Goal: Task Accomplishment & Management: Manage account settings

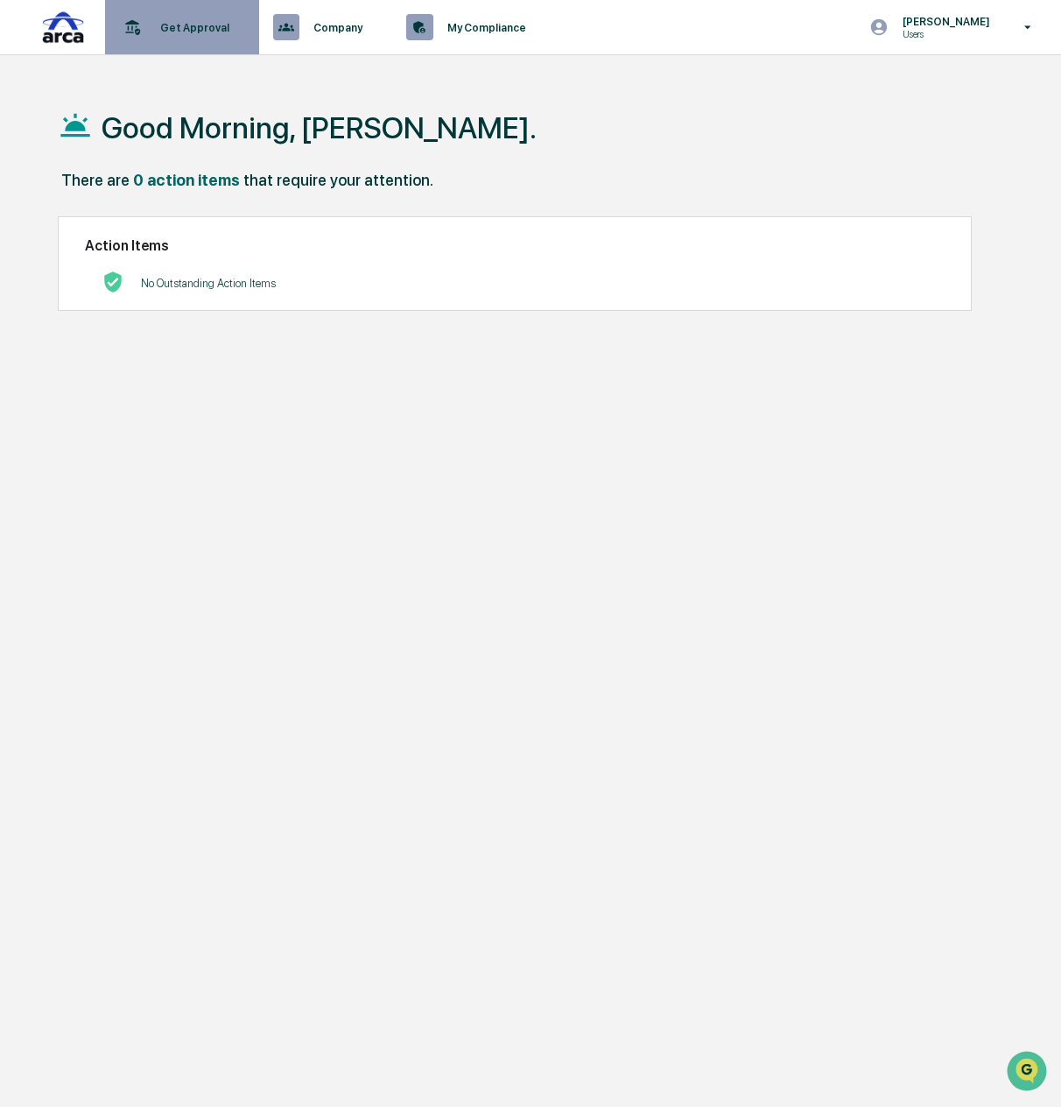
click at [166, 25] on p "Get Approval" at bounding box center [192, 27] width 92 height 13
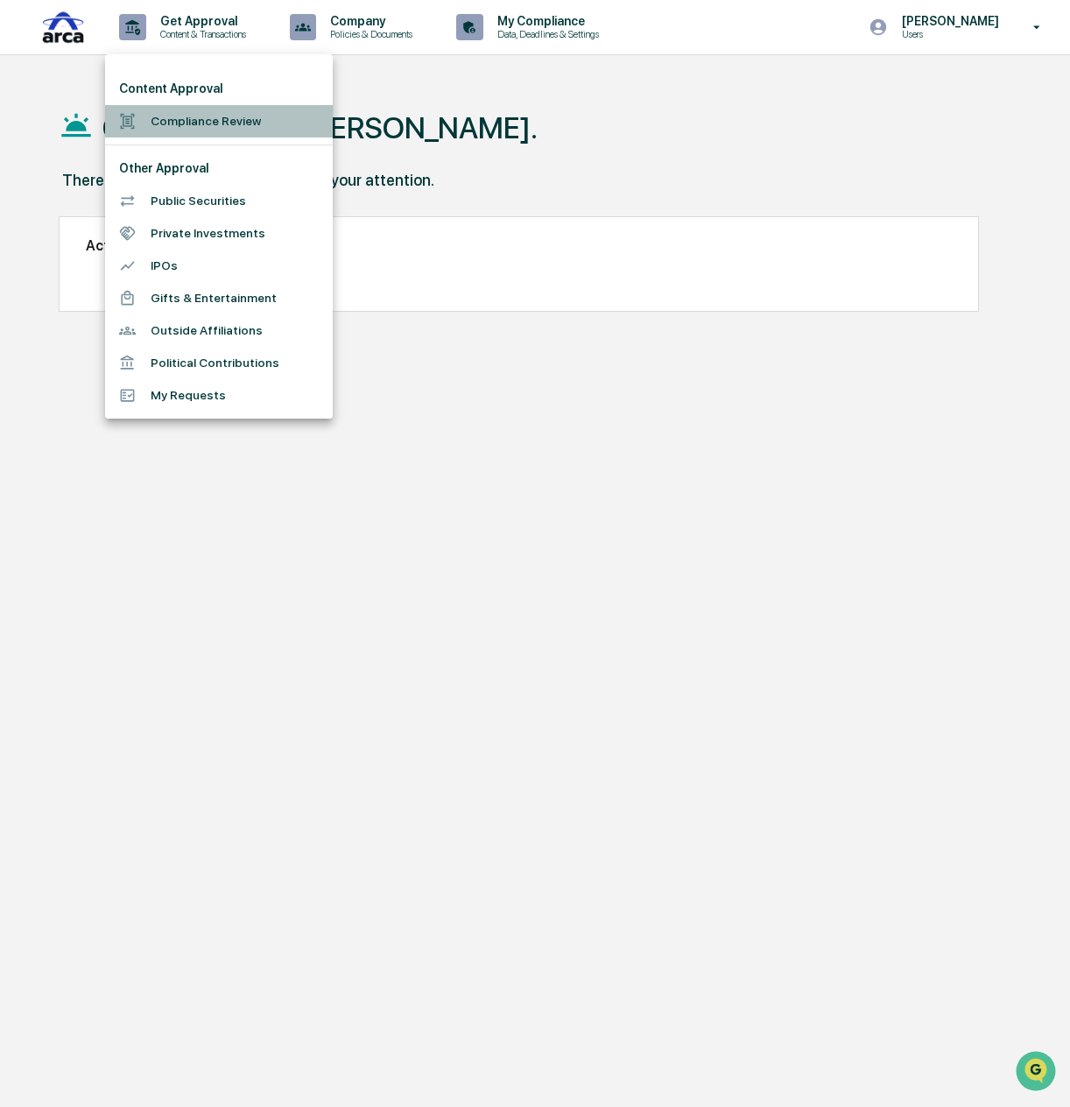
click at [182, 122] on li "Compliance Review" at bounding box center [219, 121] width 228 height 32
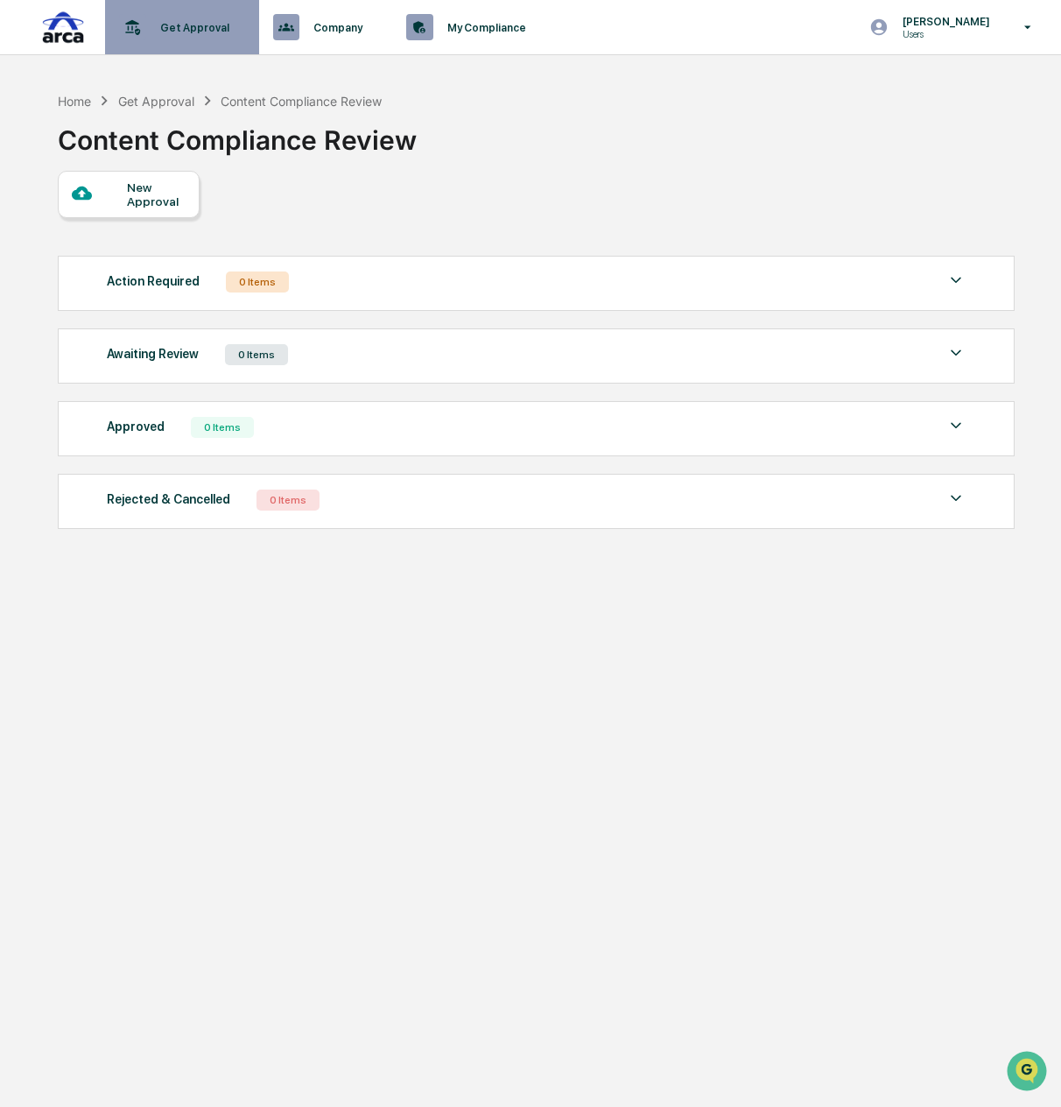
click at [151, 25] on p "Get Approval" at bounding box center [192, 27] width 92 height 13
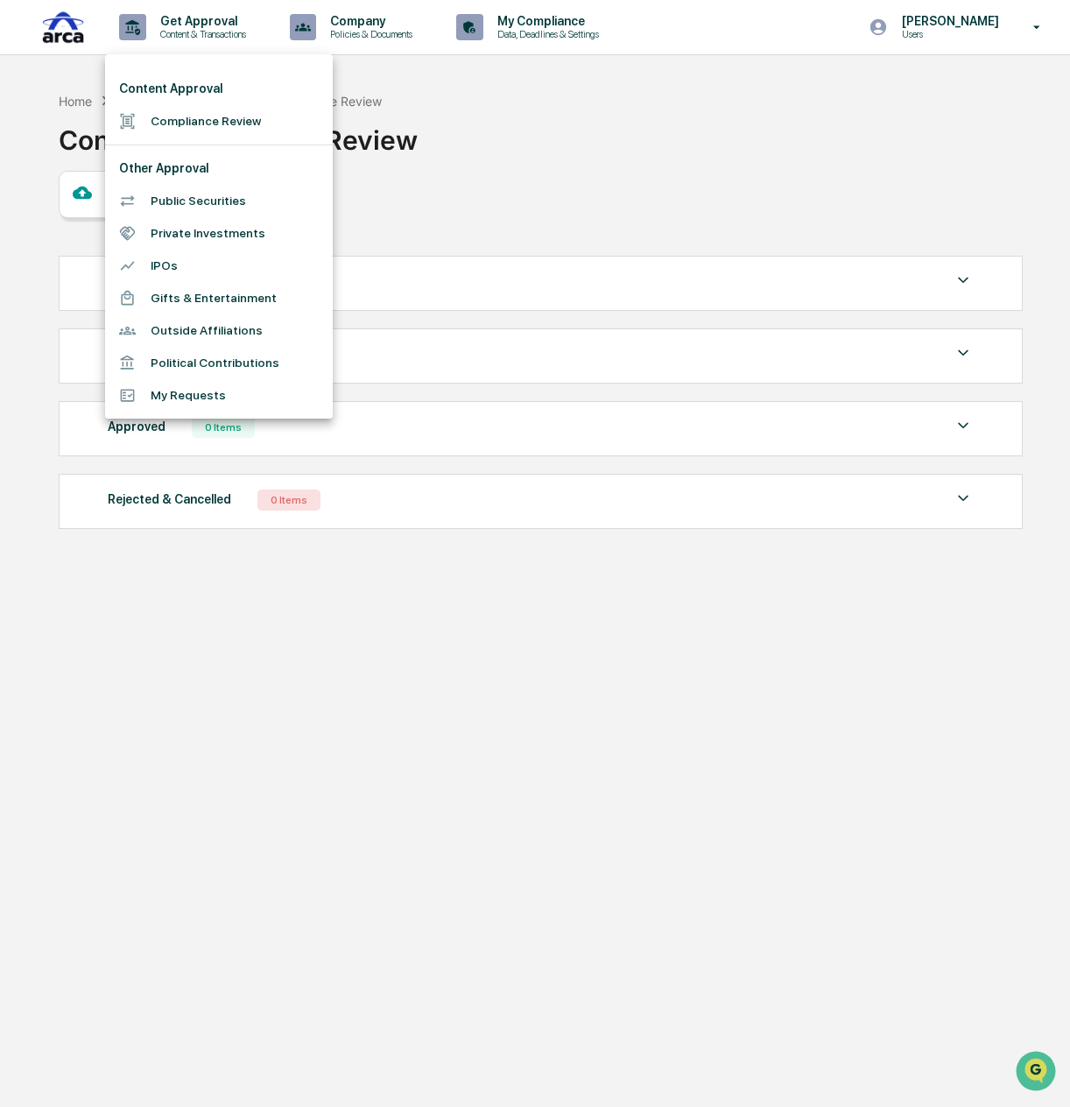
click at [201, 201] on li "Public Securities" at bounding box center [219, 201] width 228 height 32
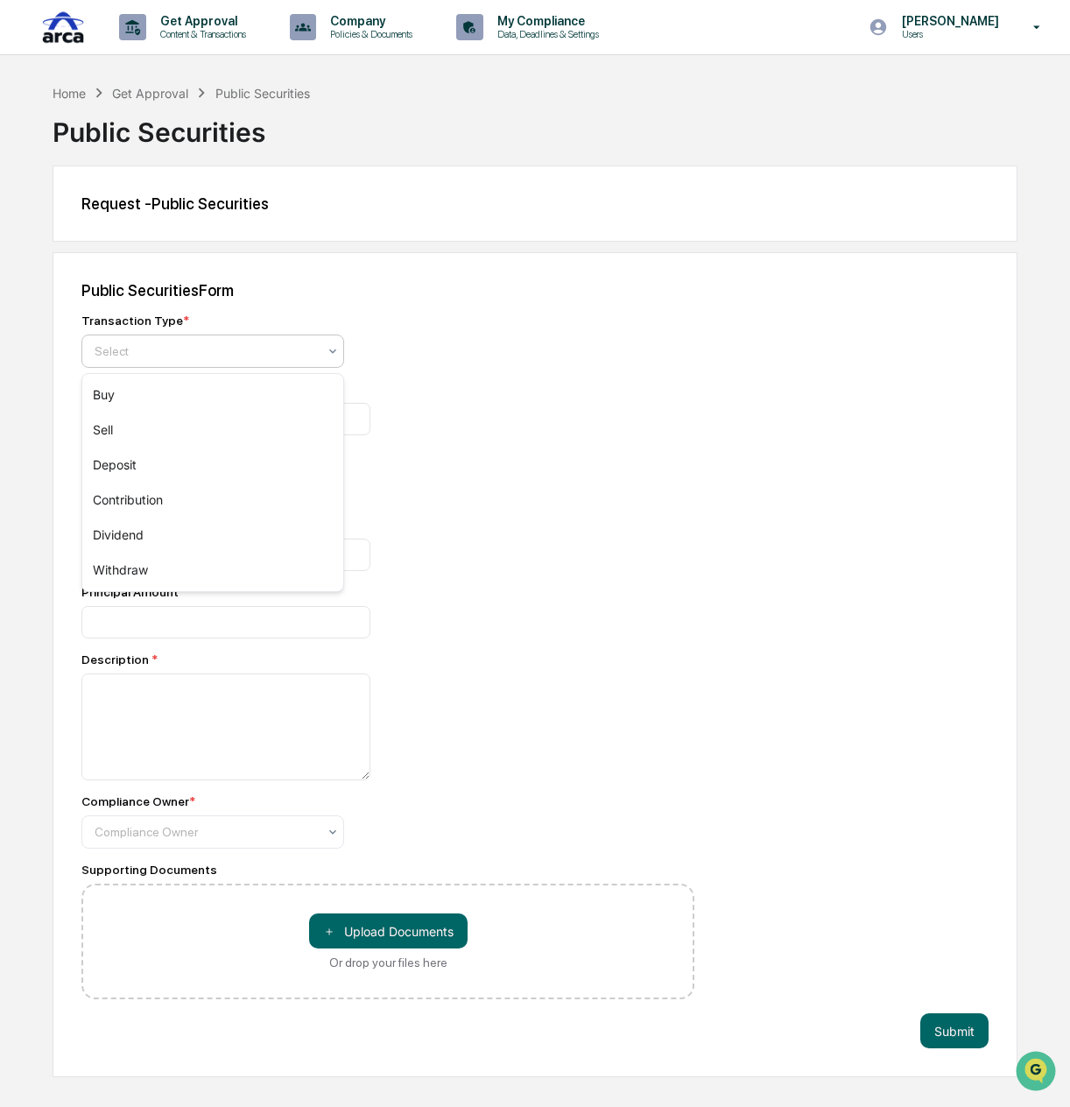
click at [273, 348] on div at bounding box center [206, 351] width 222 height 18
click at [275, 339] on div "Select" at bounding box center [212, 351] width 263 height 33
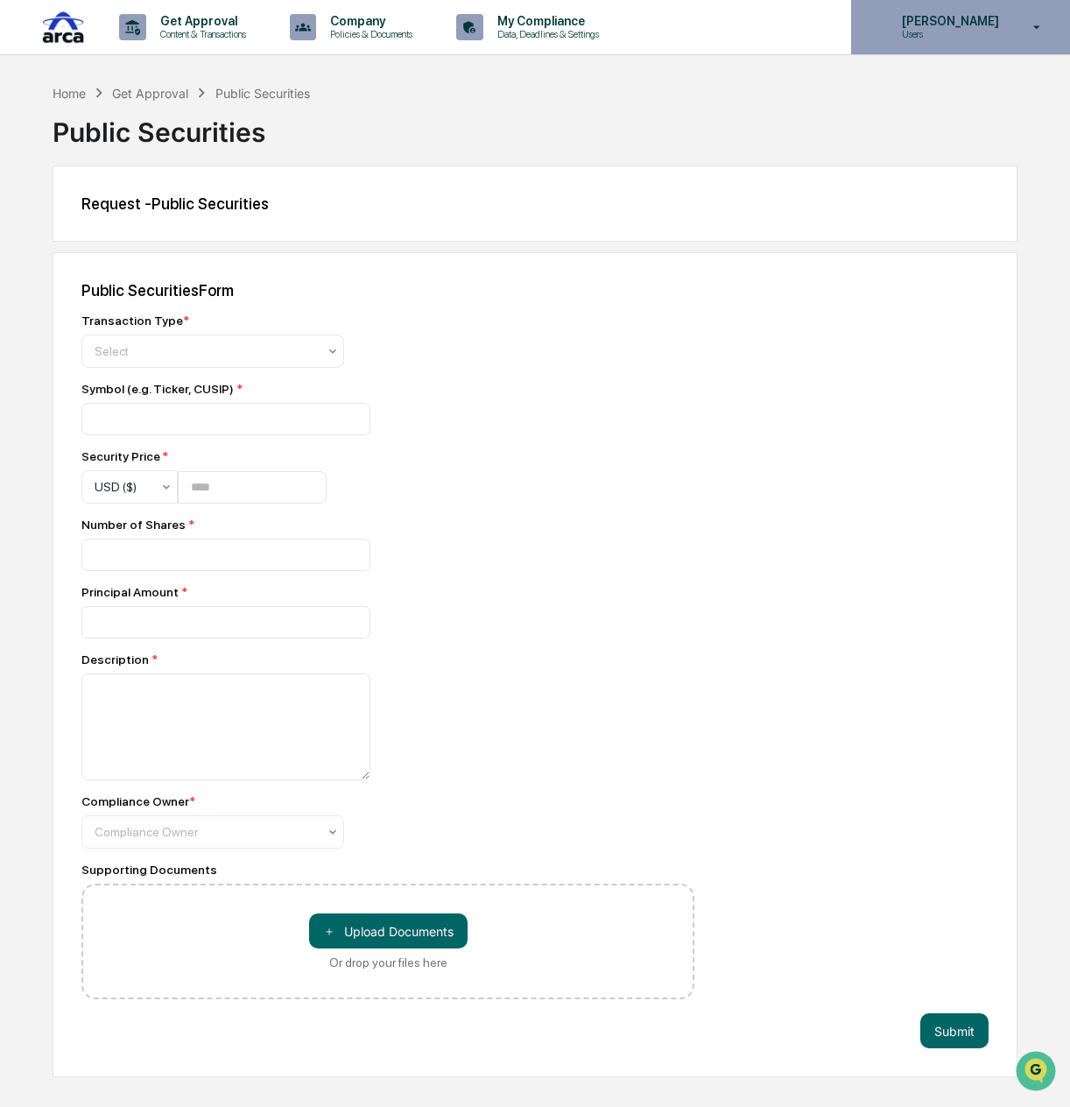
click at [1047, 21] on icon at bounding box center [1037, 27] width 31 height 17
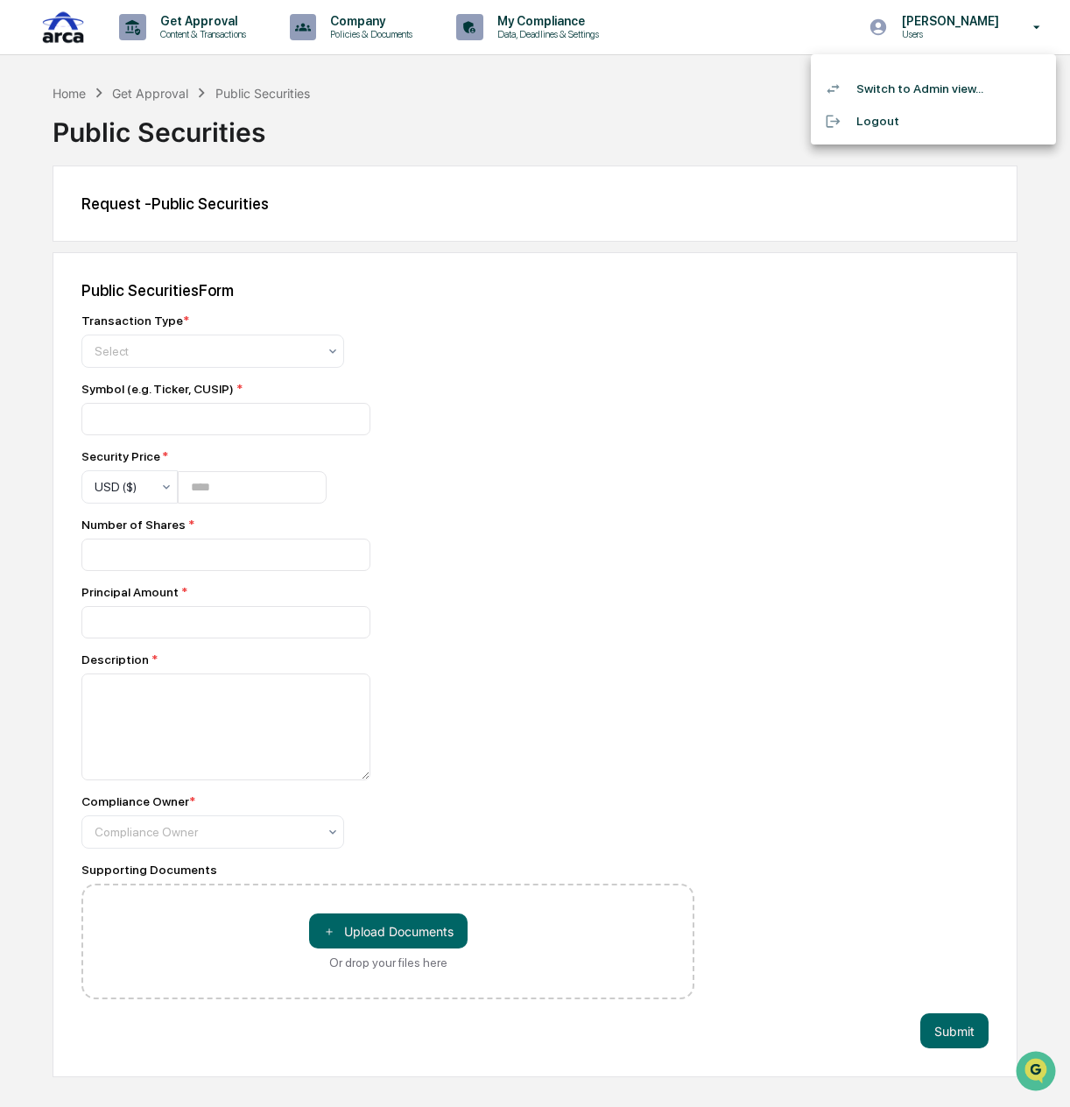
click at [984, 88] on li "Switch to Admin view..." at bounding box center [933, 89] width 245 height 32
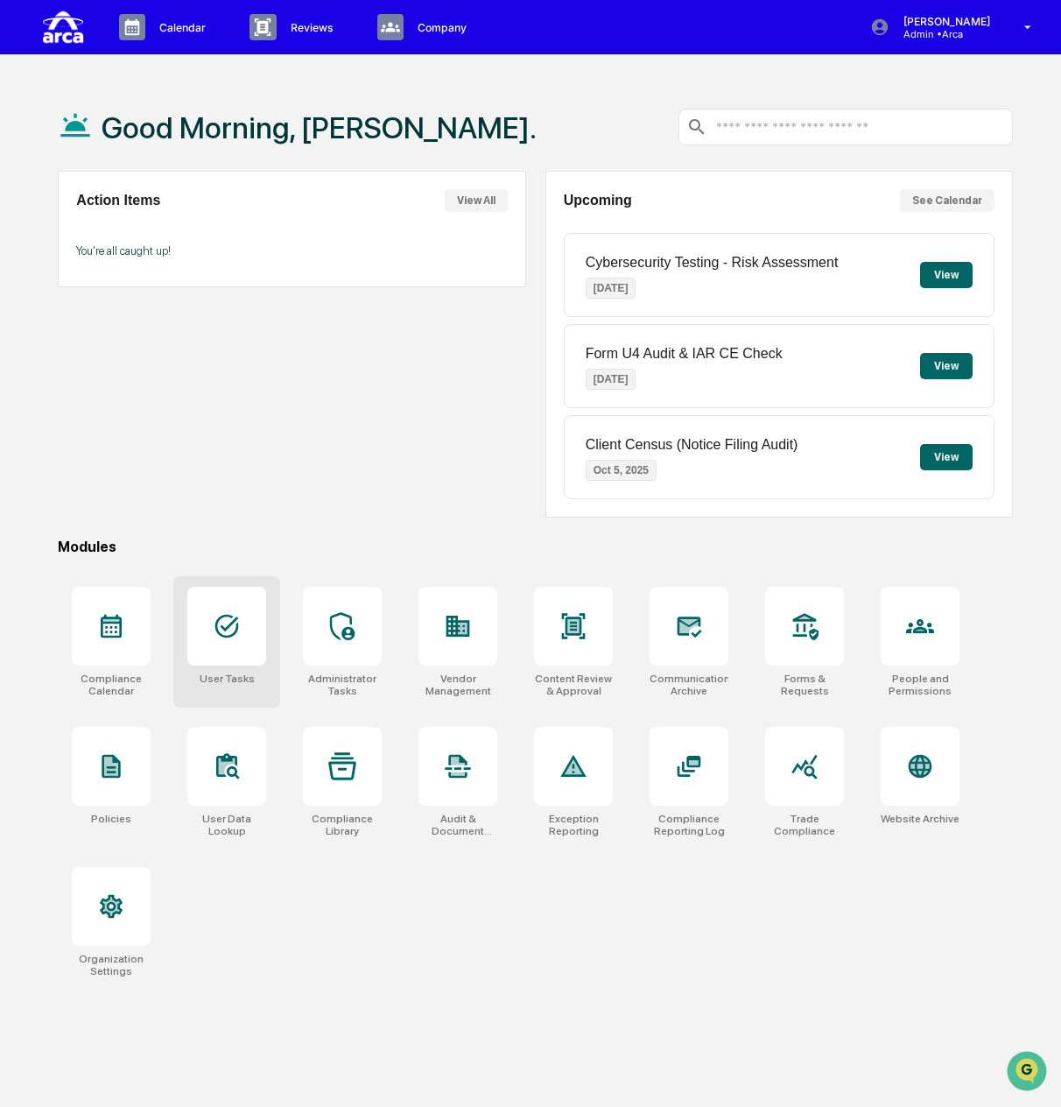
click at [238, 640] on div at bounding box center [226, 626] width 79 height 79
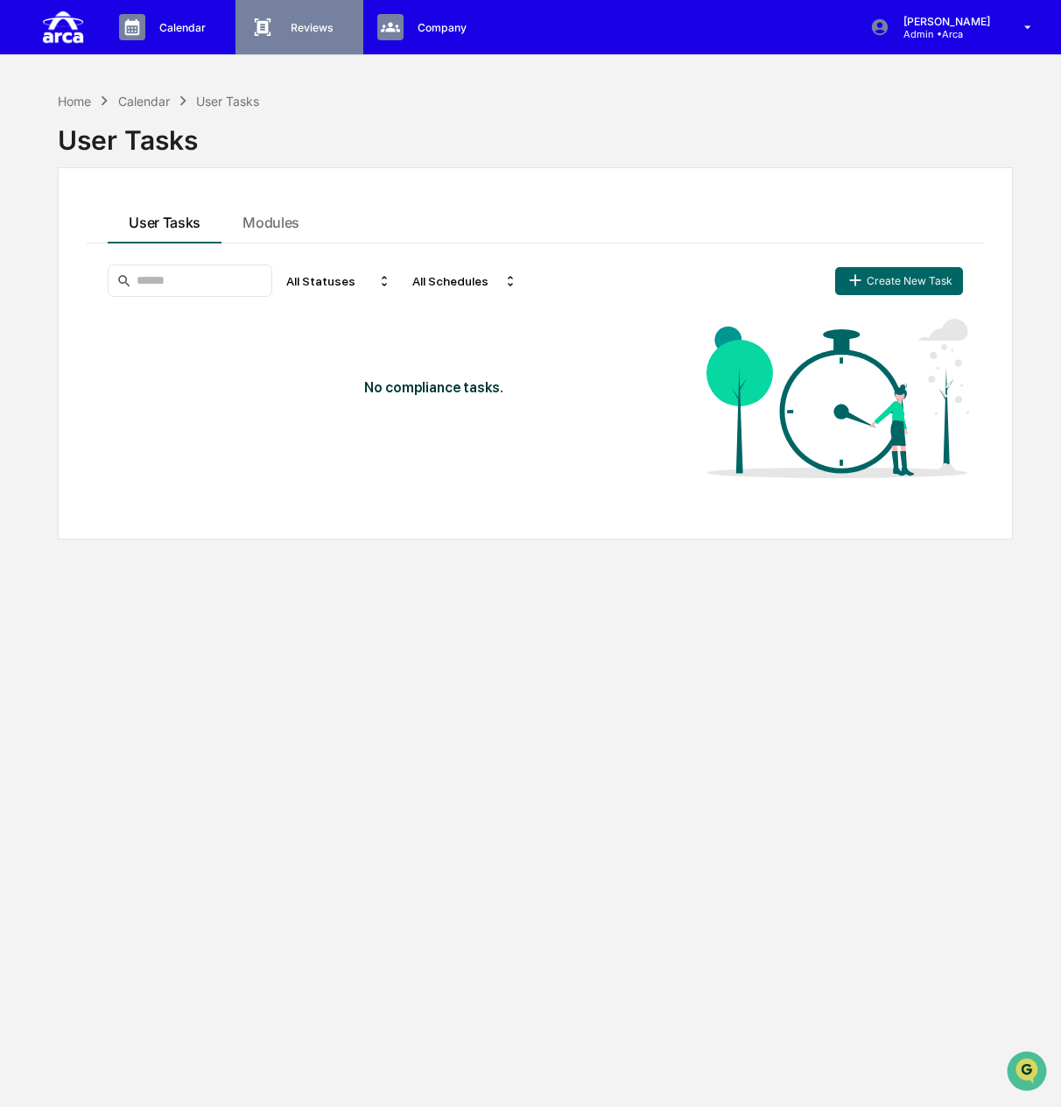
click at [331, 25] on p "Reviews" at bounding box center [310, 27] width 66 height 13
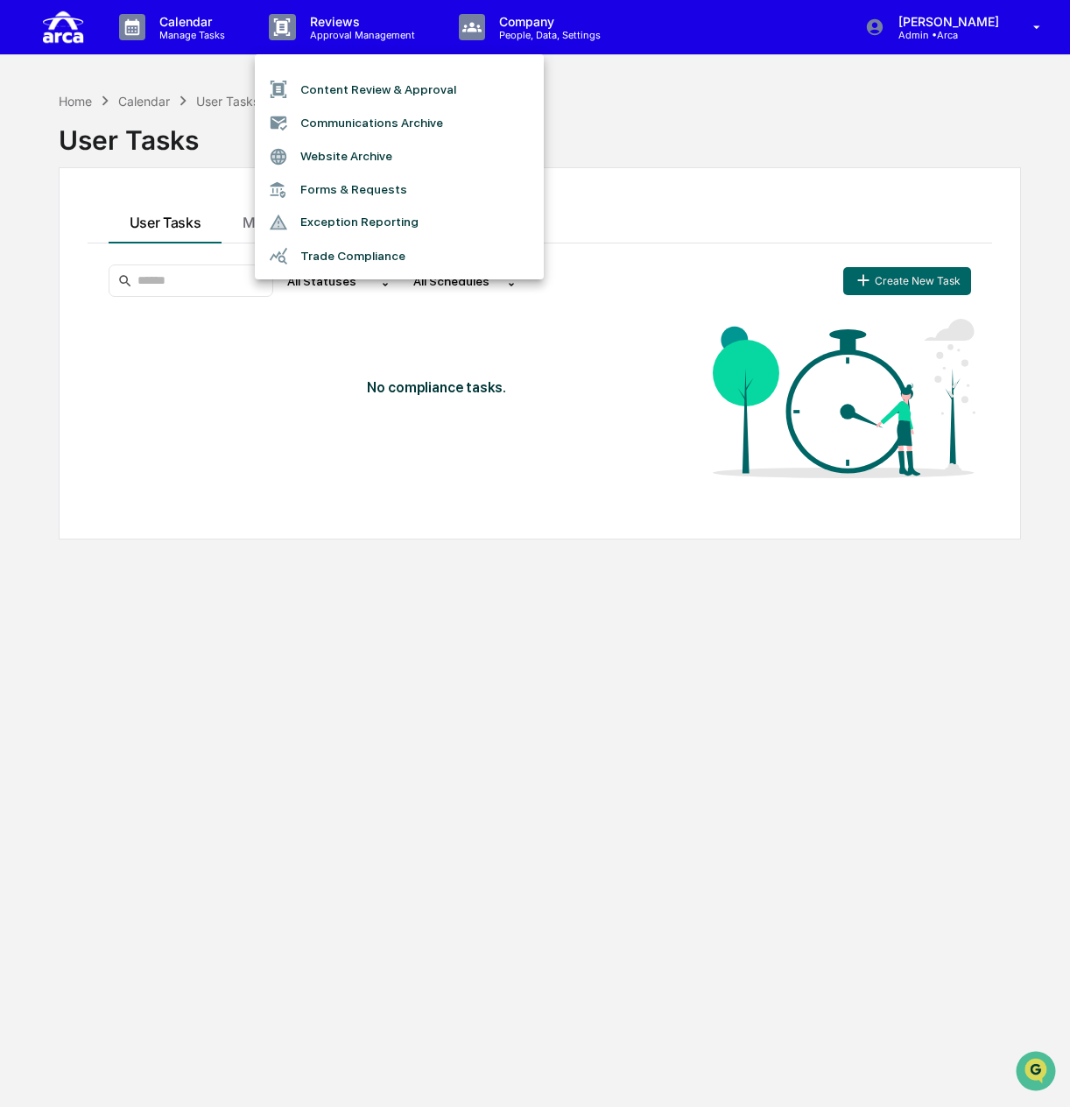
click at [159, 25] on div at bounding box center [535, 553] width 1070 height 1107
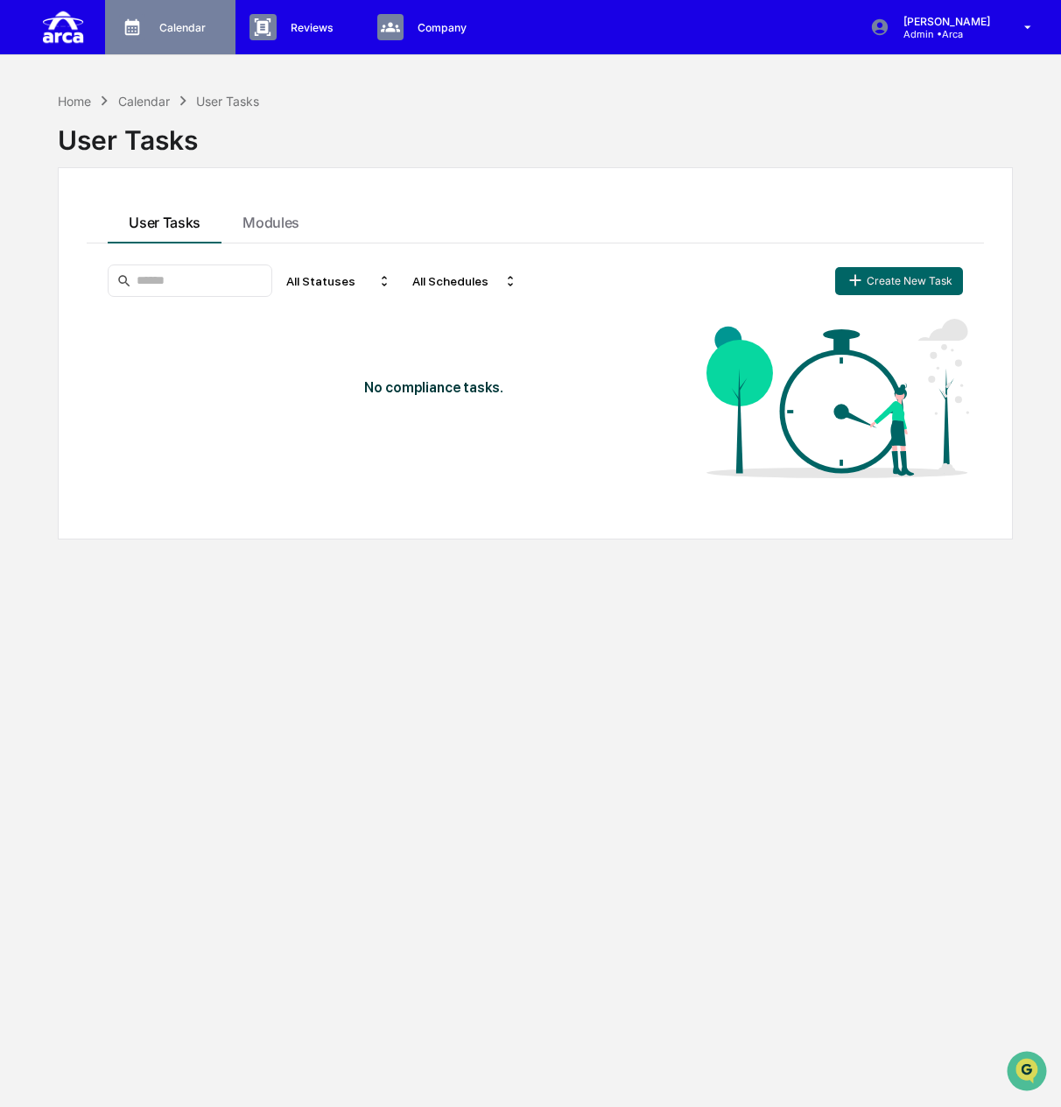
click at [166, 26] on p "Calendar" at bounding box center [179, 27] width 69 height 13
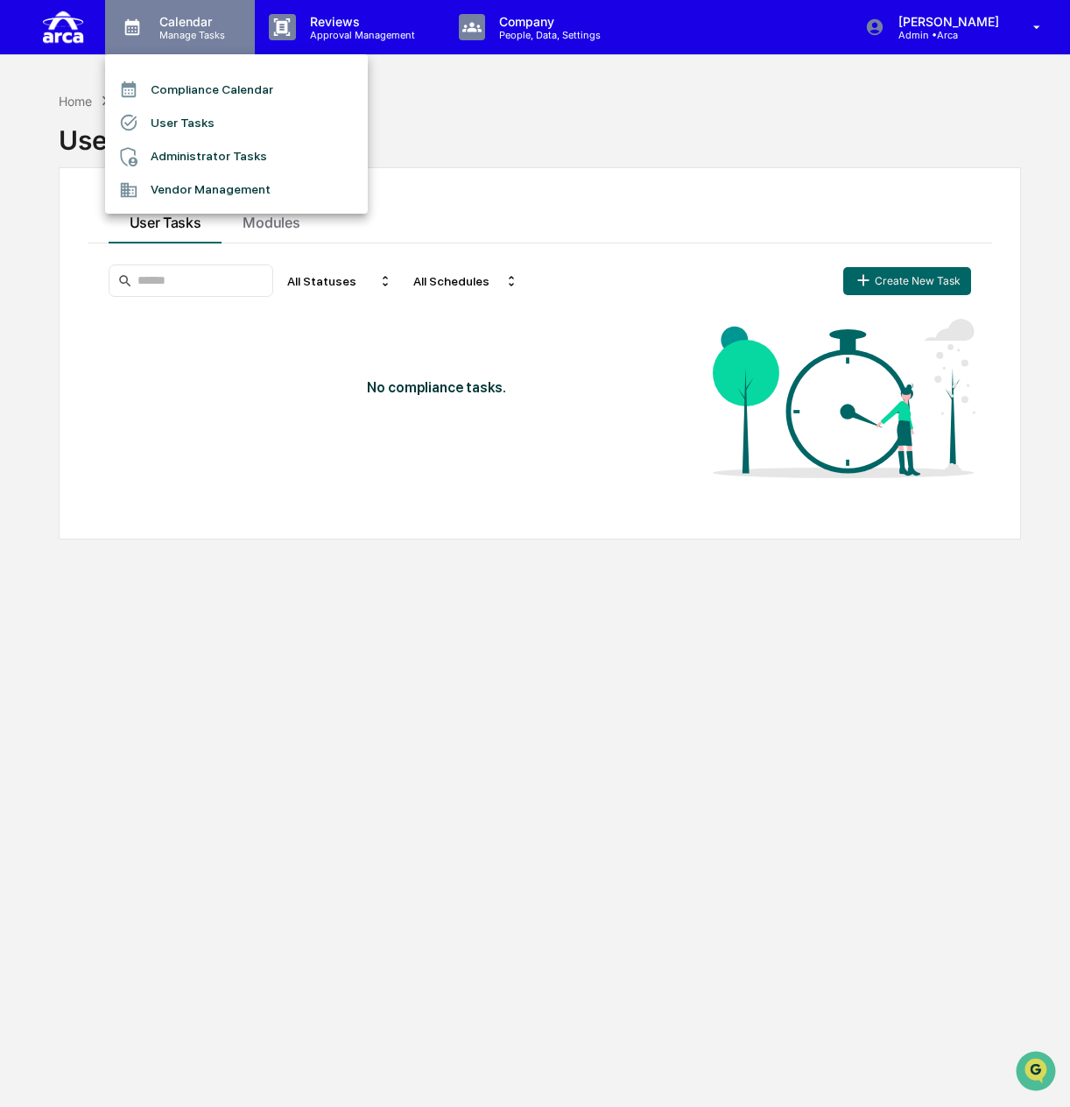
click at [166, 26] on div at bounding box center [535, 553] width 1070 height 1107
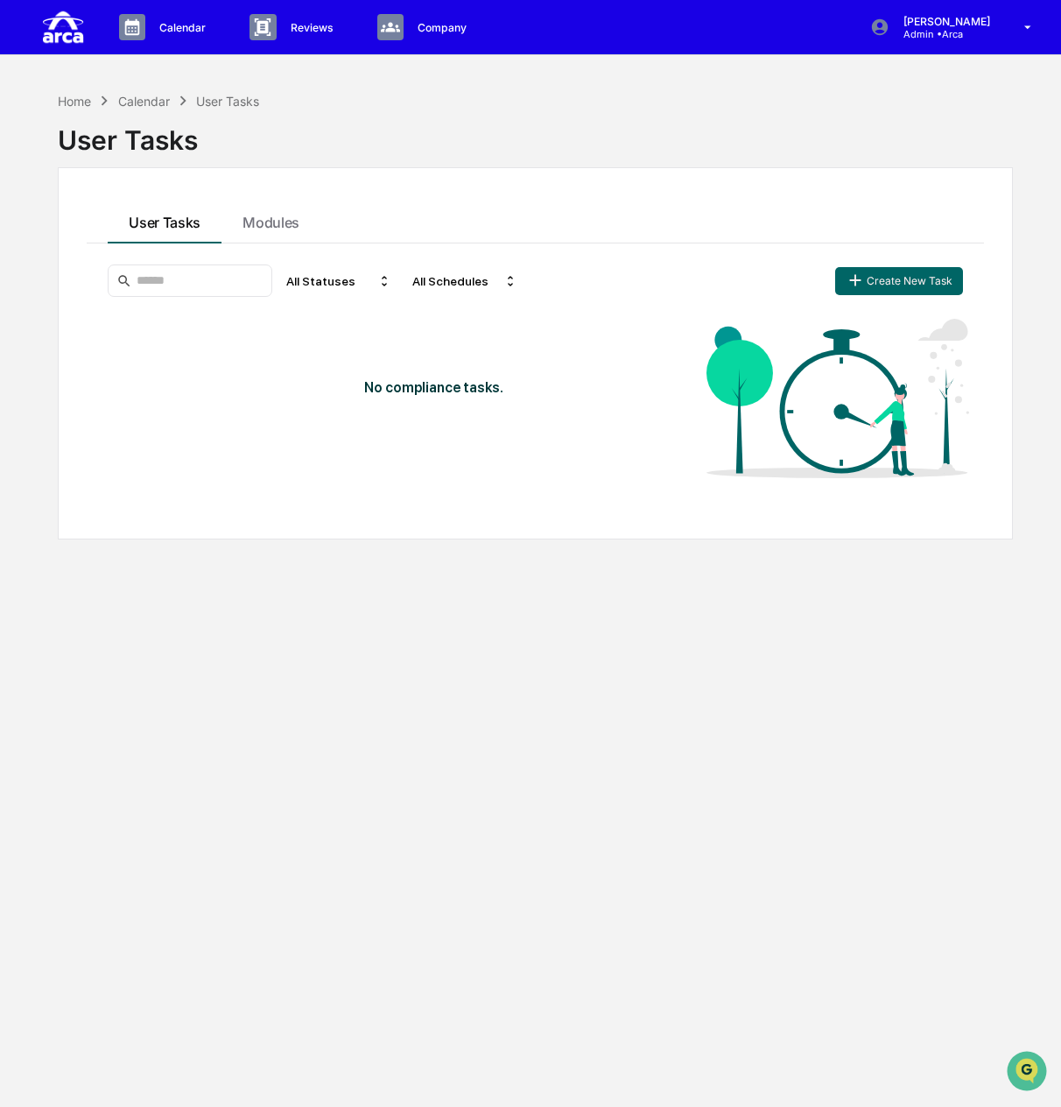
click at [0, 0] on p "Approval Management" at bounding box center [0, 0] width 0 height 0
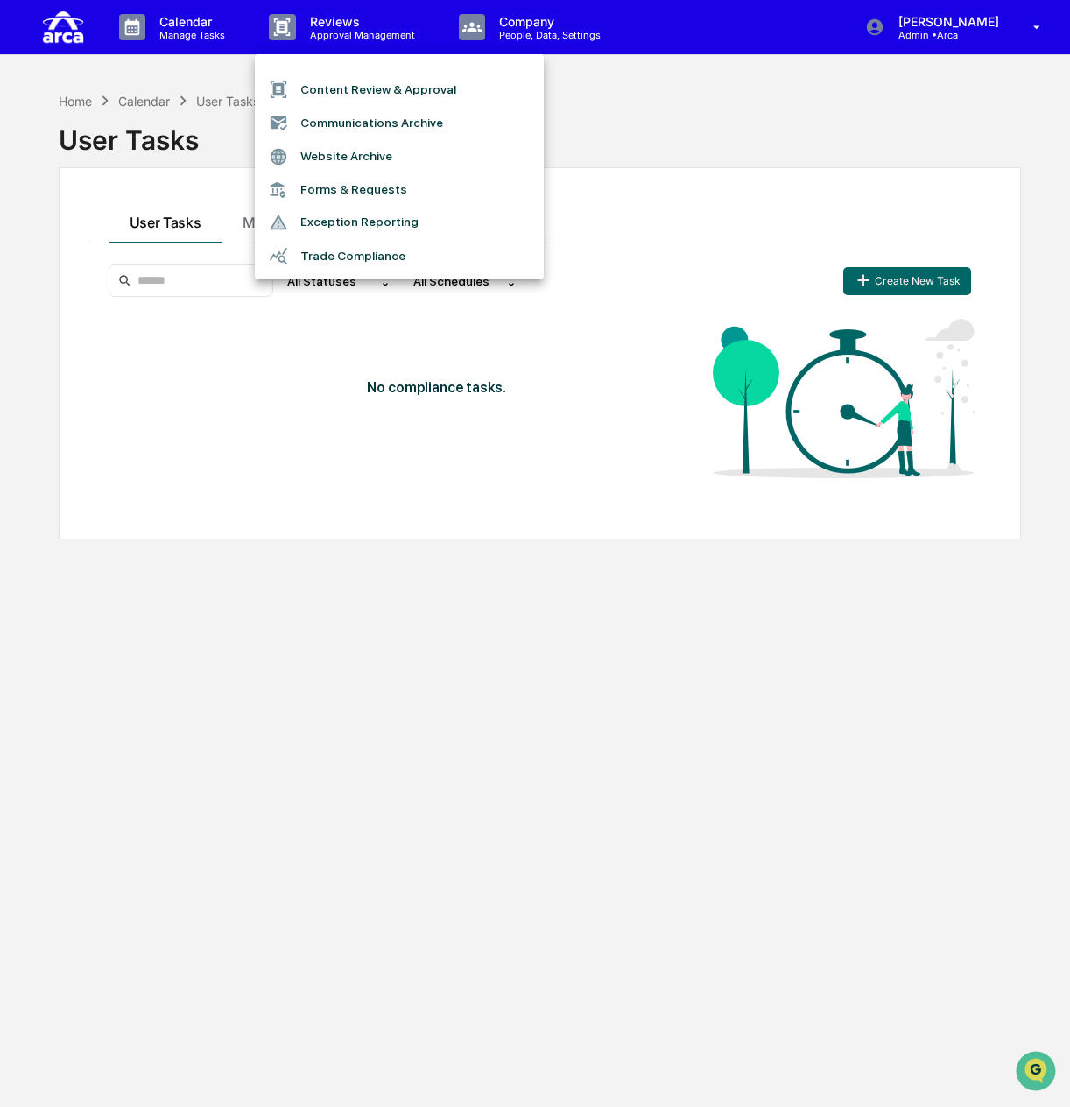
click at [340, 89] on li "Content Review & Approval" at bounding box center [399, 89] width 289 height 33
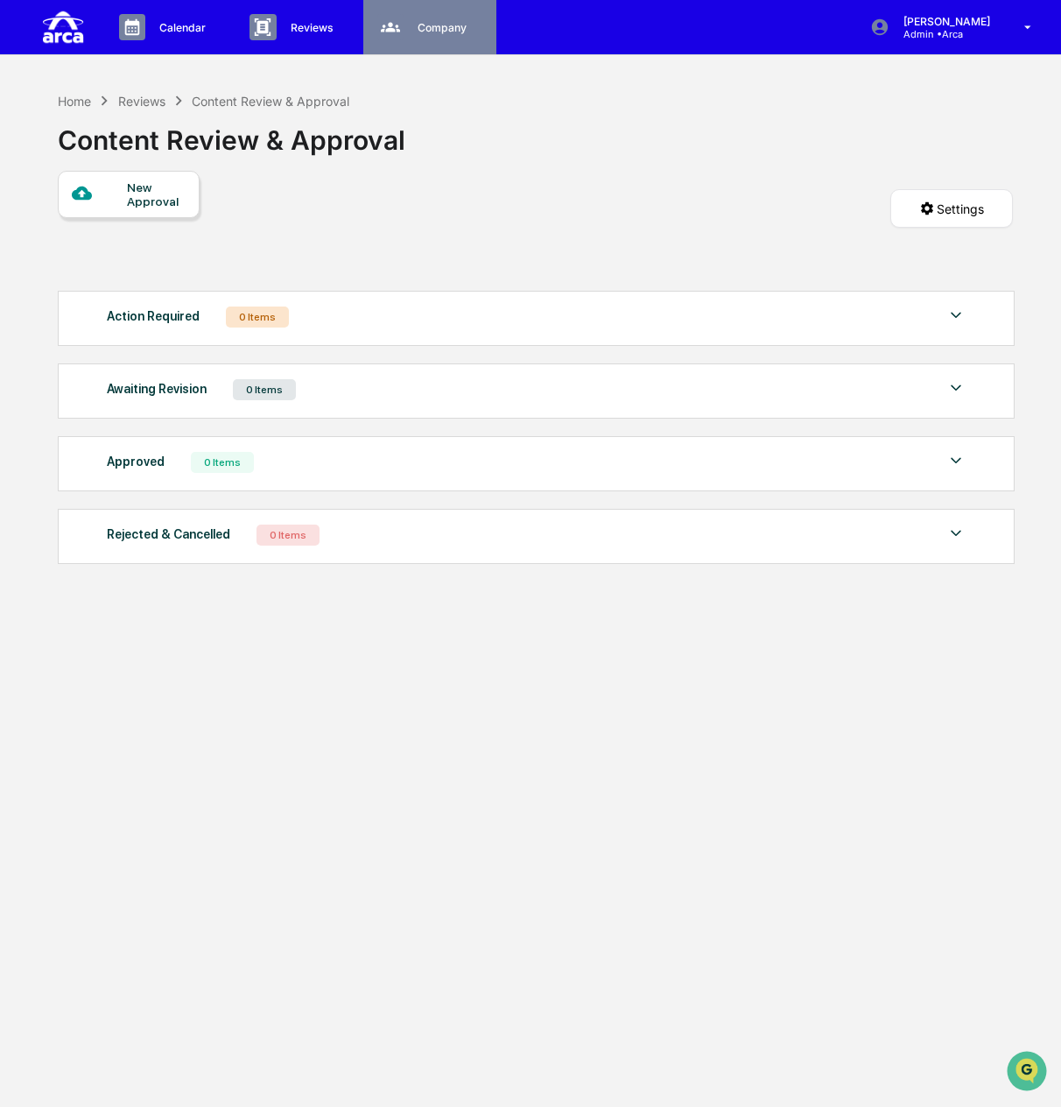
click at [476, 27] on p "Company" at bounding box center [440, 27] width 72 height 13
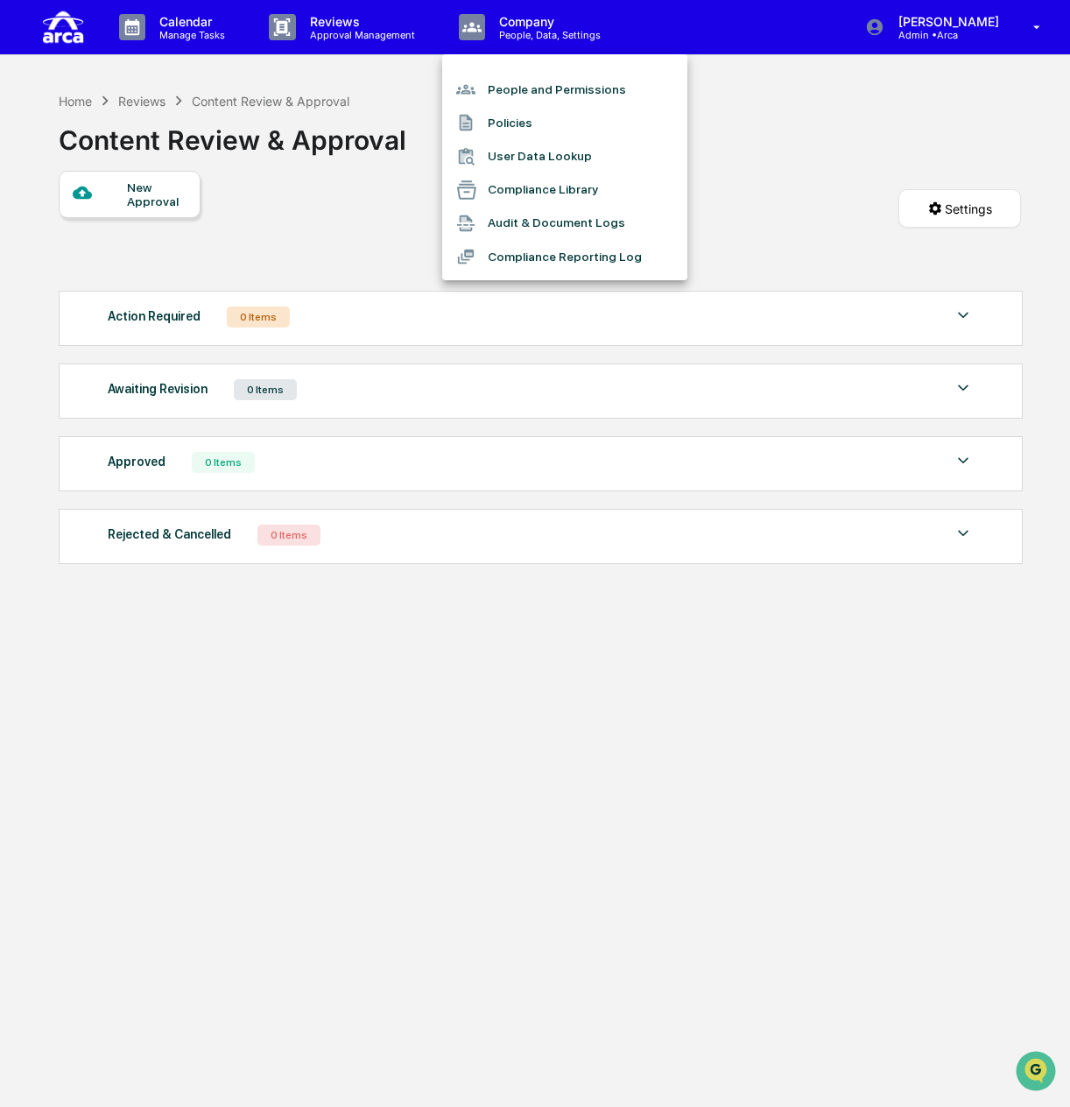
click at [981, 24] on div at bounding box center [535, 553] width 1070 height 1107
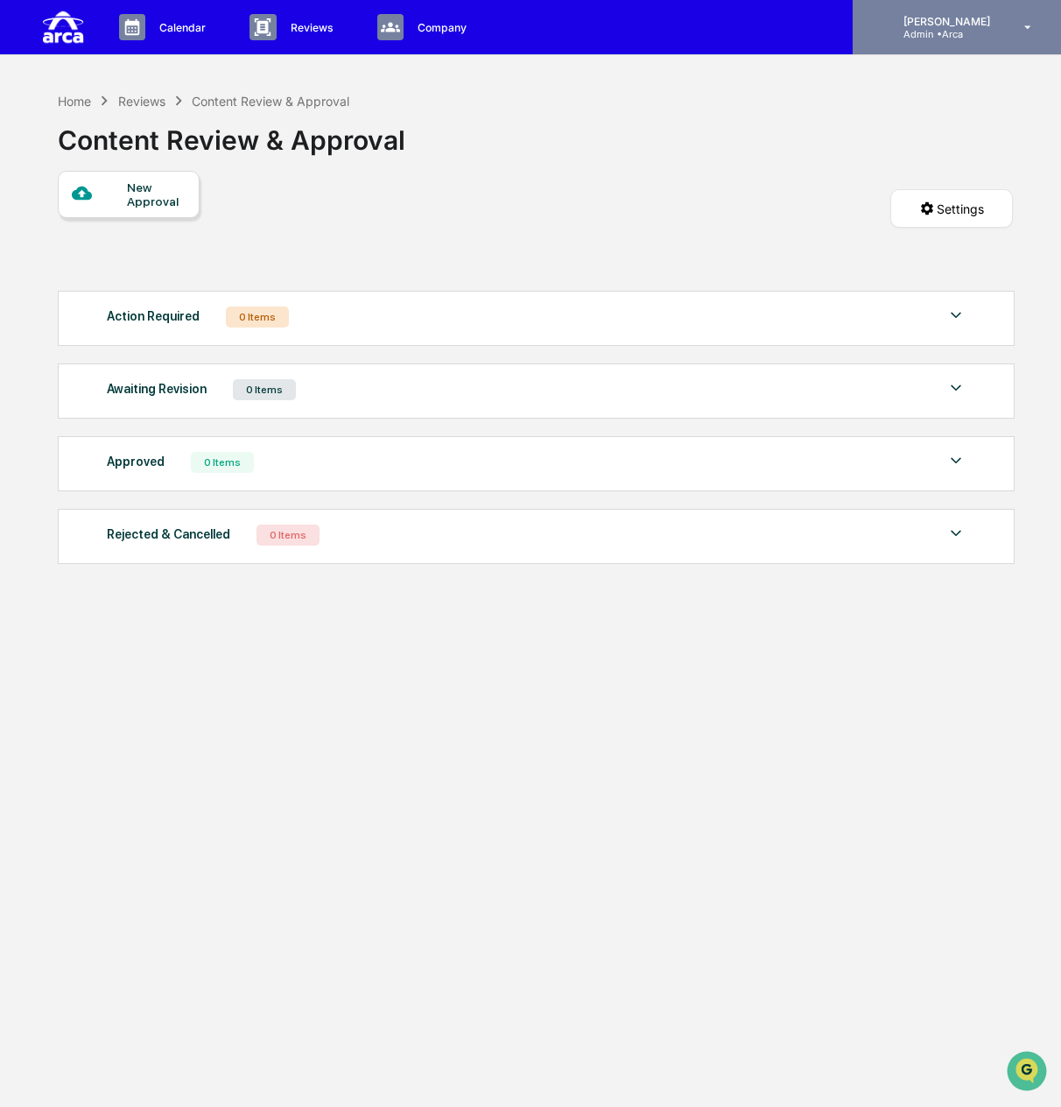
click at [1009, 9] on div "[PERSON_NAME] Admin • Arca" at bounding box center [957, 27] width 208 height 54
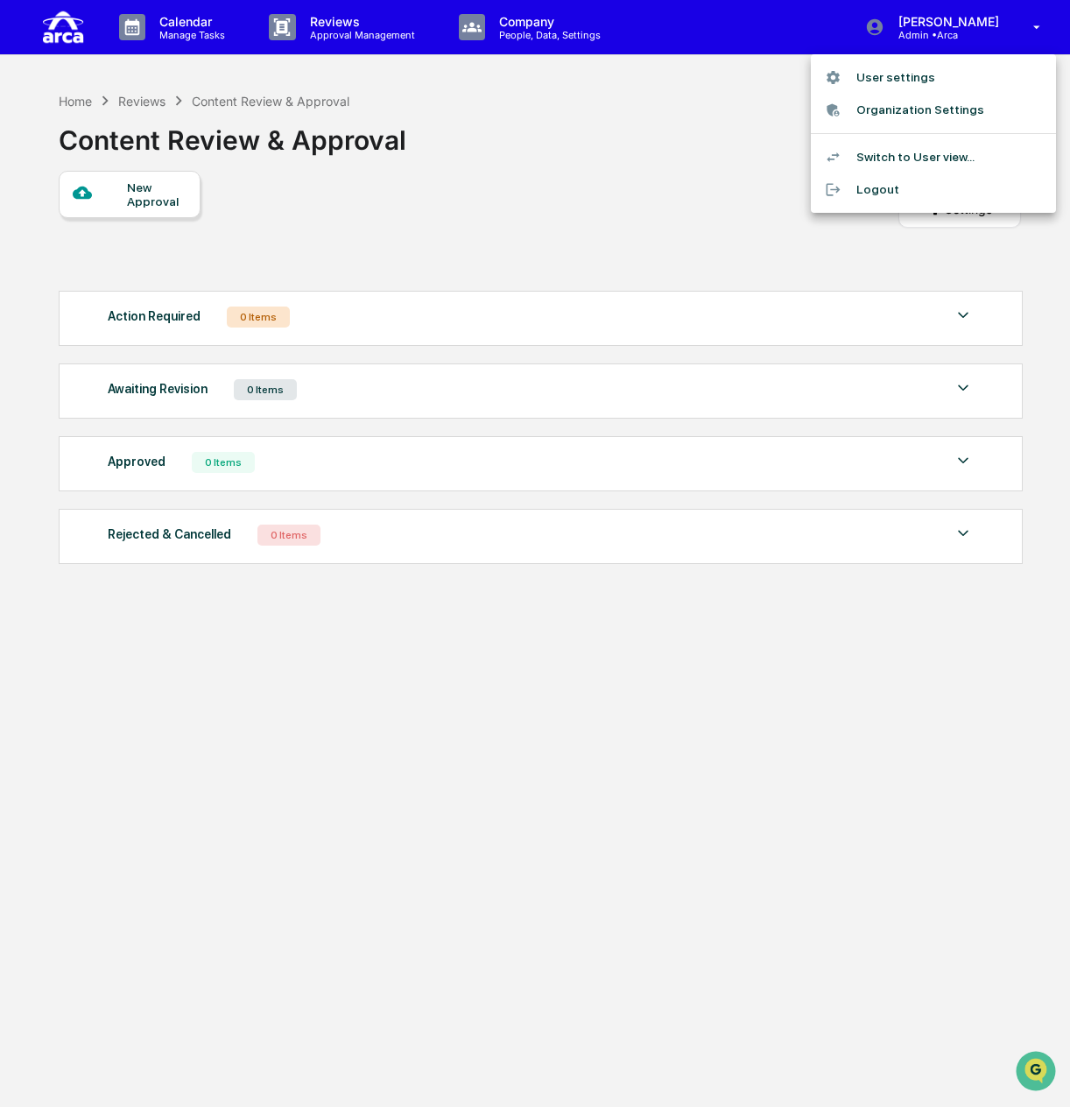
click at [941, 81] on li "User settings" at bounding box center [933, 77] width 245 height 32
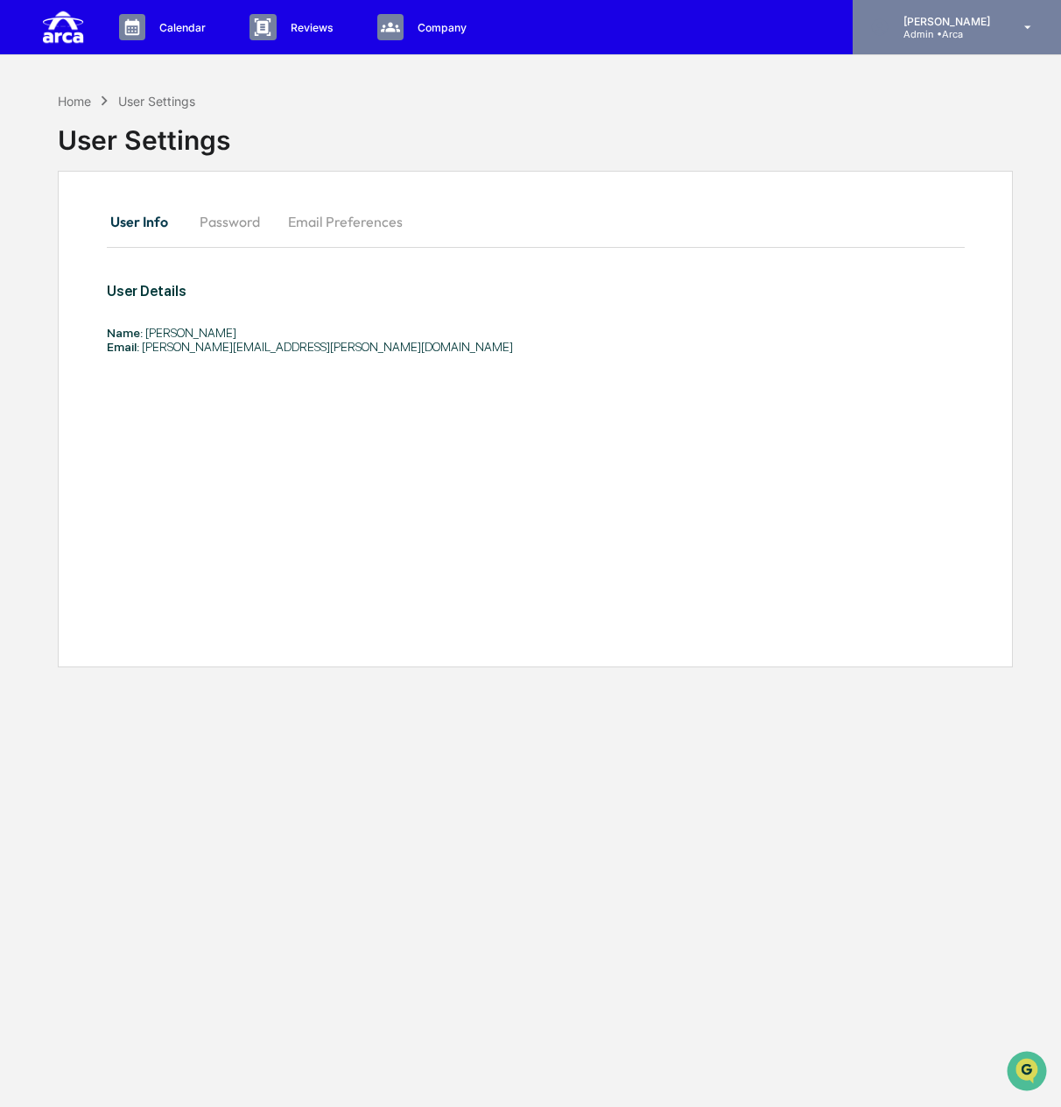
click at [955, 39] on p "Admin • Arca" at bounding box center [944, 34] width 109 height 12
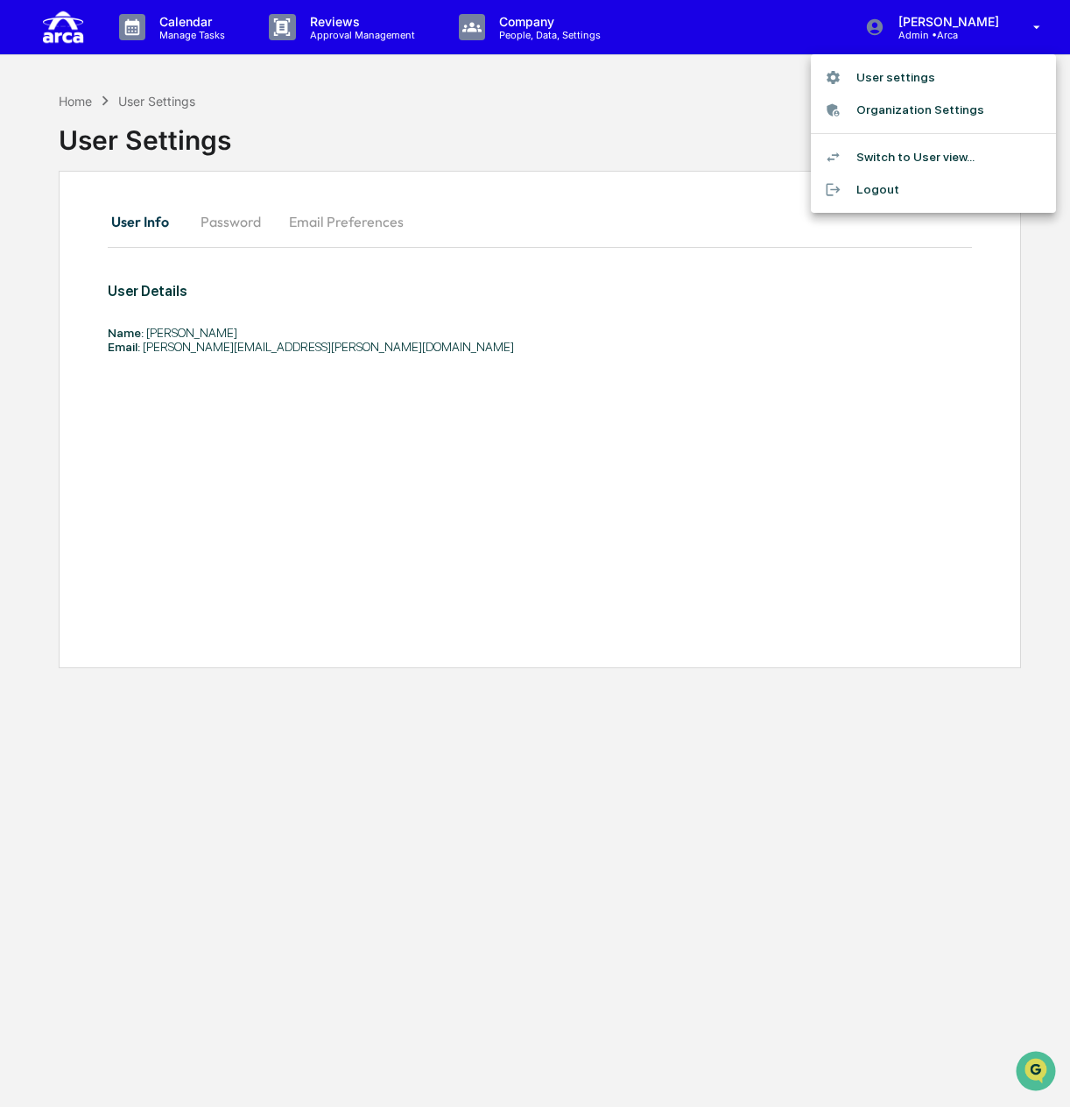
click at [905, 159] on li "Switch to User view..." at bounding box center [933, 157] width 245 height 32
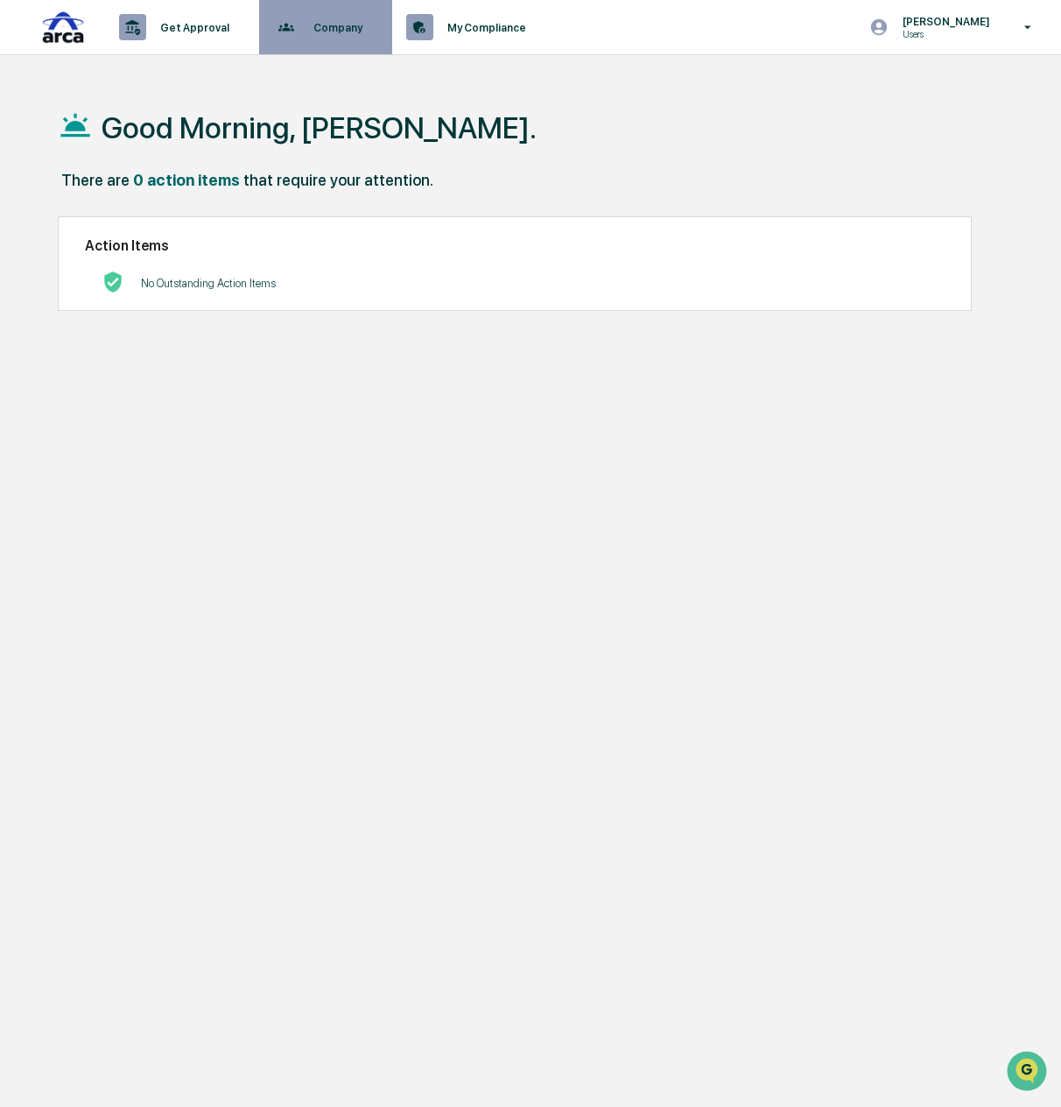
click at [370, 27] on p "Company" at bounding box center [335, 27] width 72 height 13
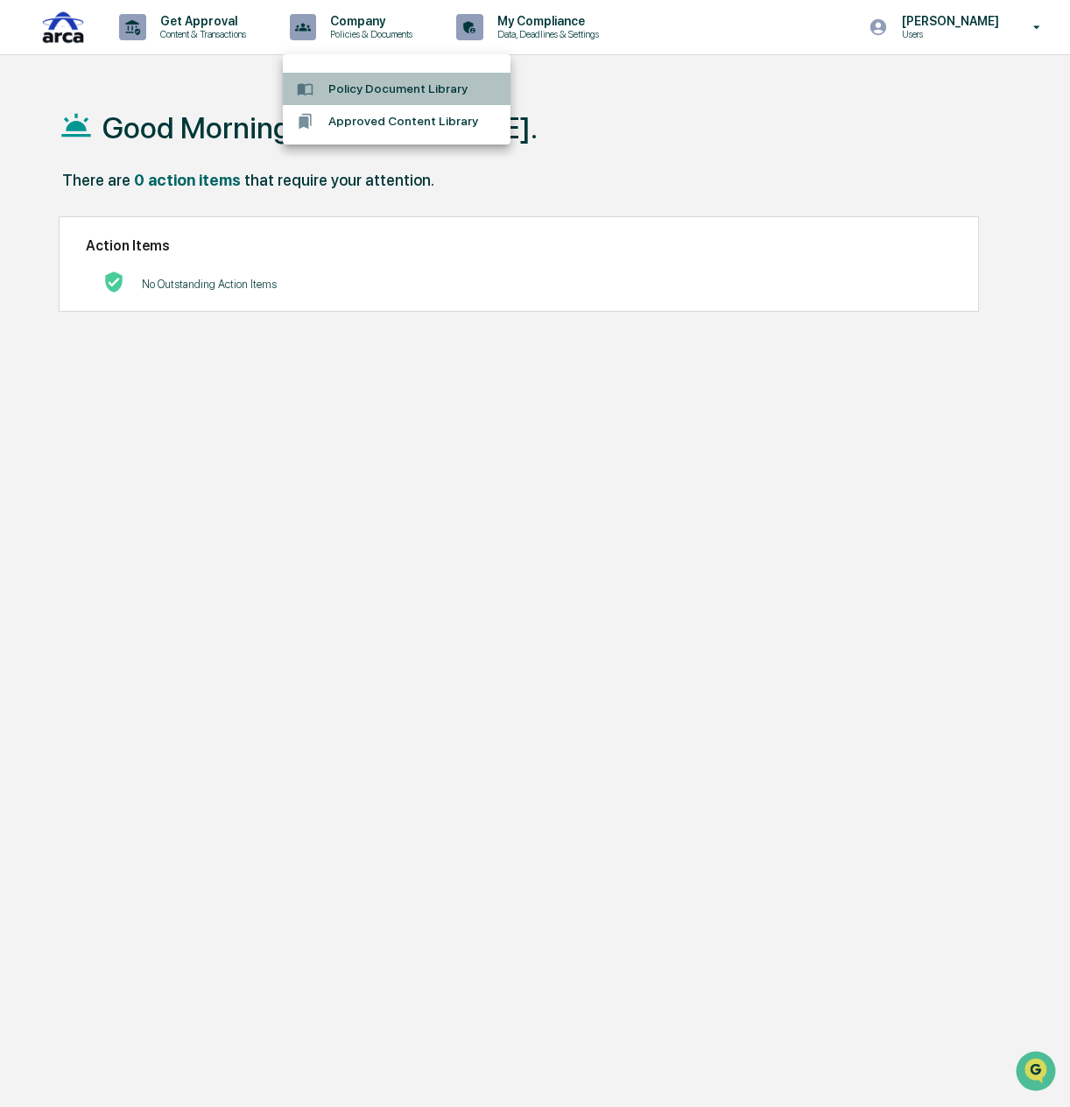
click at [377, 98] on li "Policy Document Library" at bounding box center [397, 89] width 228 height 32
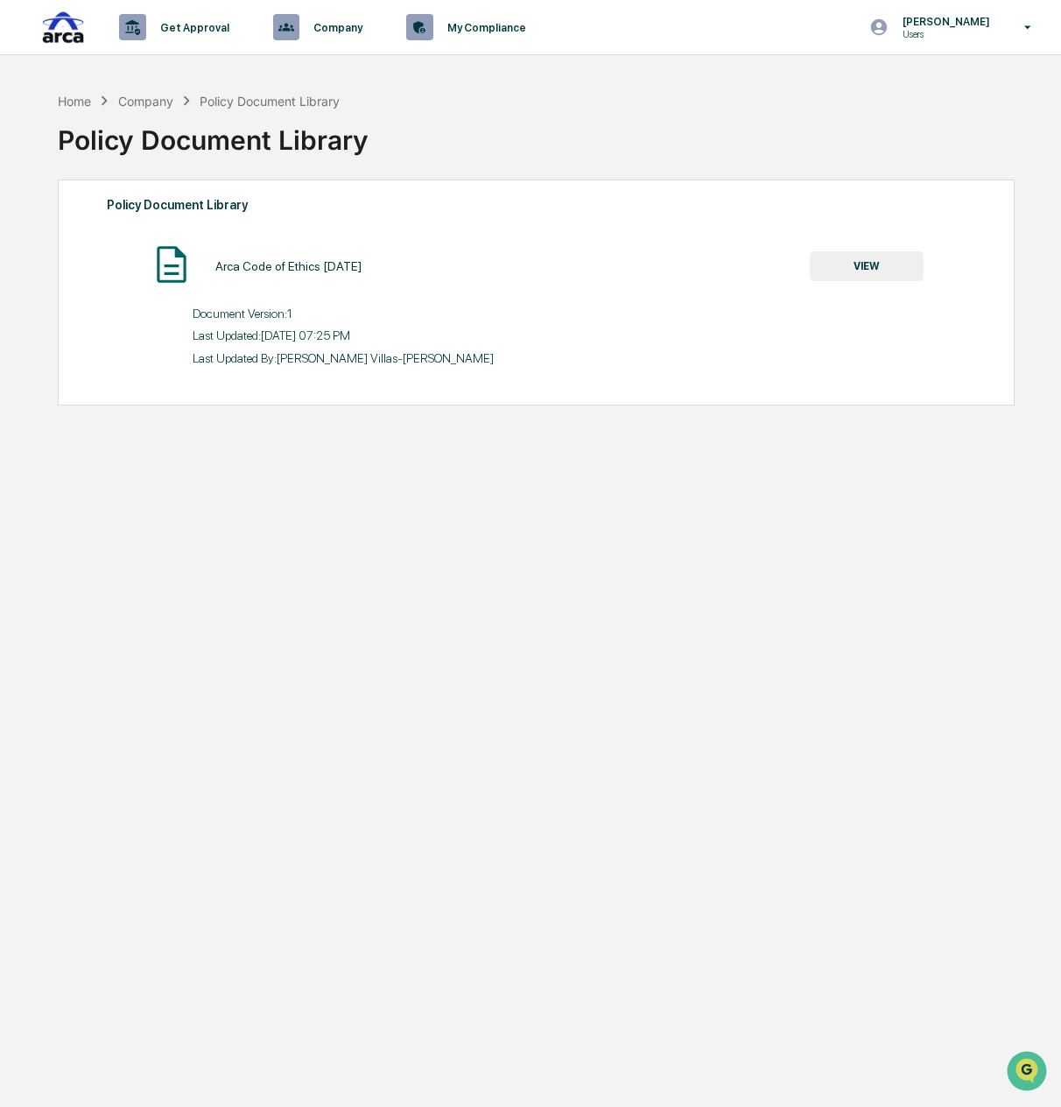
click at [877, 264] on button "VIEW" at bounding box center [867, 266] width 114 height 30
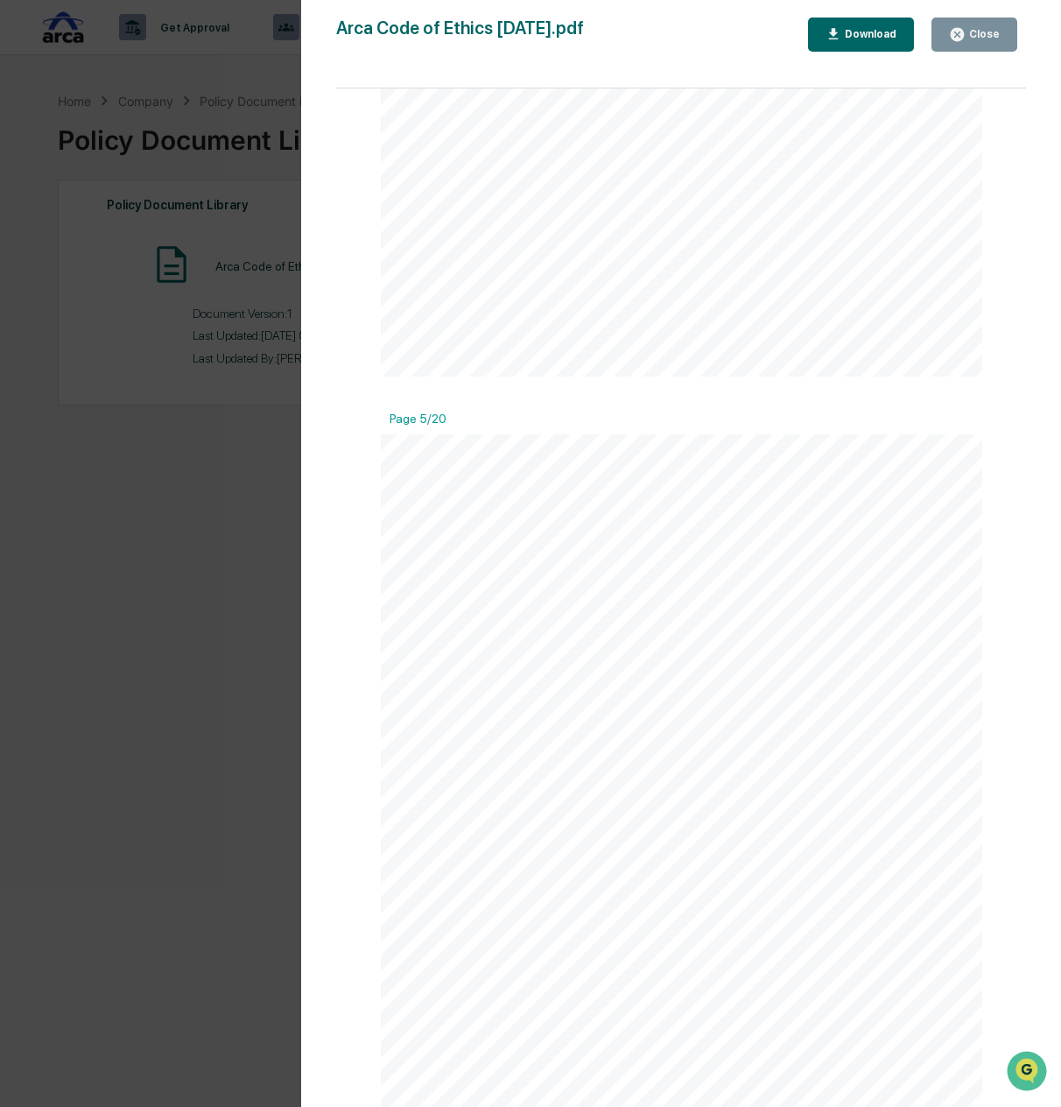
scroll to position [3065, 0]
click at [952, 52] on div "Arca Code of Ethics [DATE].pdf Close Download Page 1/20 Page 2/20 Page 3/20 Pag…" at bounding box center [681, 571] width 690 height 1107
click at [970, 31] on div "Close" at bounding box center [983, 34] width 34 height 12
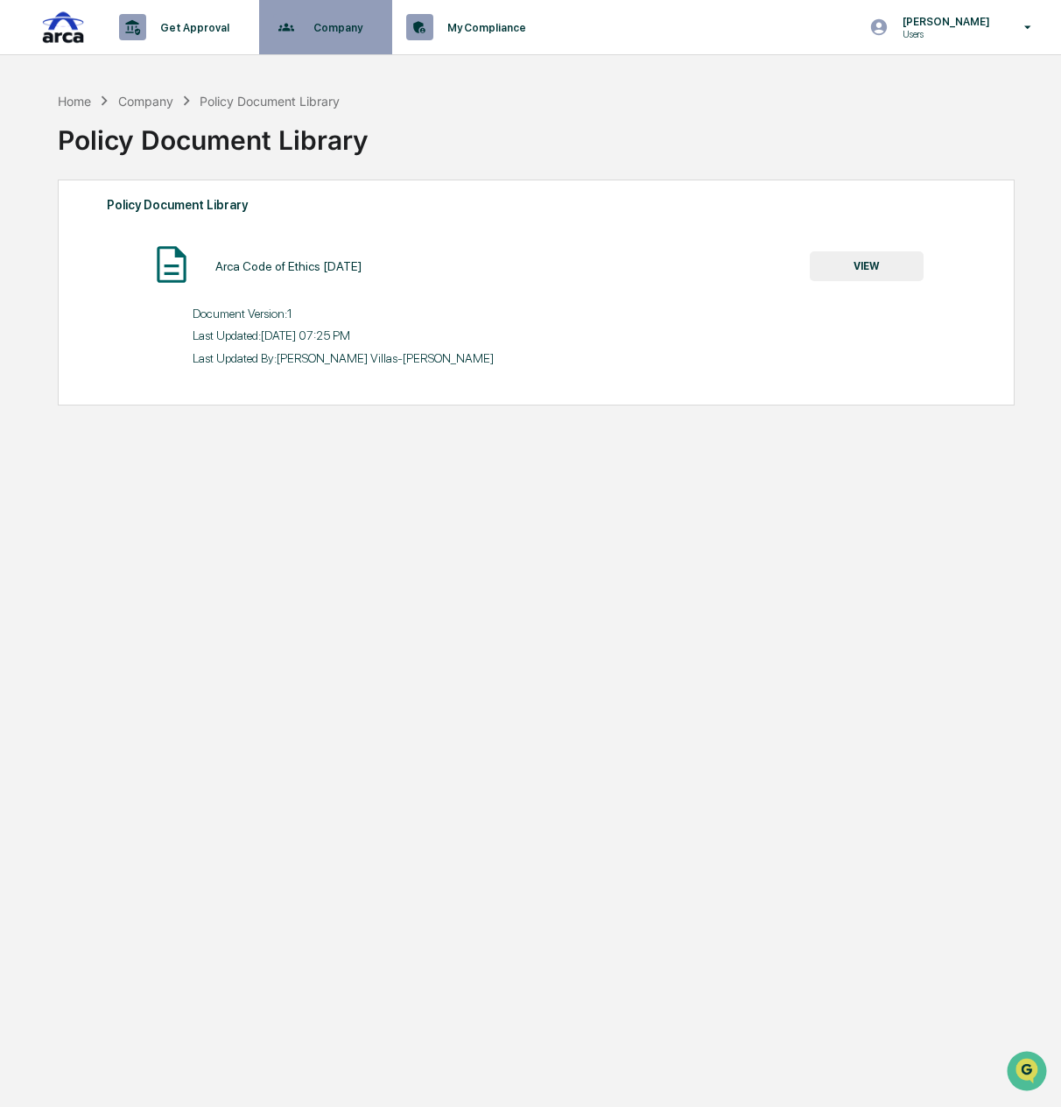
click at [371, 21] on p "Company" at bounding box center [335, 27] width 72 height 13
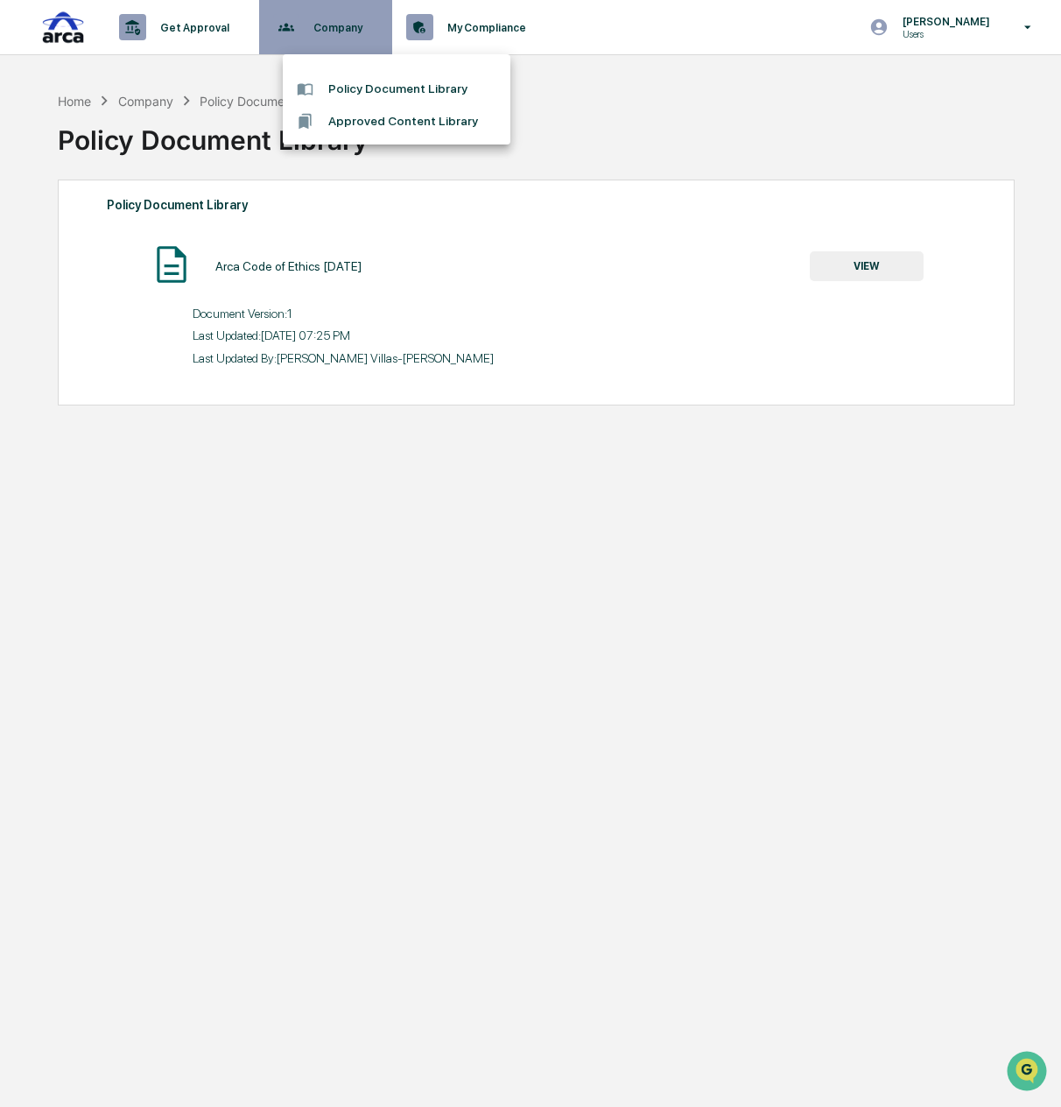
click at [369, 25] on div at bounding box center [530, 553] width 1061 height 1107
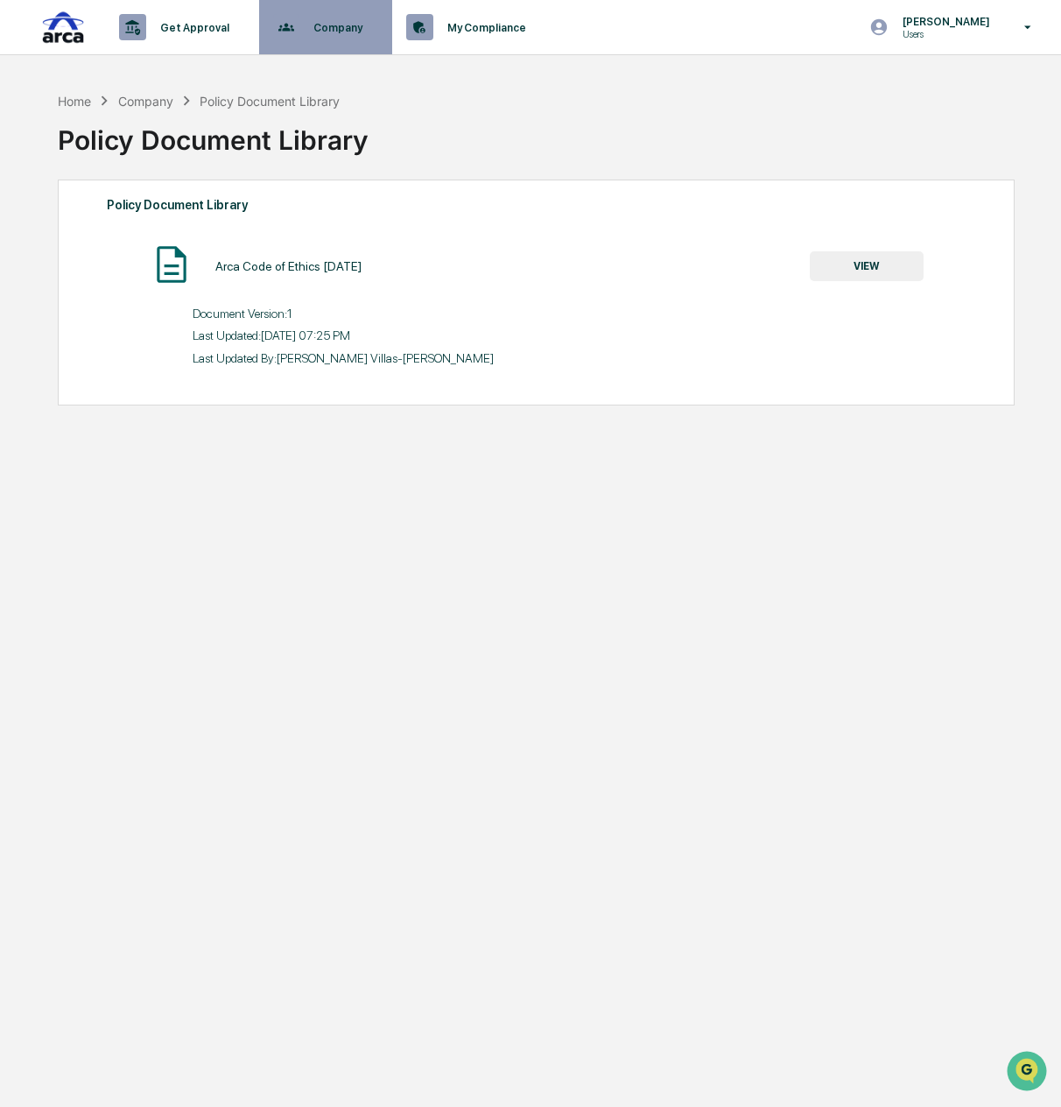
click at [0, 0] on p "Policies & Documents" at bounding box center [0, 0] width 0 height 0
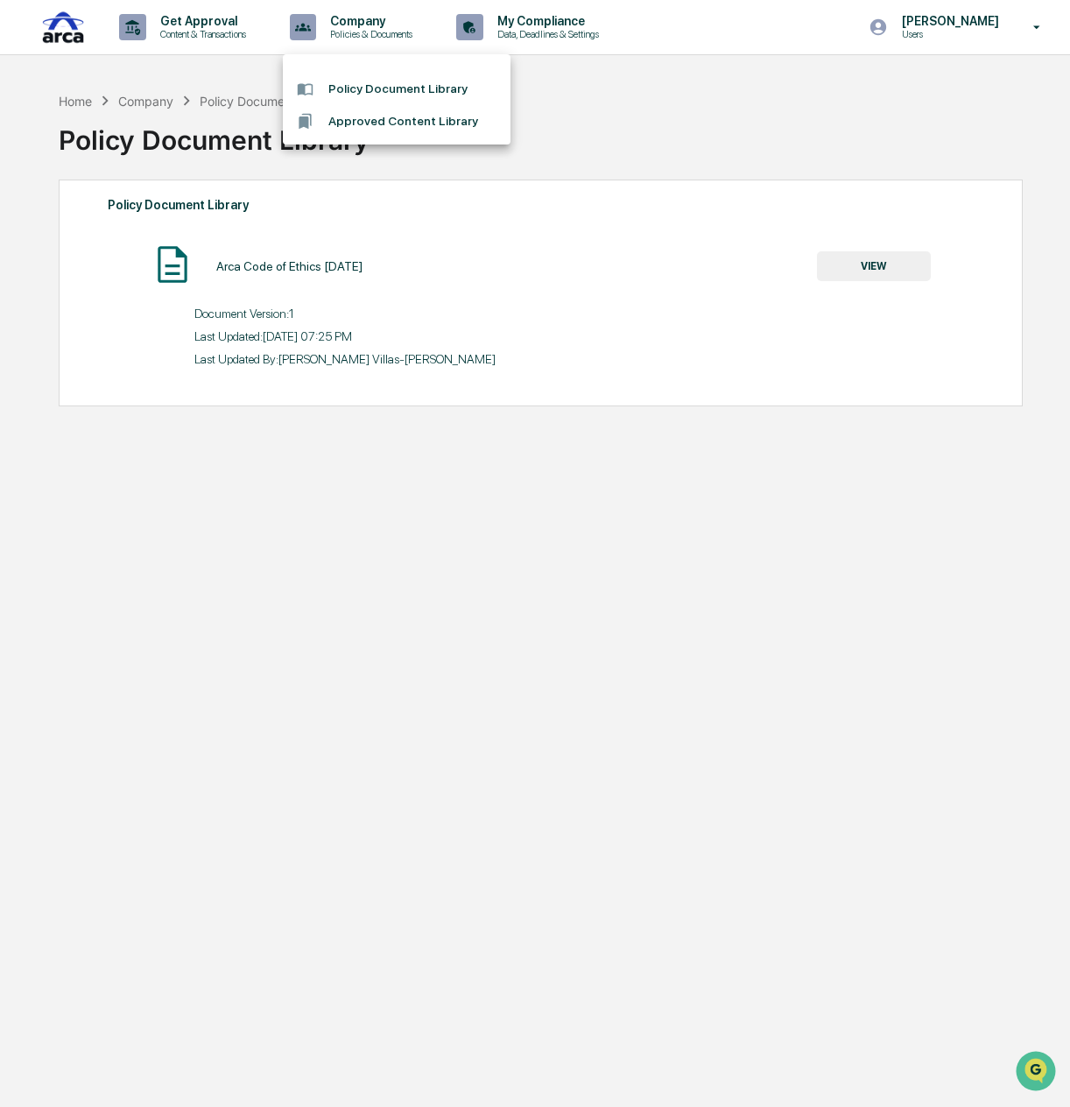
click at [184, 31] on div at bounding box center [535, 553] width 1070 height 1107
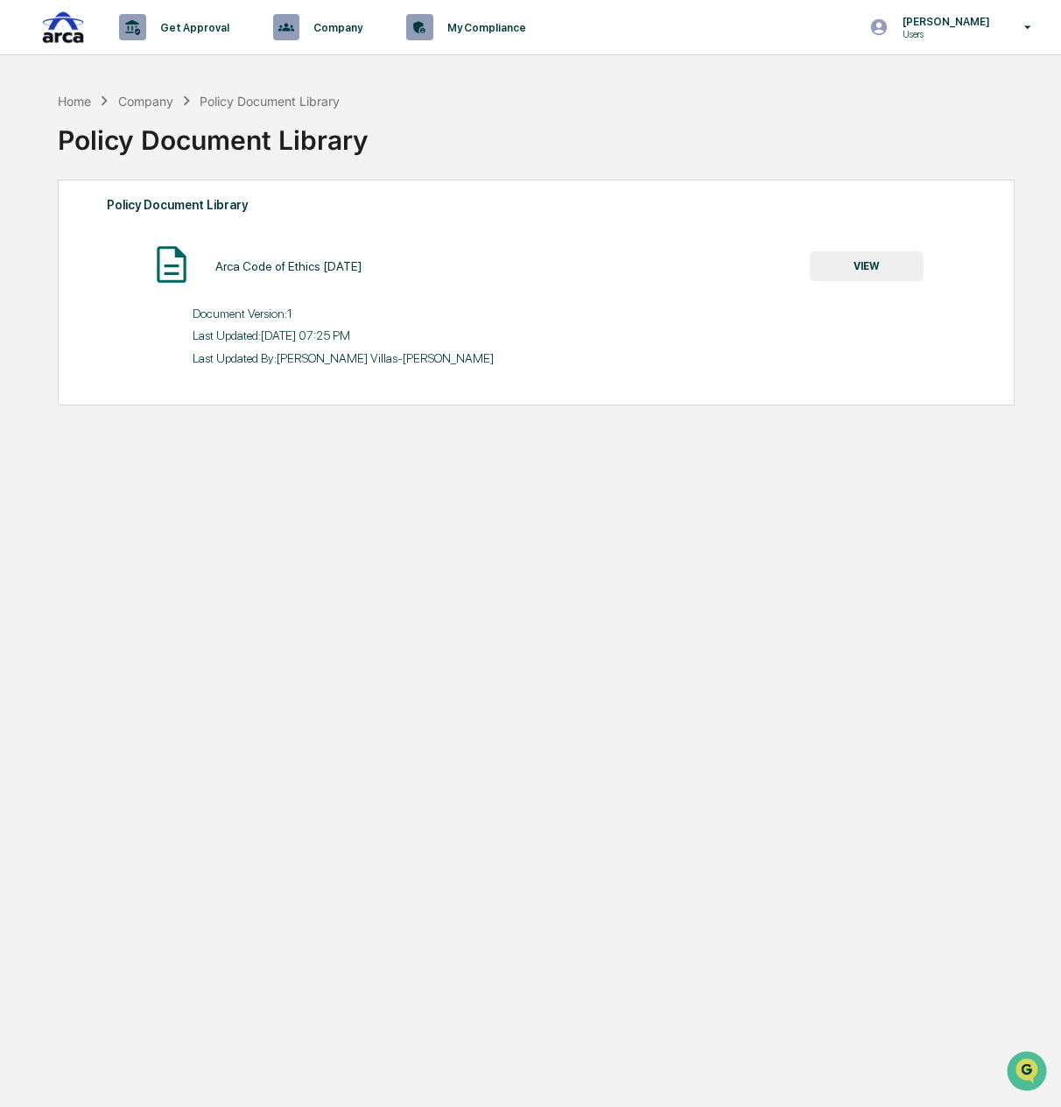
click at [0, 0] on p "Content & Transactions" at bounding box center [0, 0] width 0 height 0
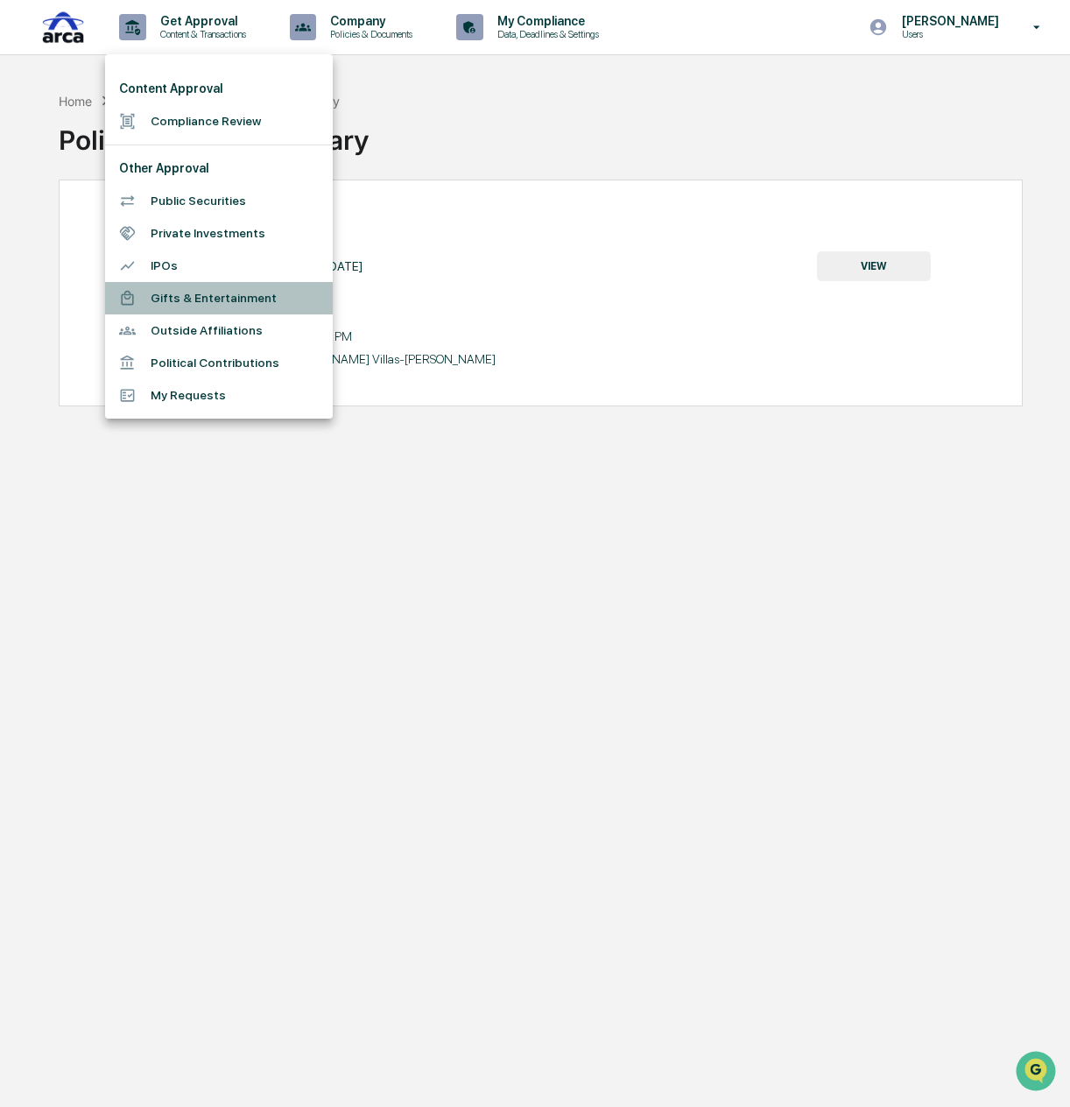
click at [195, 295] on li "Gifts & Entertainment" at bounding box center [219, 298] width 228 height 32
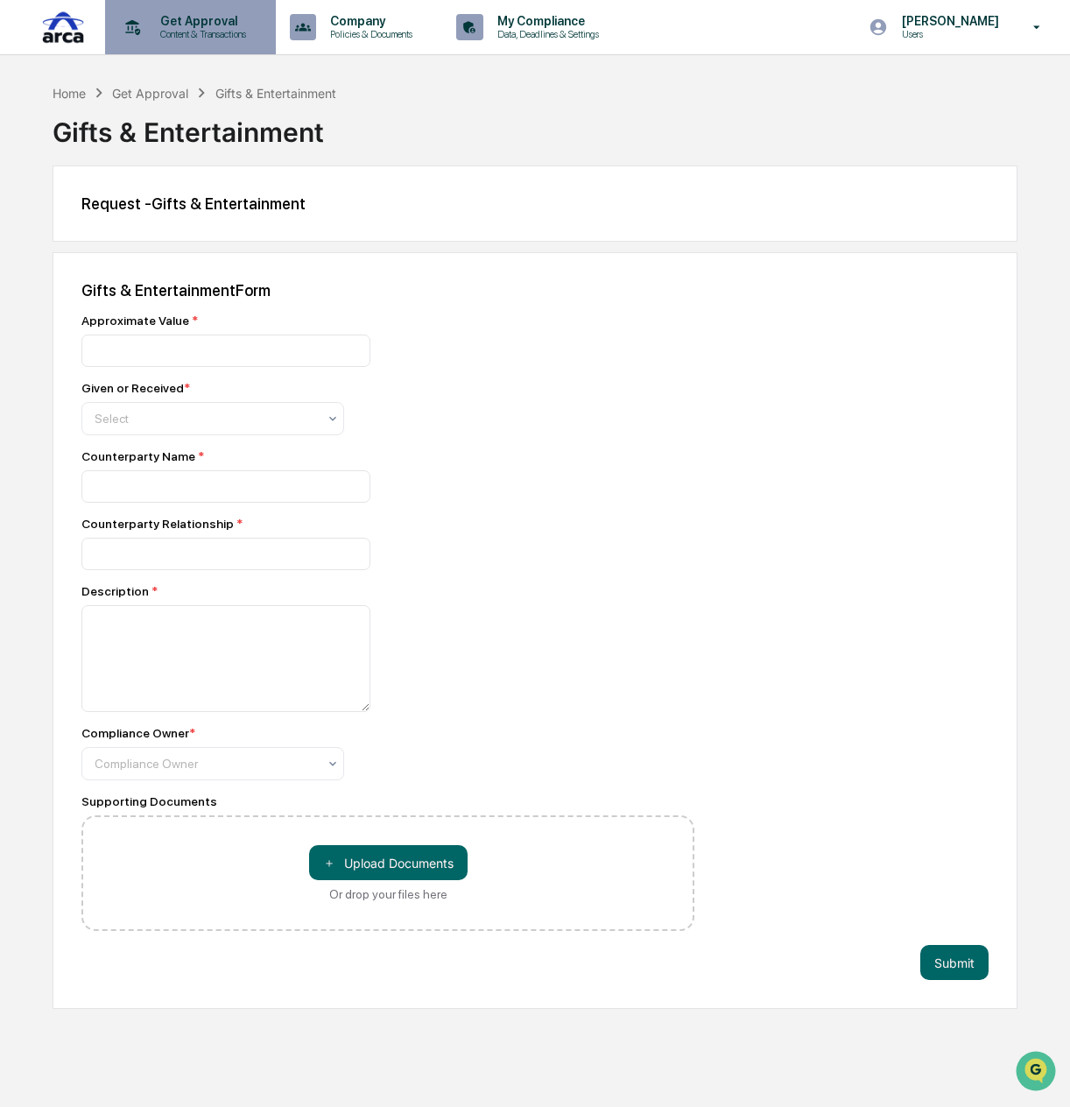
click at [196, 32] on p "Content & Transactions" at bounding box center [200, 34] width 109 height 12
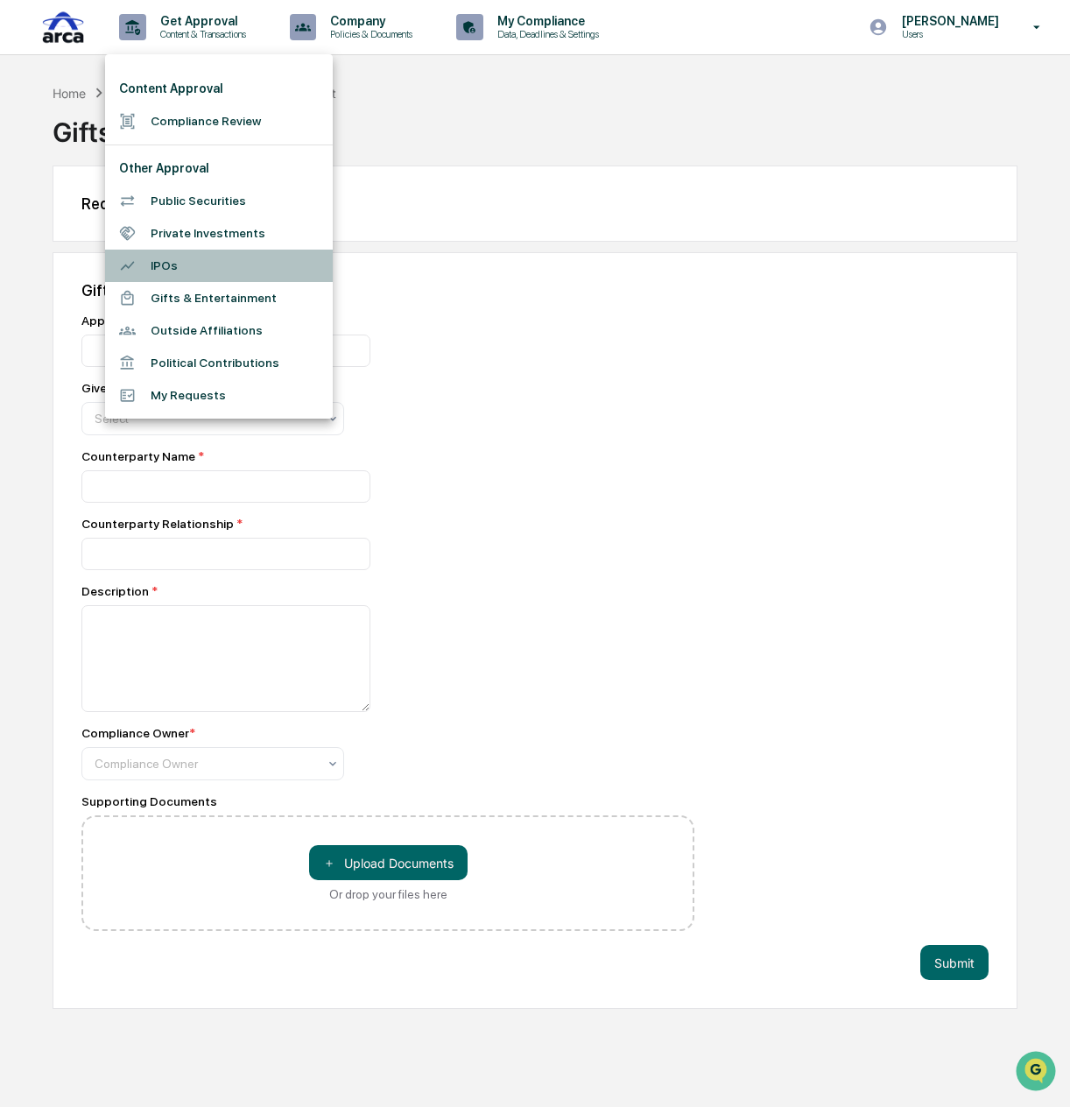
click at [180, 259] on li "IPOs" at bounding box center [219, 266] width 228 height 32
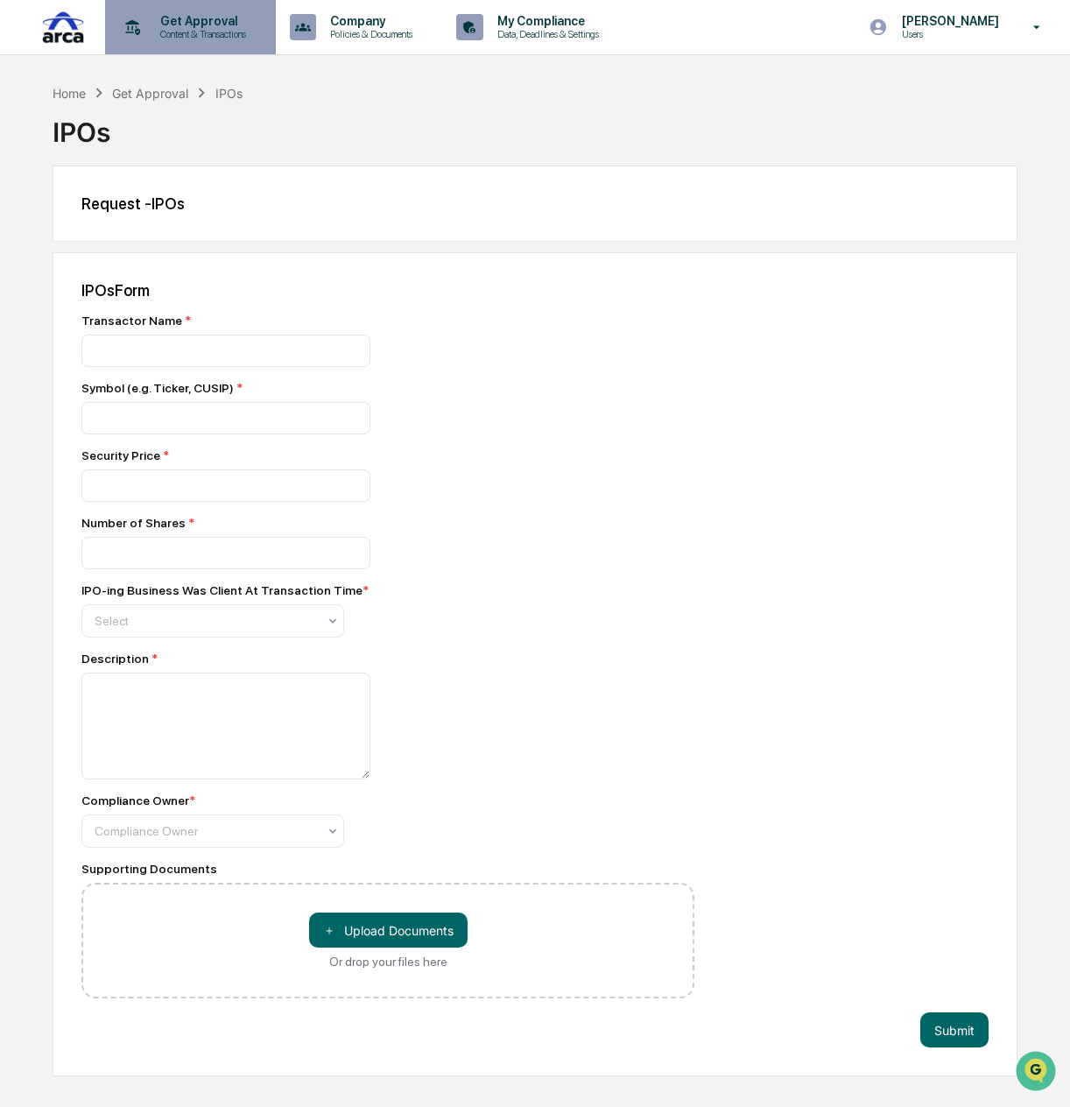
click at [227, 34] on p "Content & Transactions" at bounding box center [200, 34] width 109 height 12
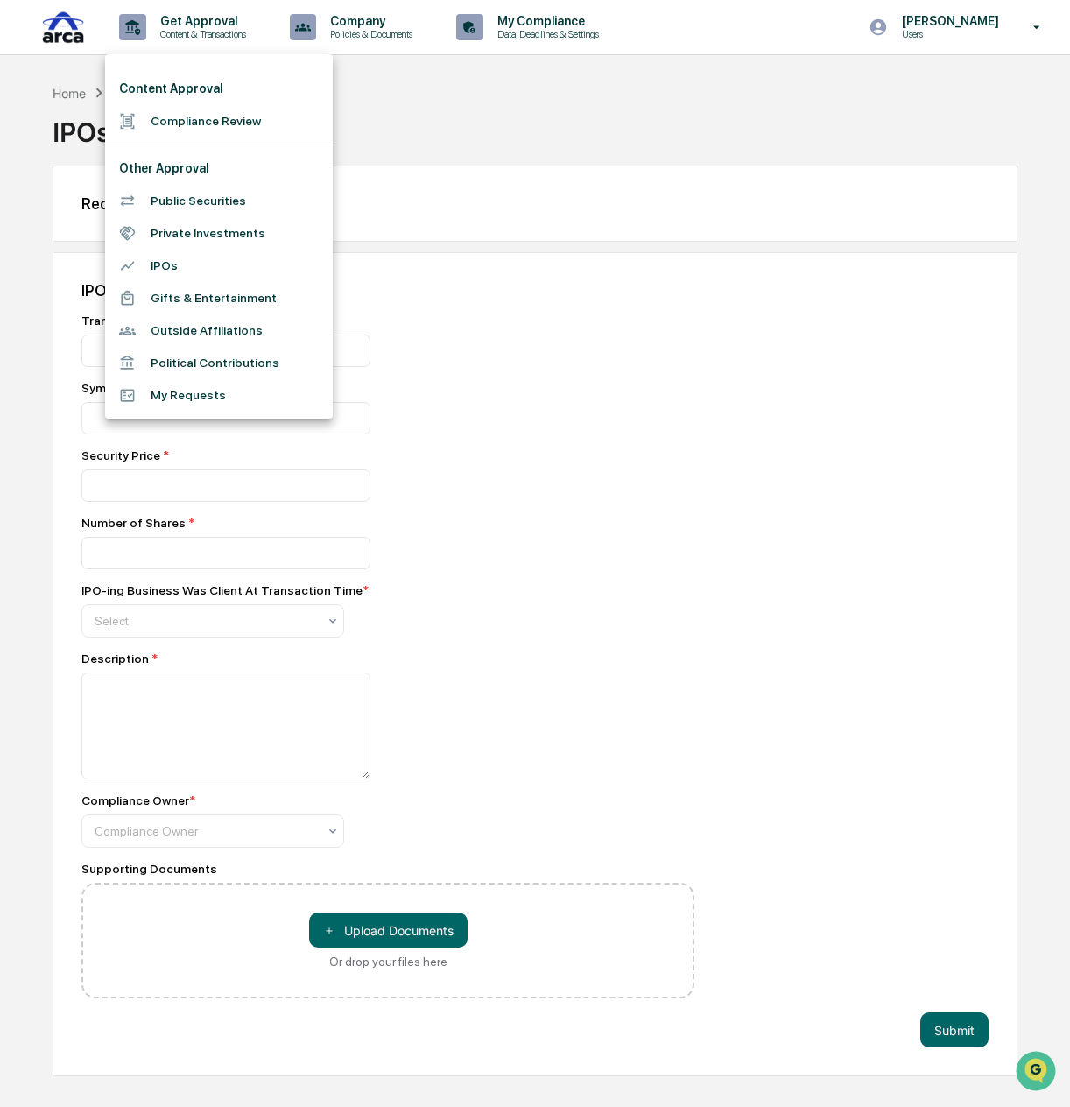
click at [222, 328] on li "Outside Affiliations" at bounding box center [219, 330] width 228 height 32
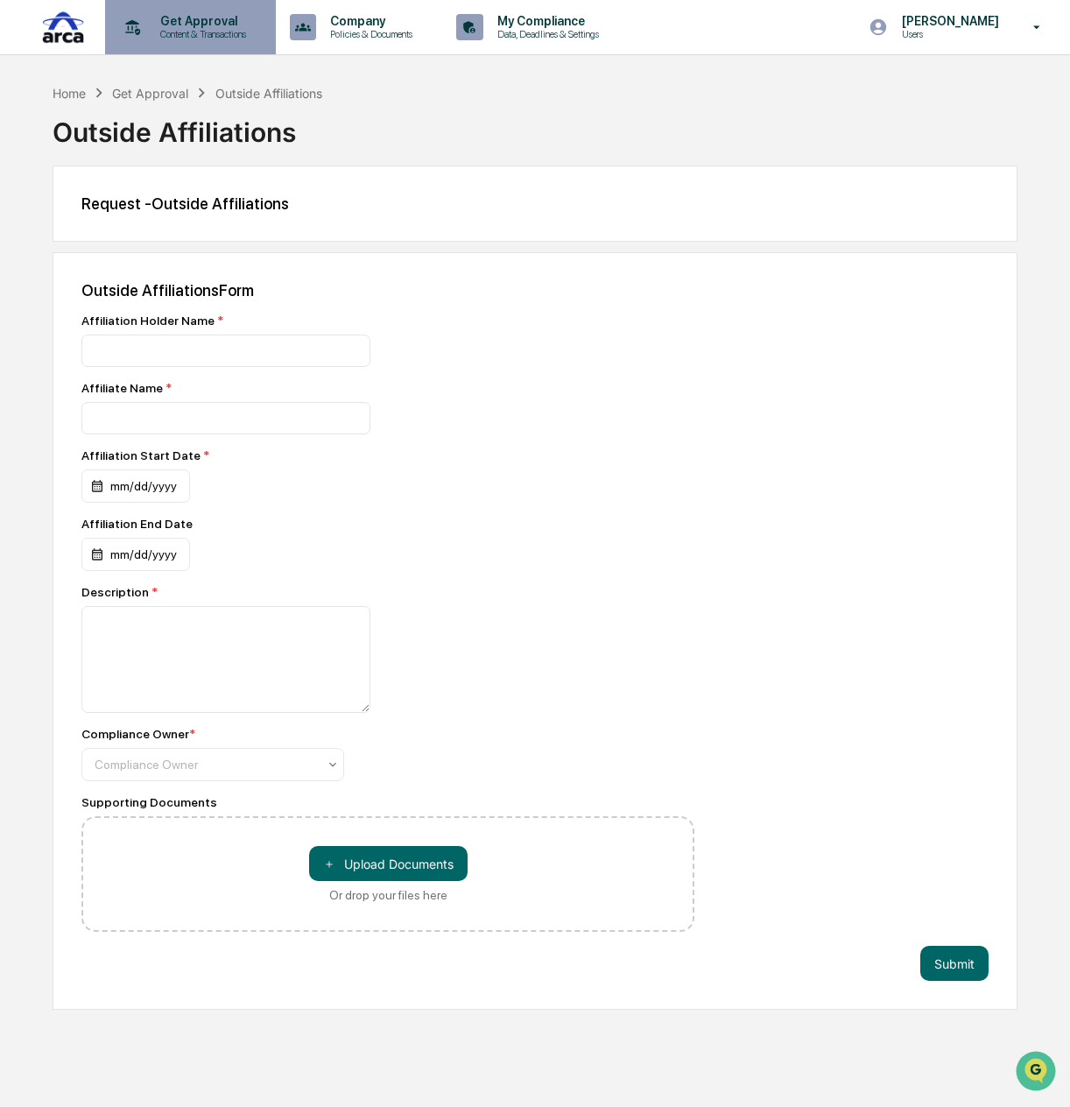
click at [175, 32] on p "Content & Transactions" at bounding box center [200, 34] width 109 height 12
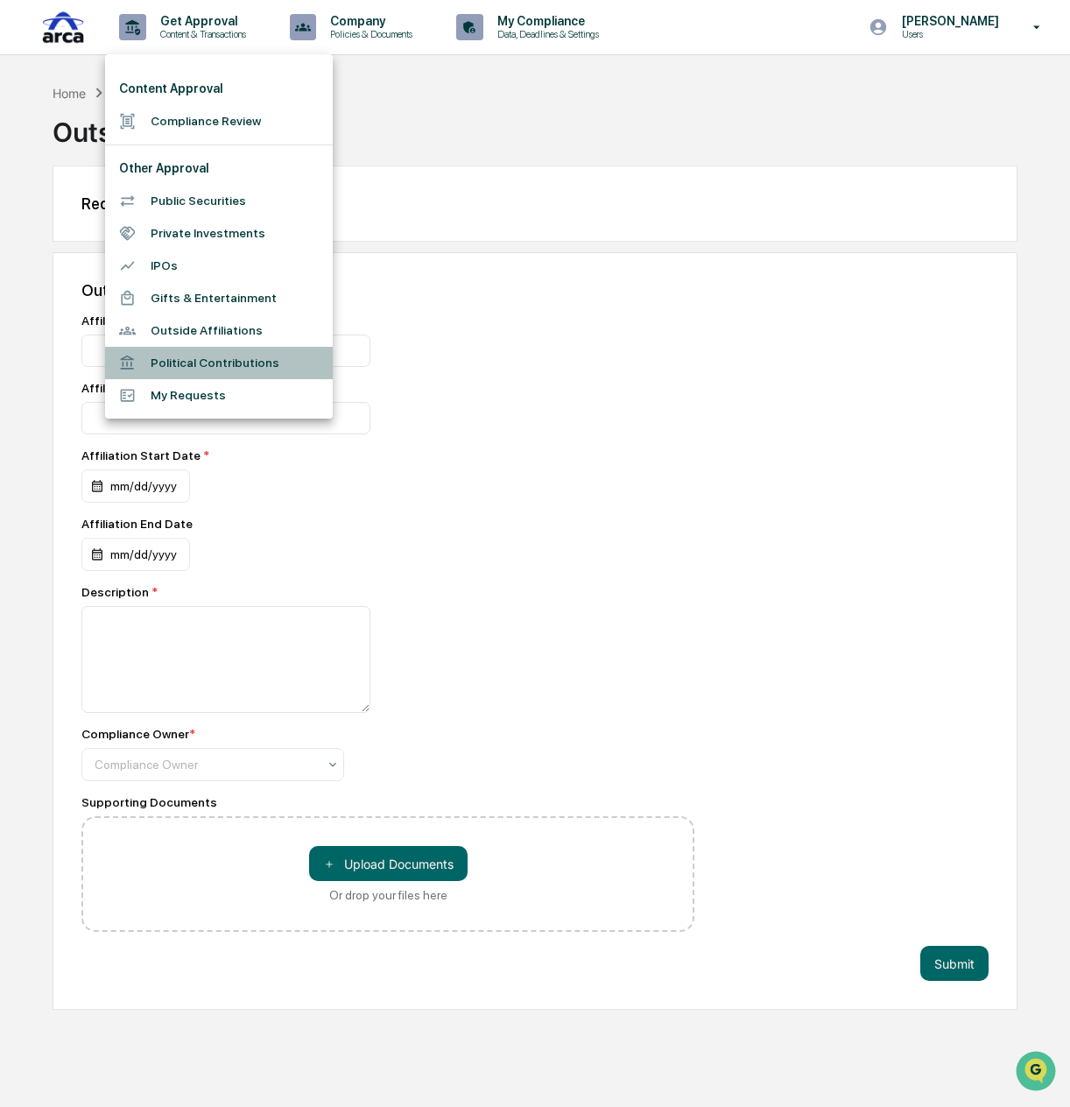
click at [201, 356] on li "Political Contributions" at bounding box center [219, 363] width 228 height 32
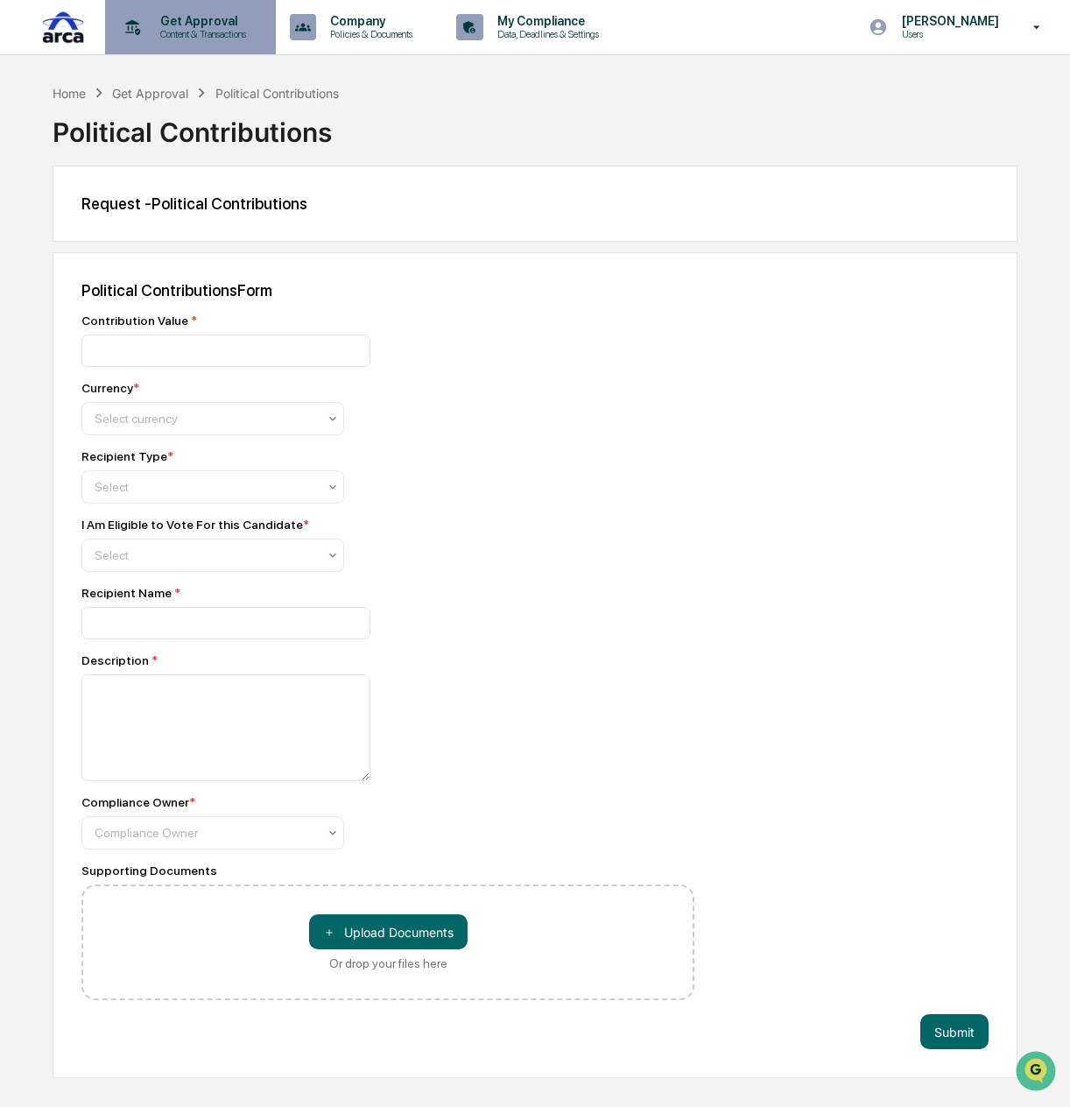
click at [189, 28] on p "Content & Transactions" at bounding box center [200, 34] width 109 height 12
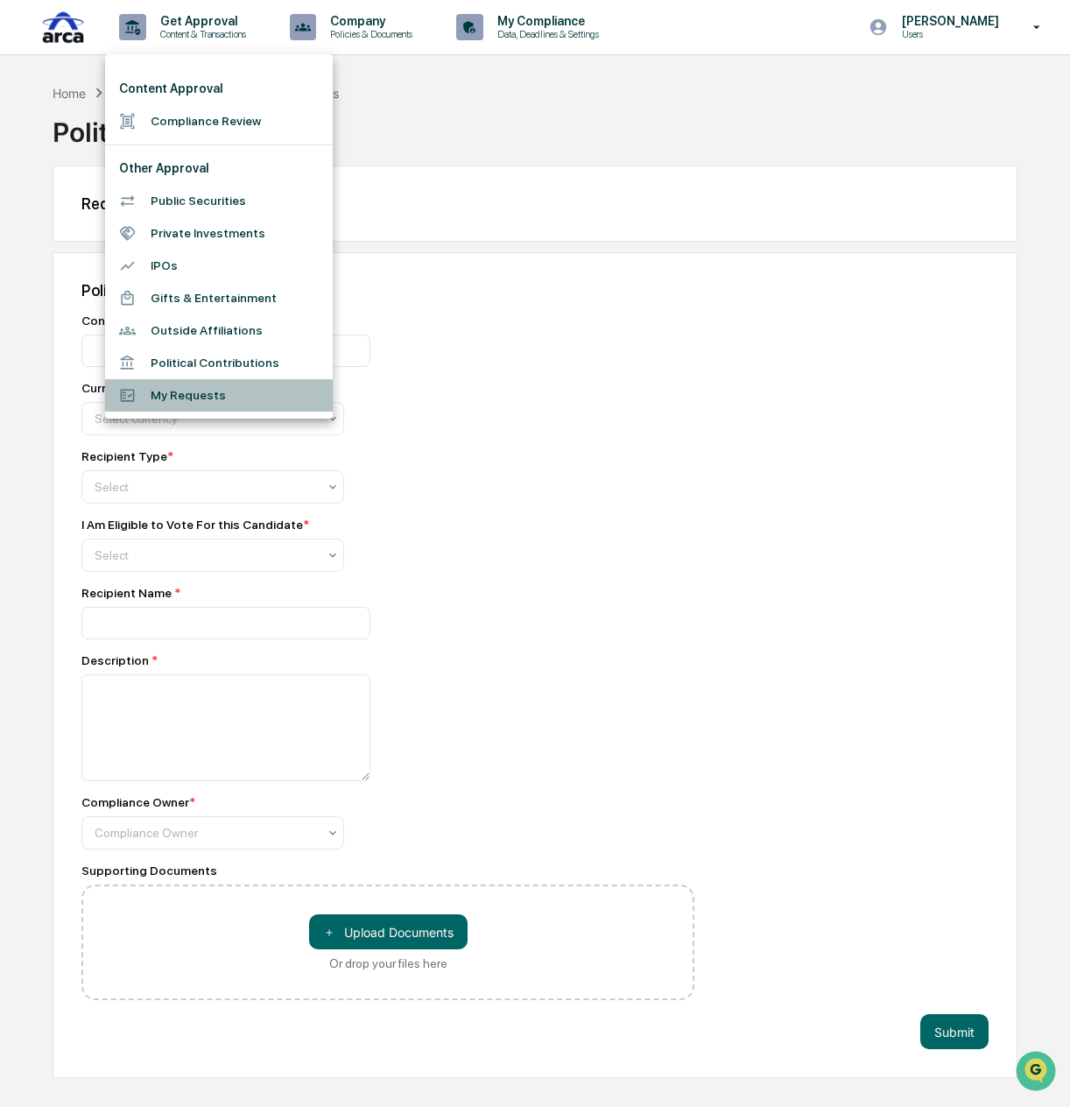
click at [213, 398] on li "My Requests" at bounding box center [219, 395] width 228 height 32
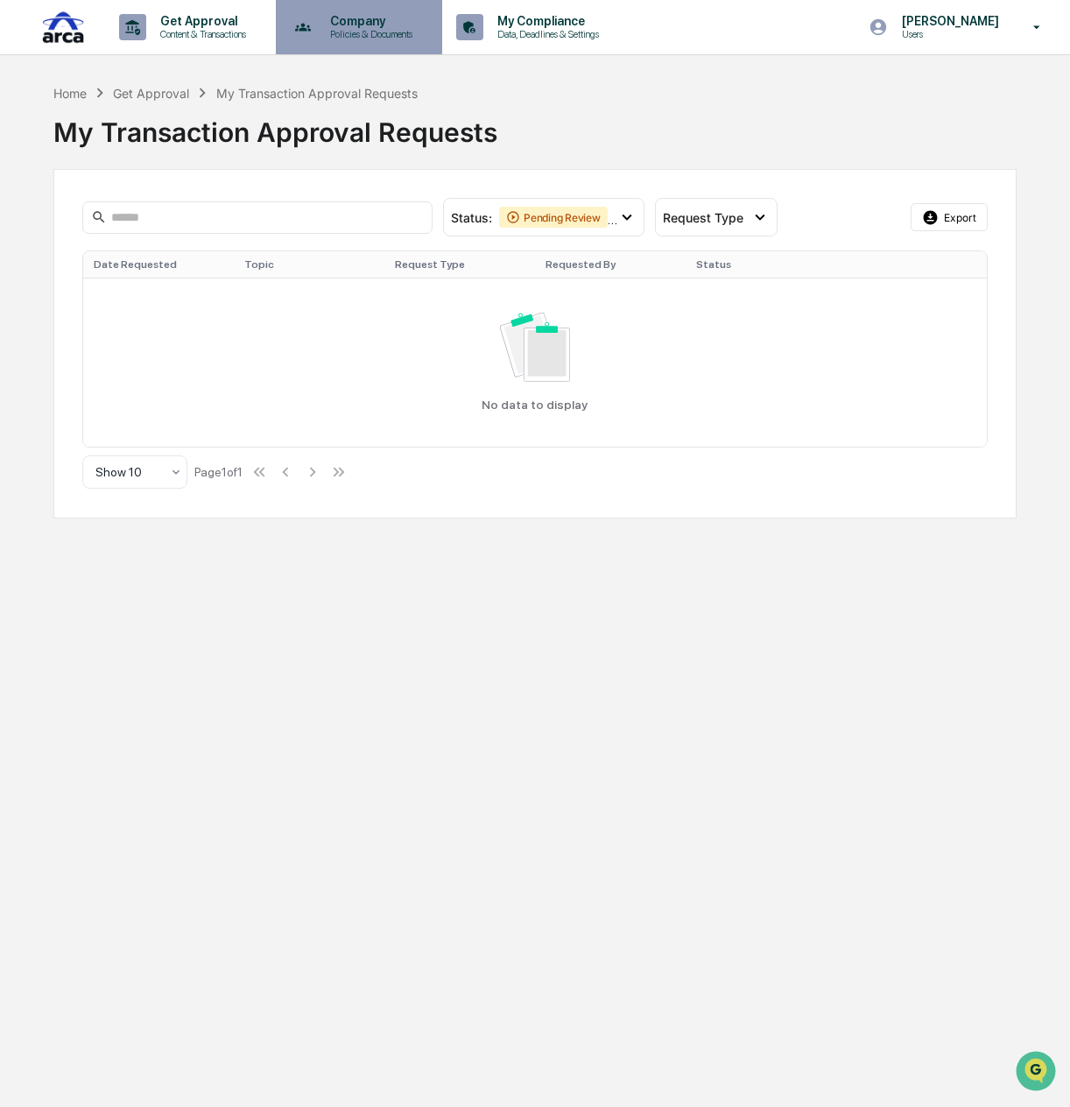
click at [354, 24] on p "Company" at bounding box center [368, 21] width 105 height 14
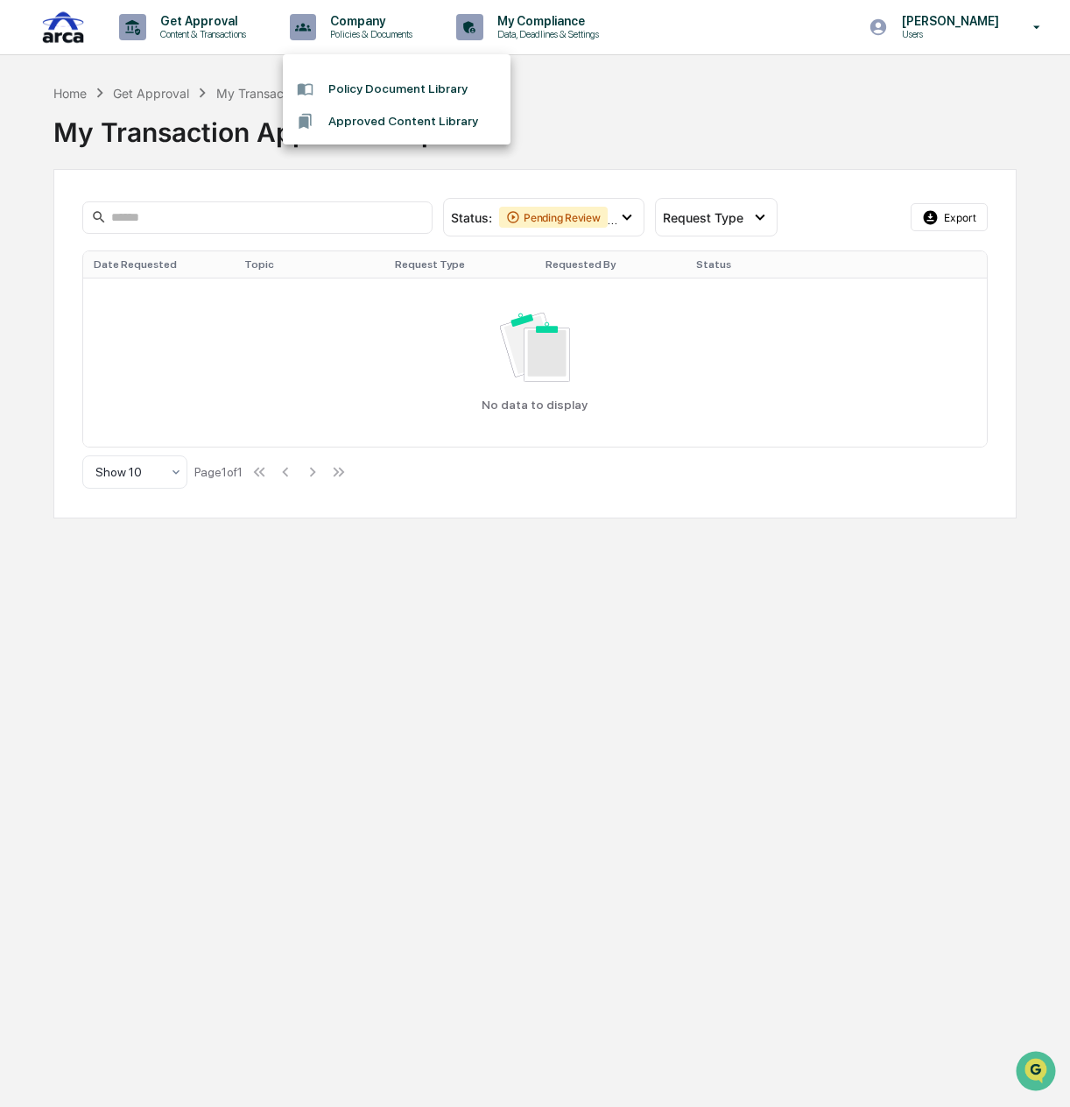
click at [478, 41] on div at bounding box center [535, 553] width 1070 height 1107
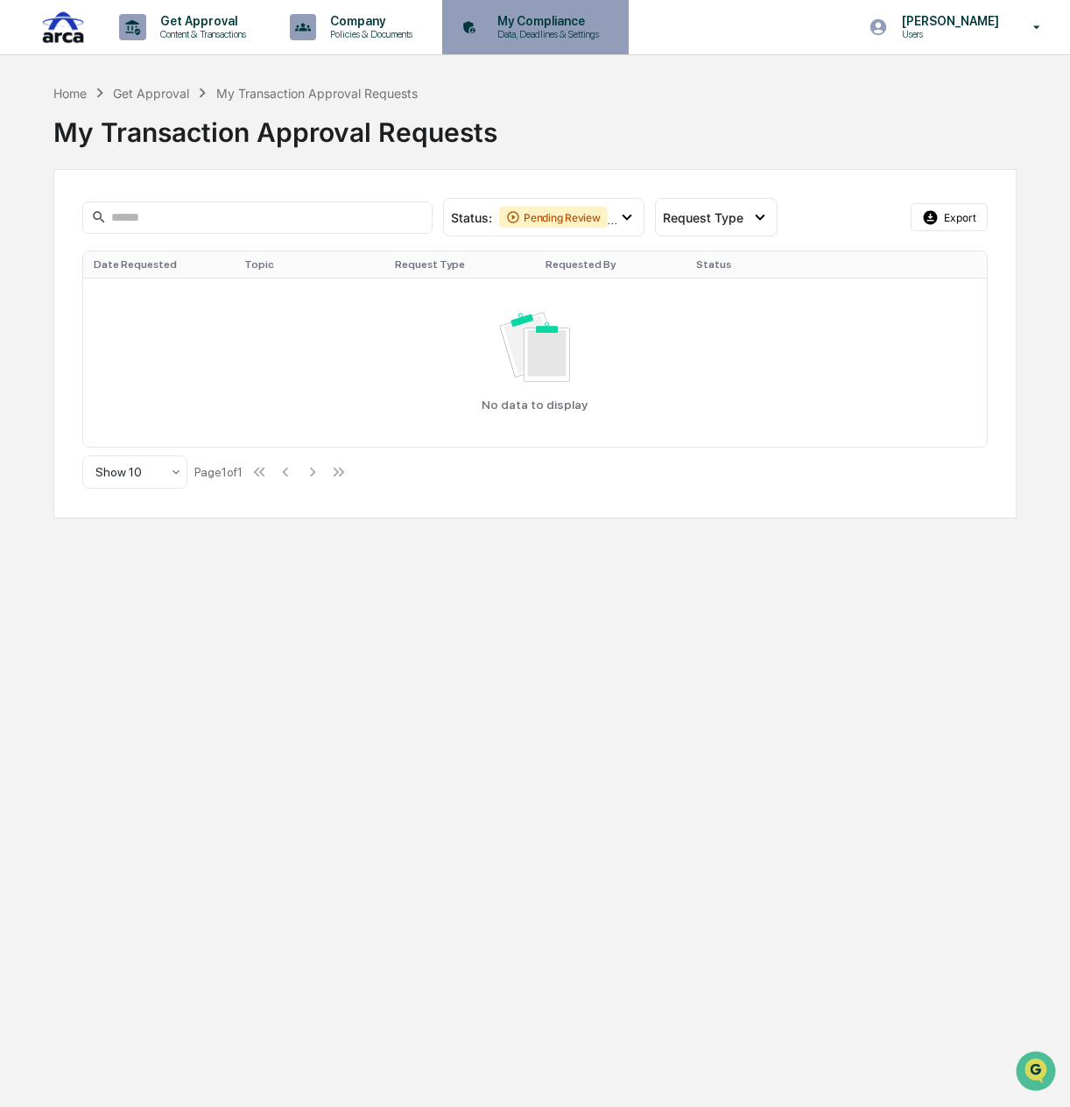
click at [575, 5] on div "My Compliance Data, Deadlines & Settings" at bounding box center [533, 27] width 169 height 54
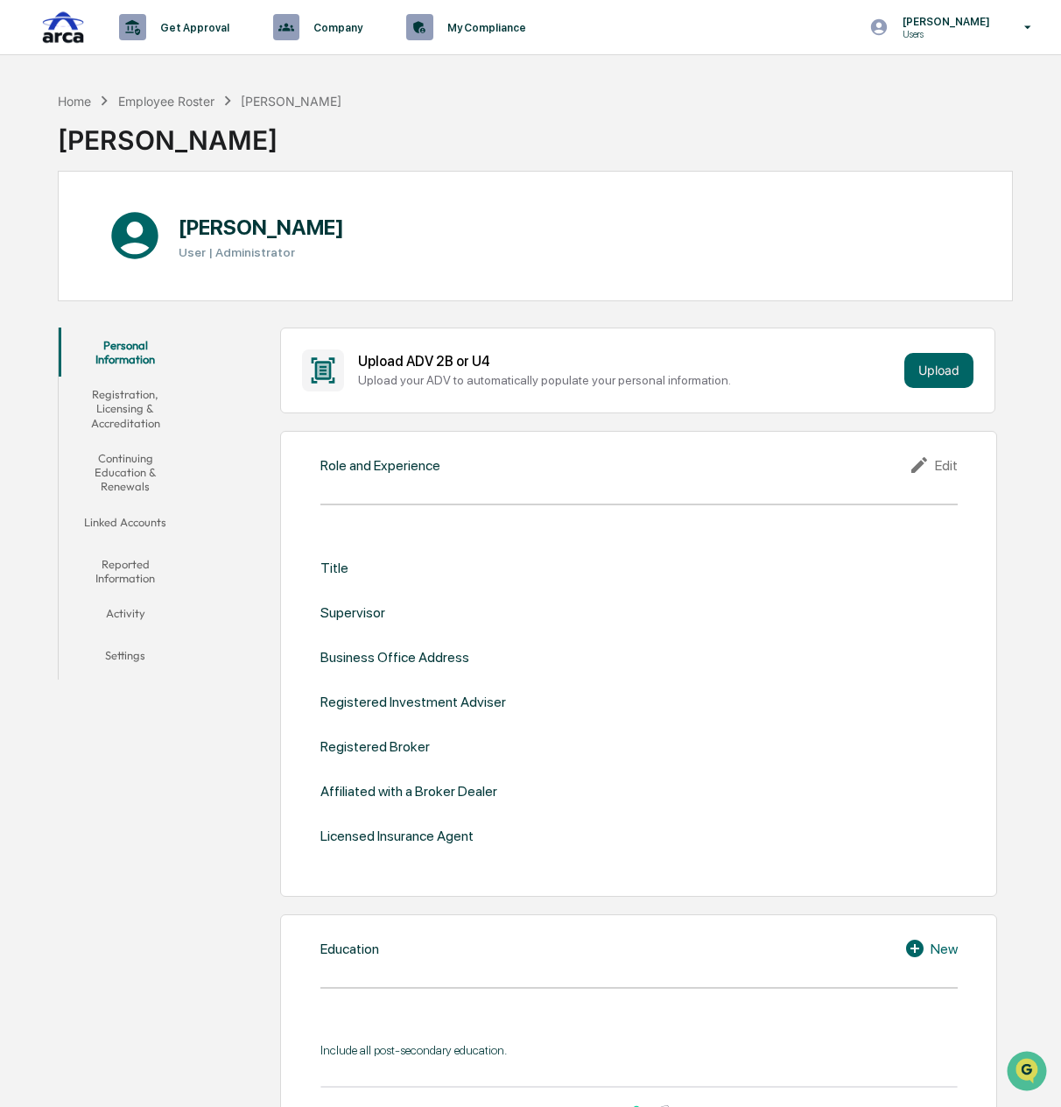
click at [116, 419] on button "Registration, Licensing & Accreditation" at bounding box center [125, 409] width 133 height 64
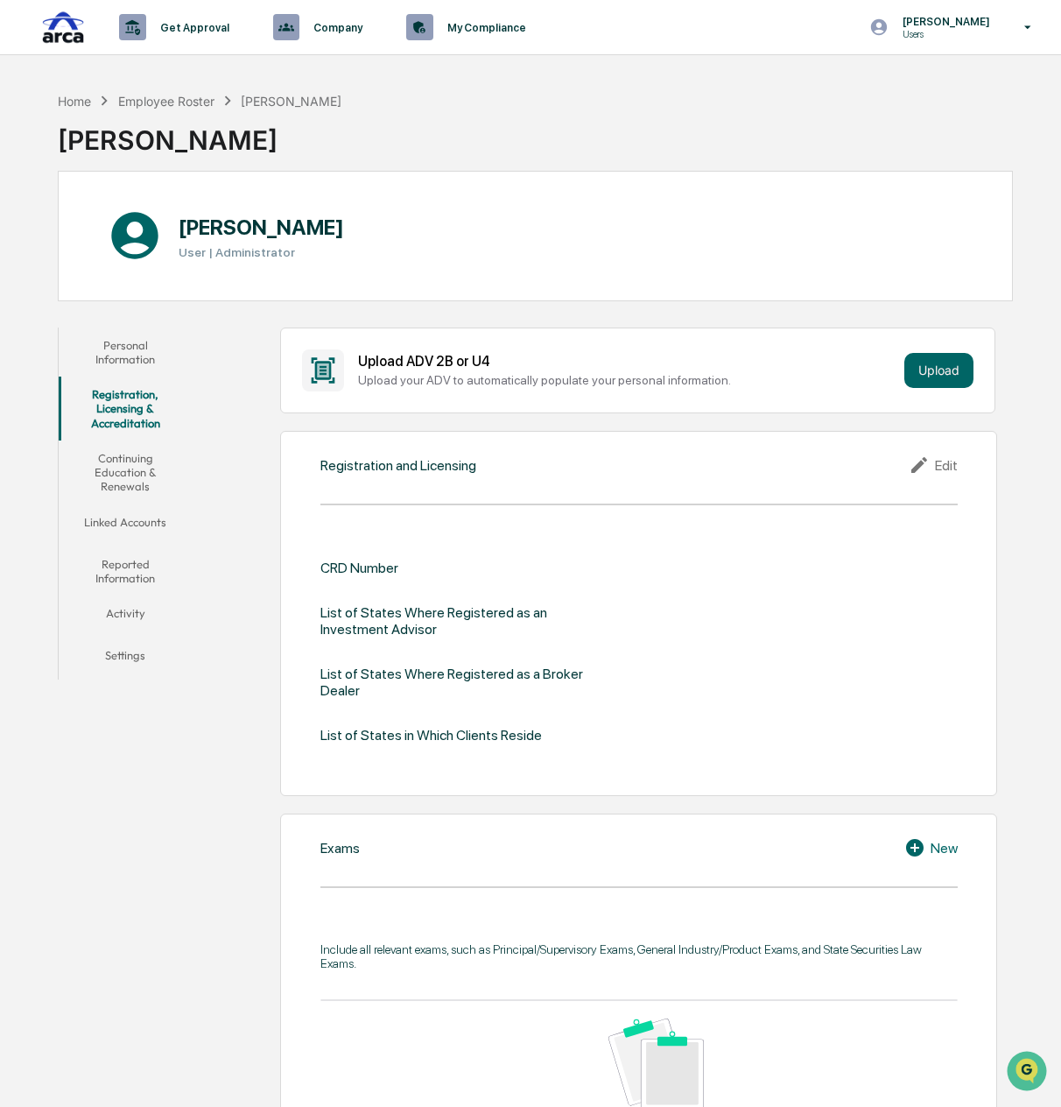
click at [121, 449] on button "Continuing Education & Renewals" at bounding box center [125, 472] width 133 height 64
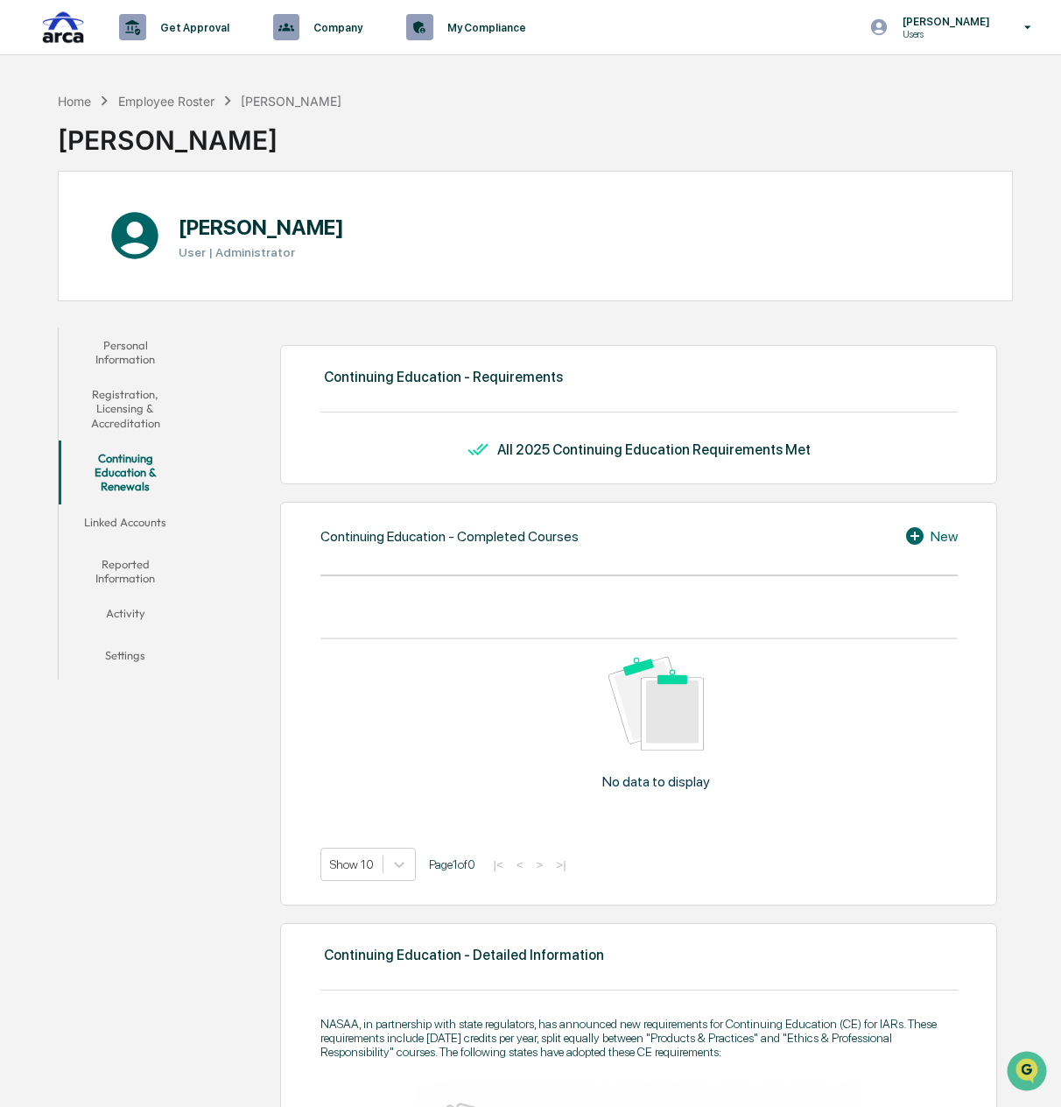
click at [124, 523] on button "Linked Accounts" at bounding box center [125, 525] width 133 height 42
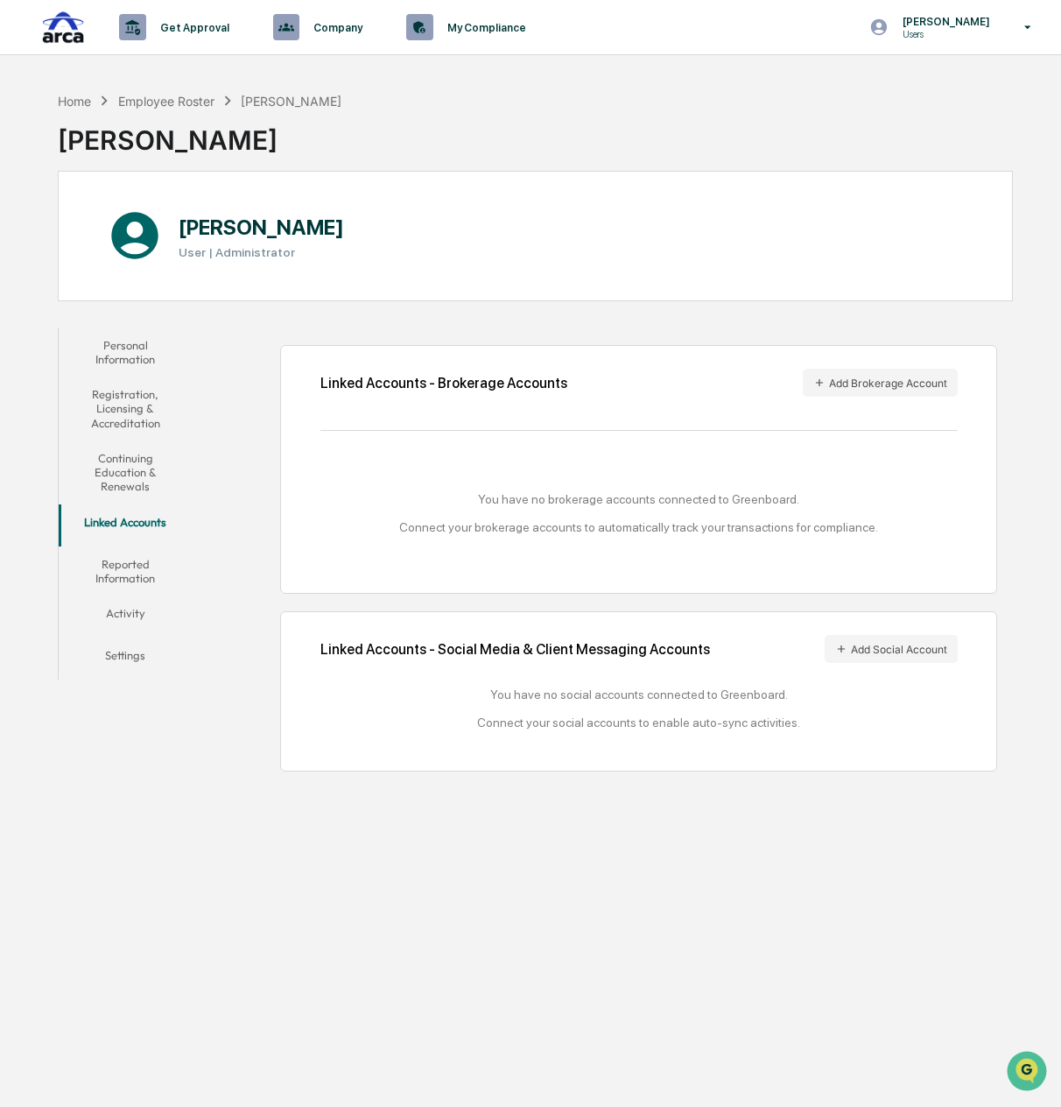
click at [128, 570] on button "Reported Information" at bounding box center [125, 571] width 133 height 50
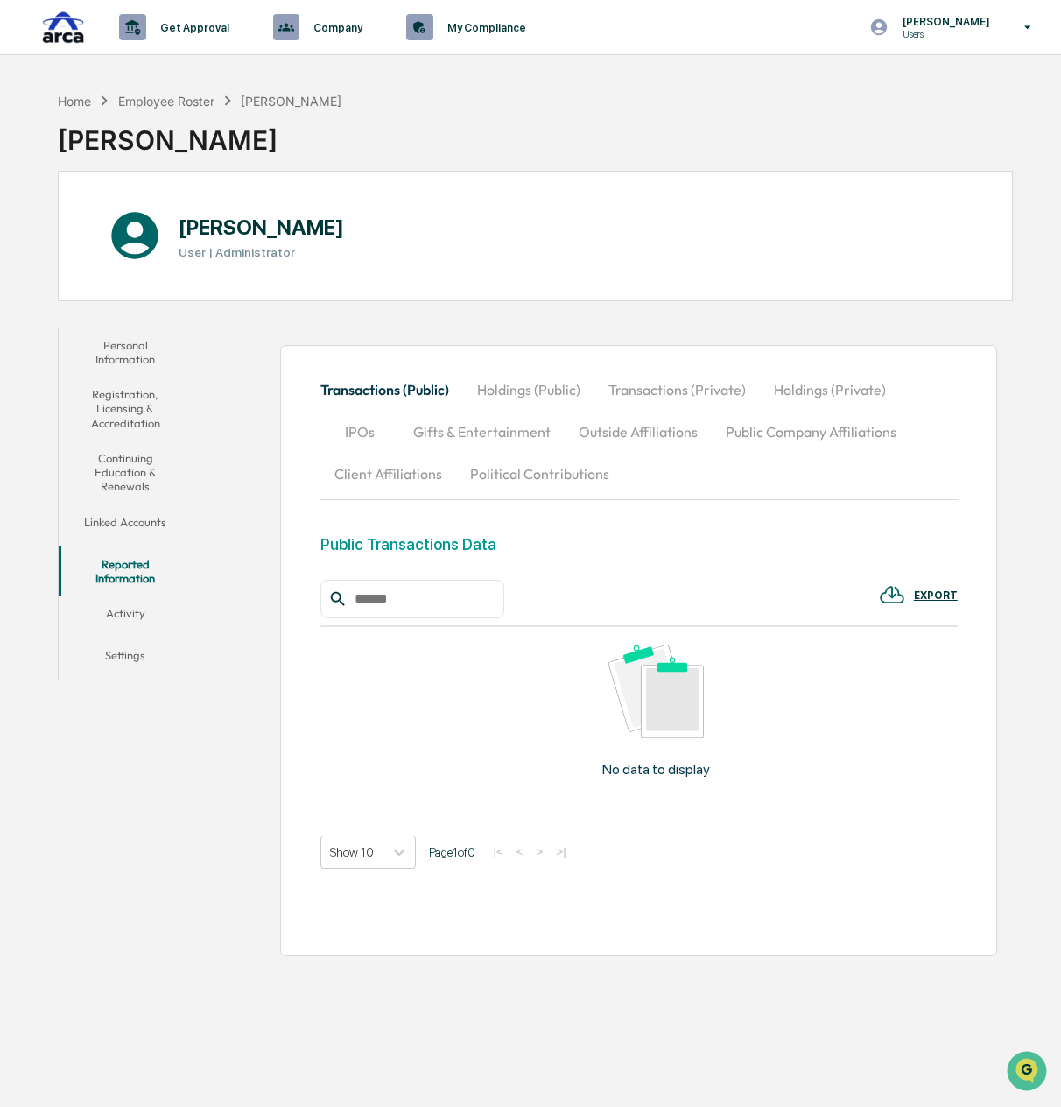
click at [125, 611] on button "Activity" at bounding box center [125, 616] width 133 height 42
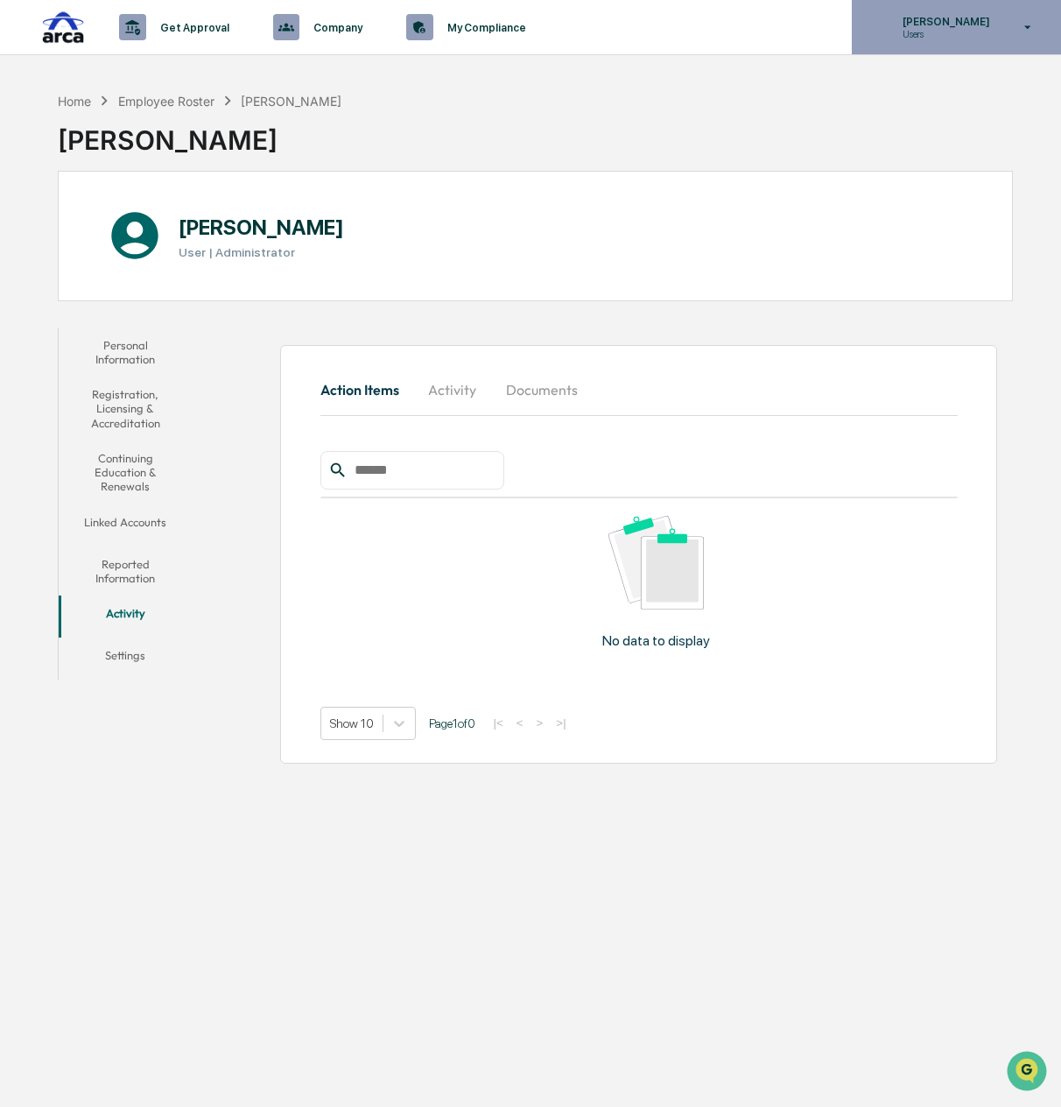
click at [923, 51] on div "[PERSON_NAME] Users" at bounding box center [956, 27] width 209 height 54
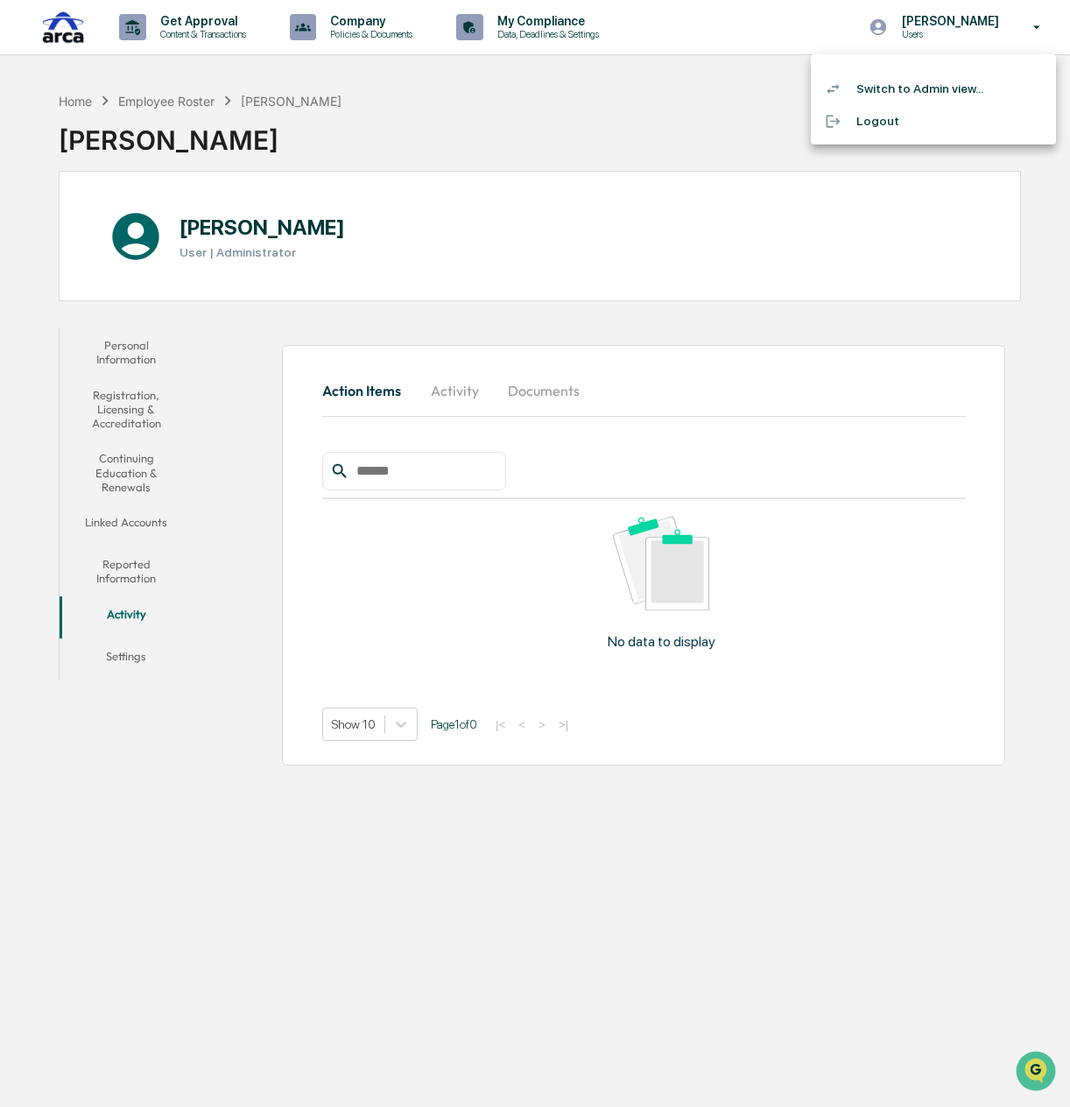
click at [935, 94] on li "Switch to Admin view..." at bounding box center [933, 89] width 245 height 32
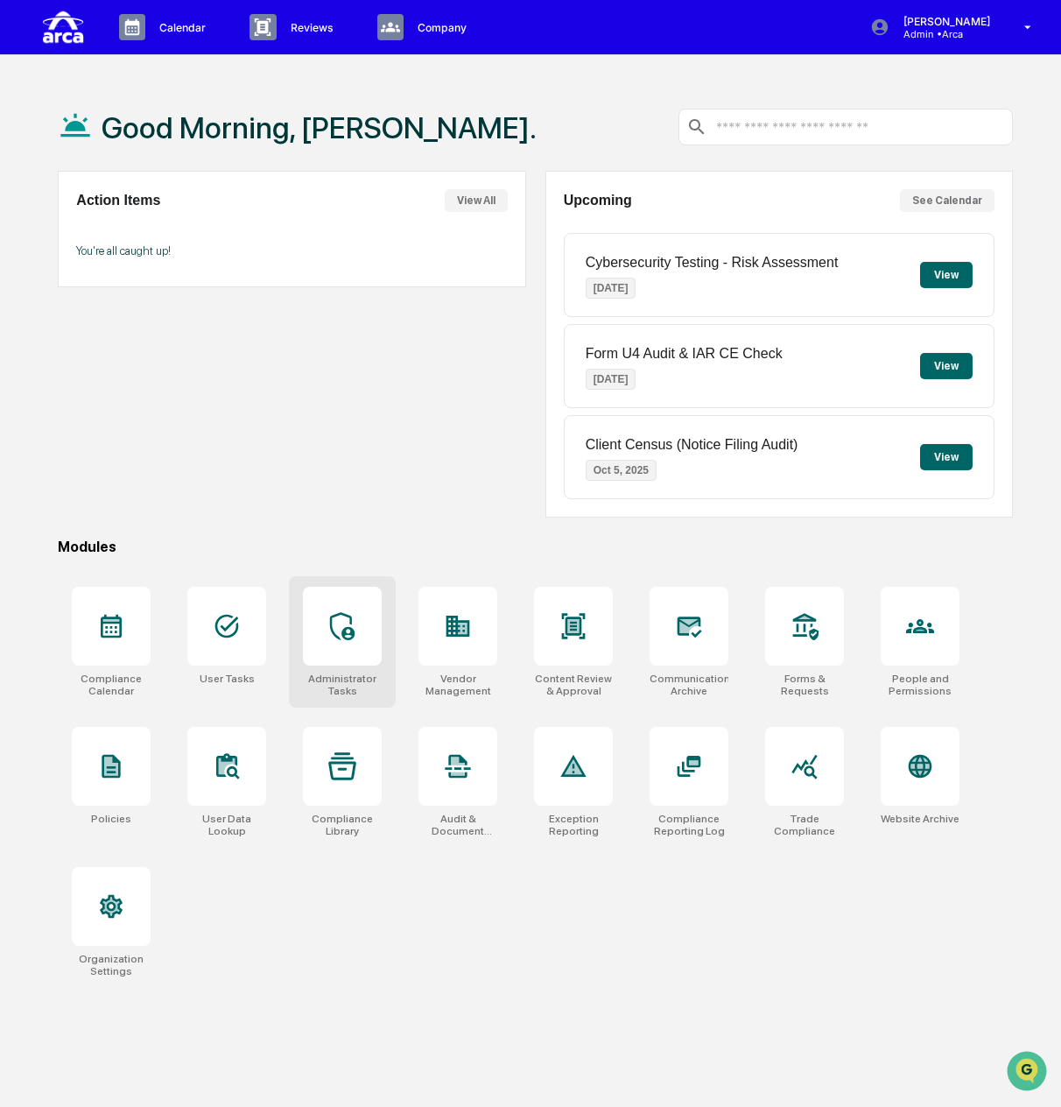
click at [345, 642] on div at bounding box center [342, 626] width 79 height 79
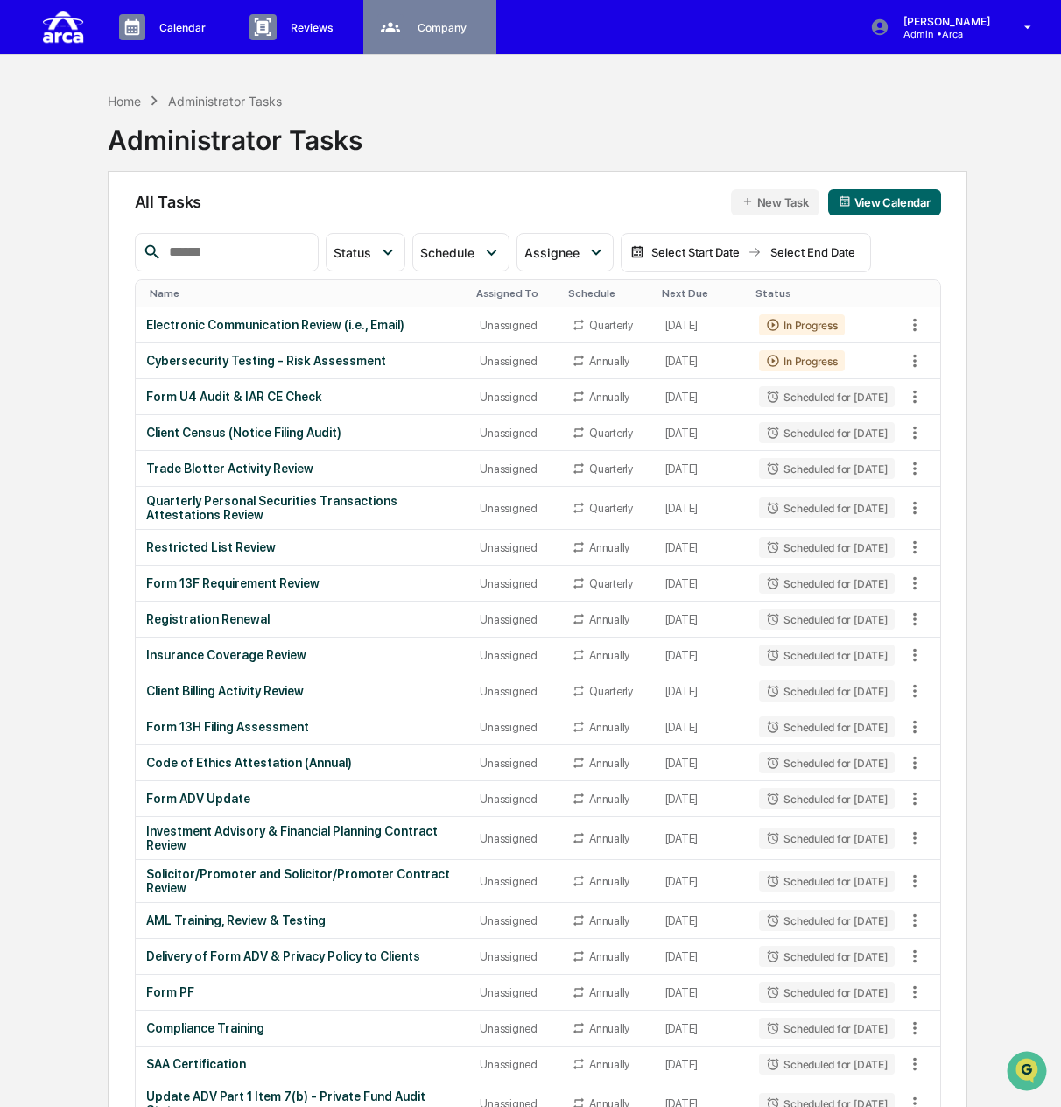
click at [476, 23] on p "Company" at bounding box center [440, 27] width 72 height 13
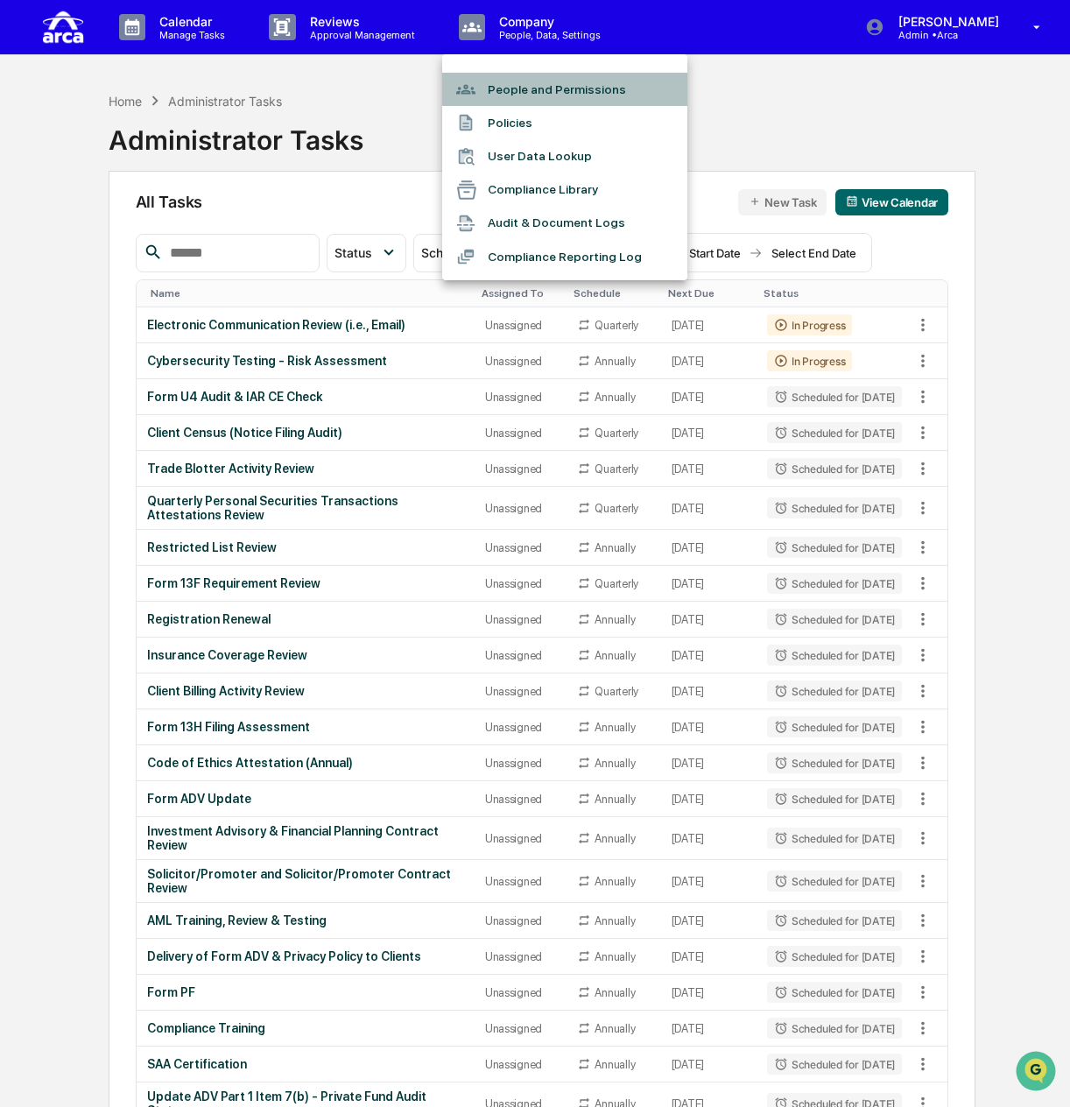
click at [532, 95] on li "People and Permissions" at bounding box center [564, 89] width 245 height 33
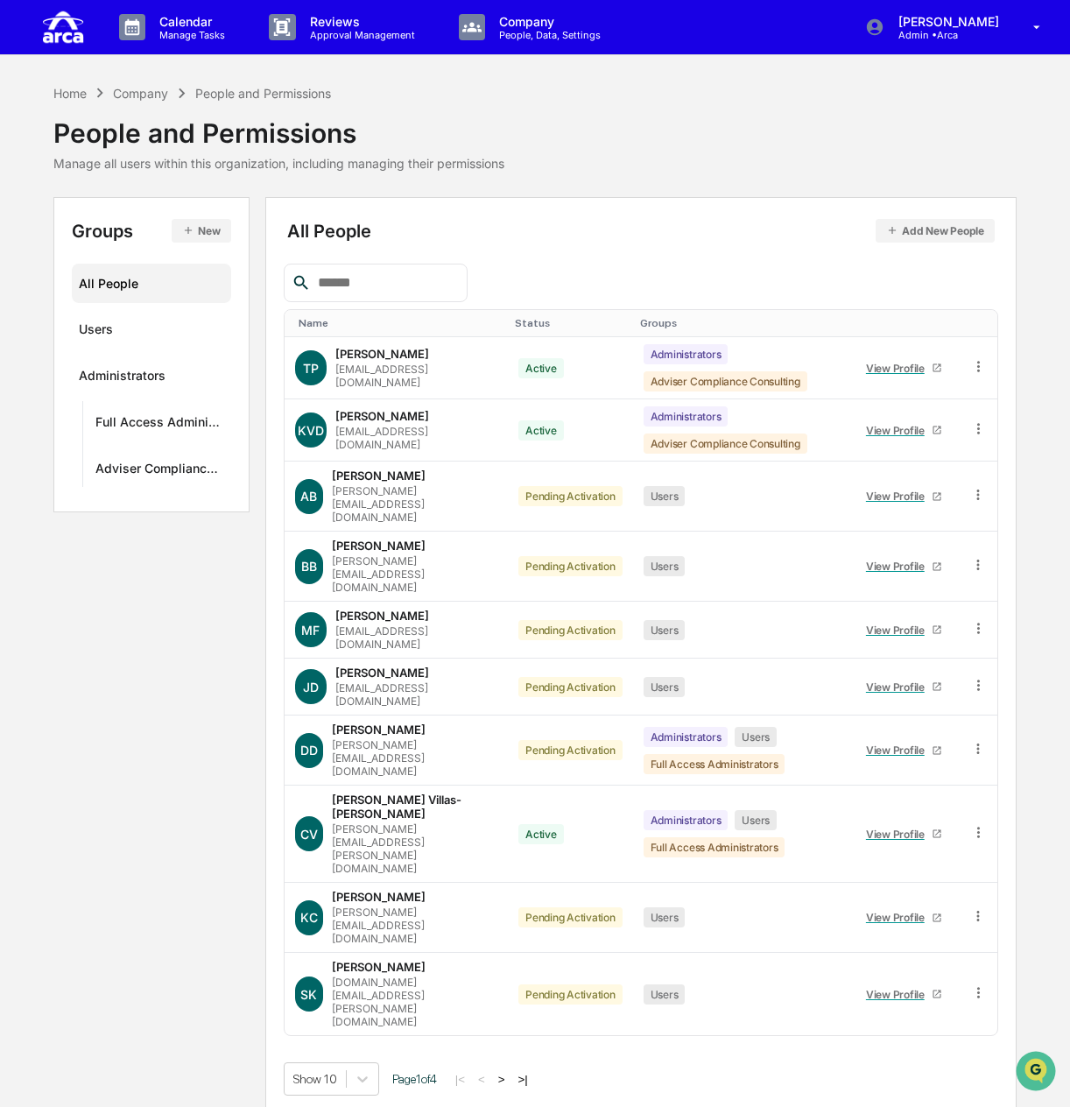
click at [504, 1072] on button ">" at bounding box center [502, 1079] width 18 height 15
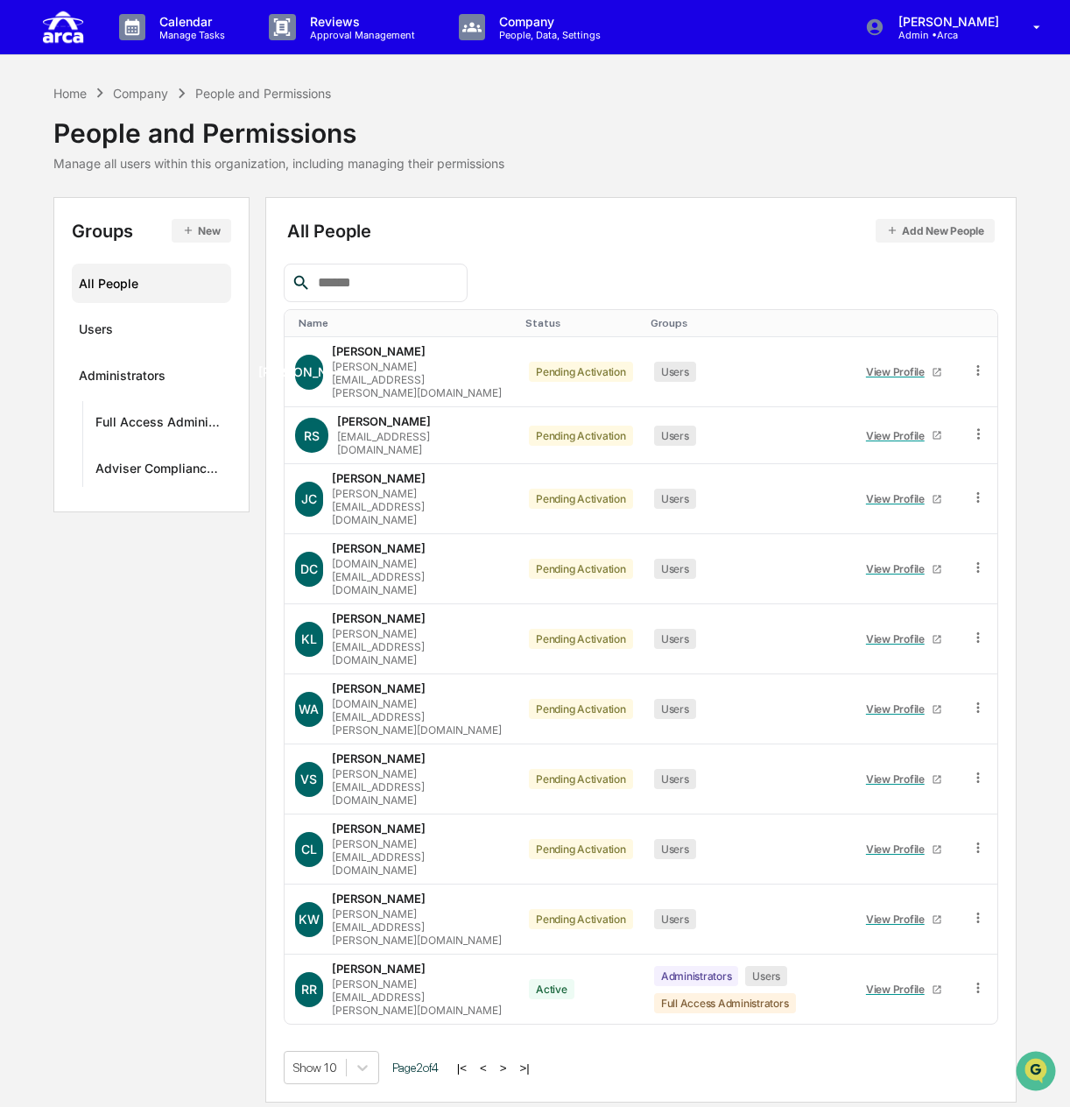
click at [490, 1060] on button "<" at bounding box center [484, 1067] width 18 height 15
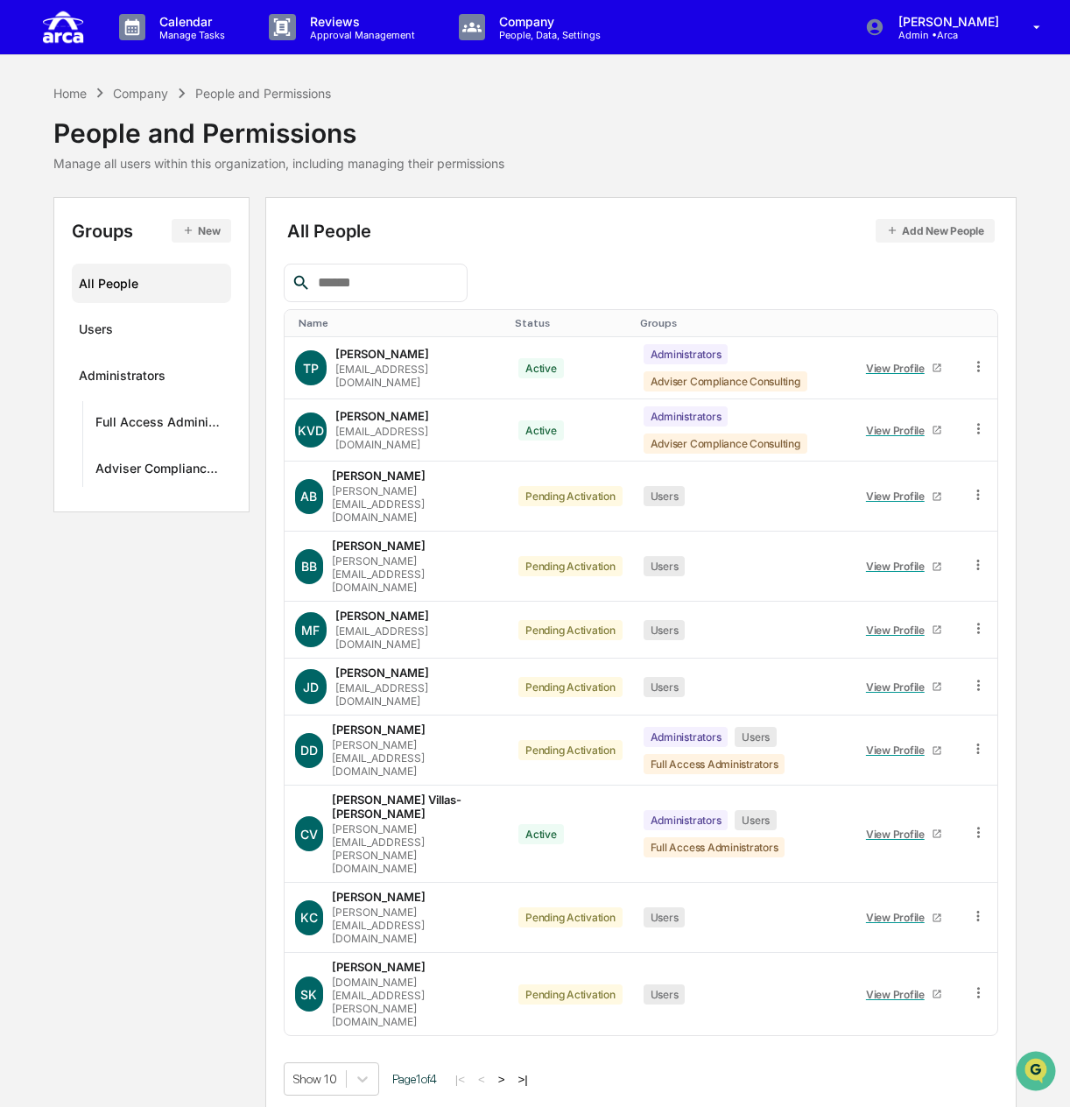
click at [511, 1072] on button ">" at bounding box center [502, 1079] width 18 height 15
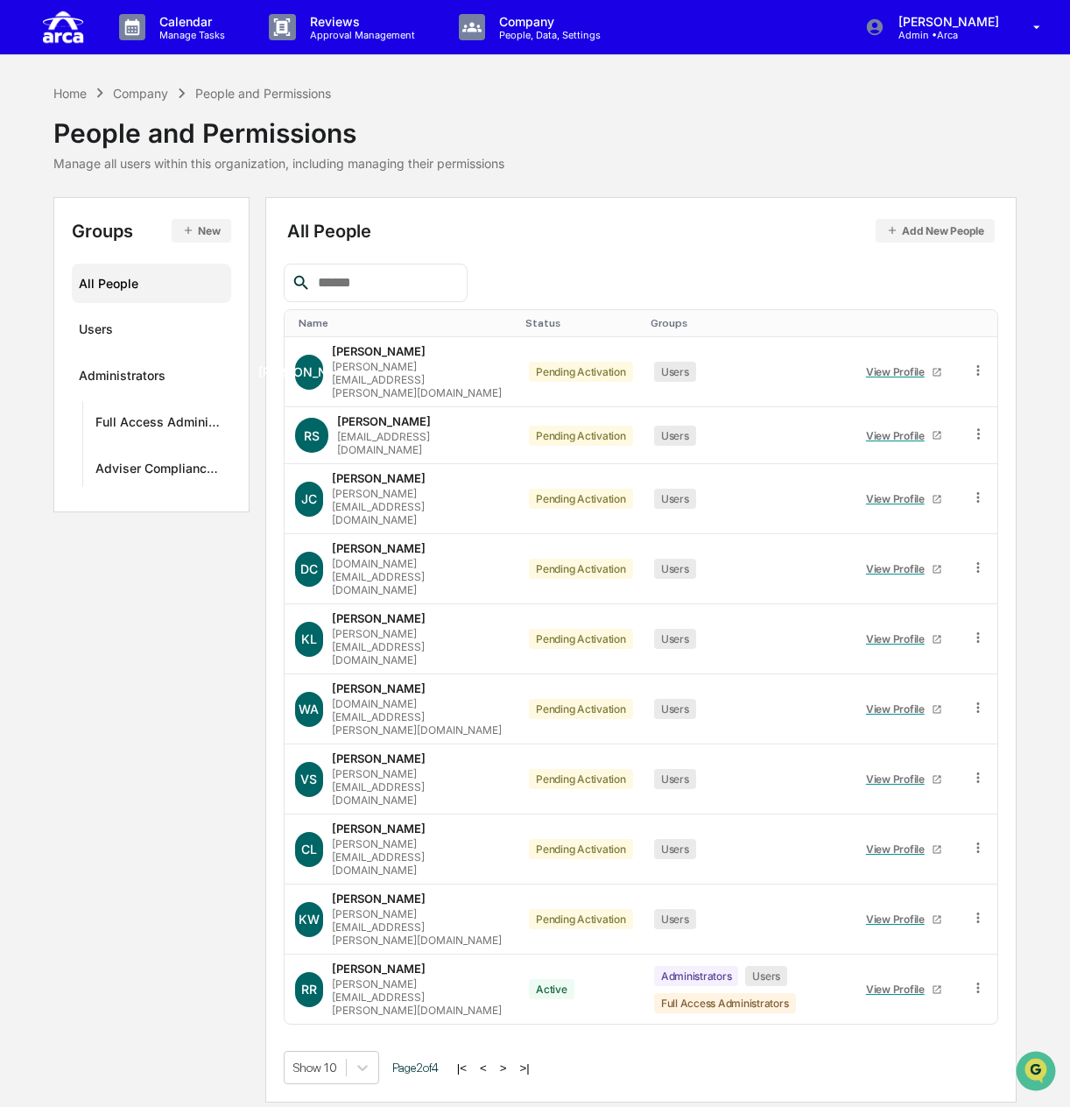
click at [510, 1060] on button ">" at bounding box center [504, 1067] width 18 height 15
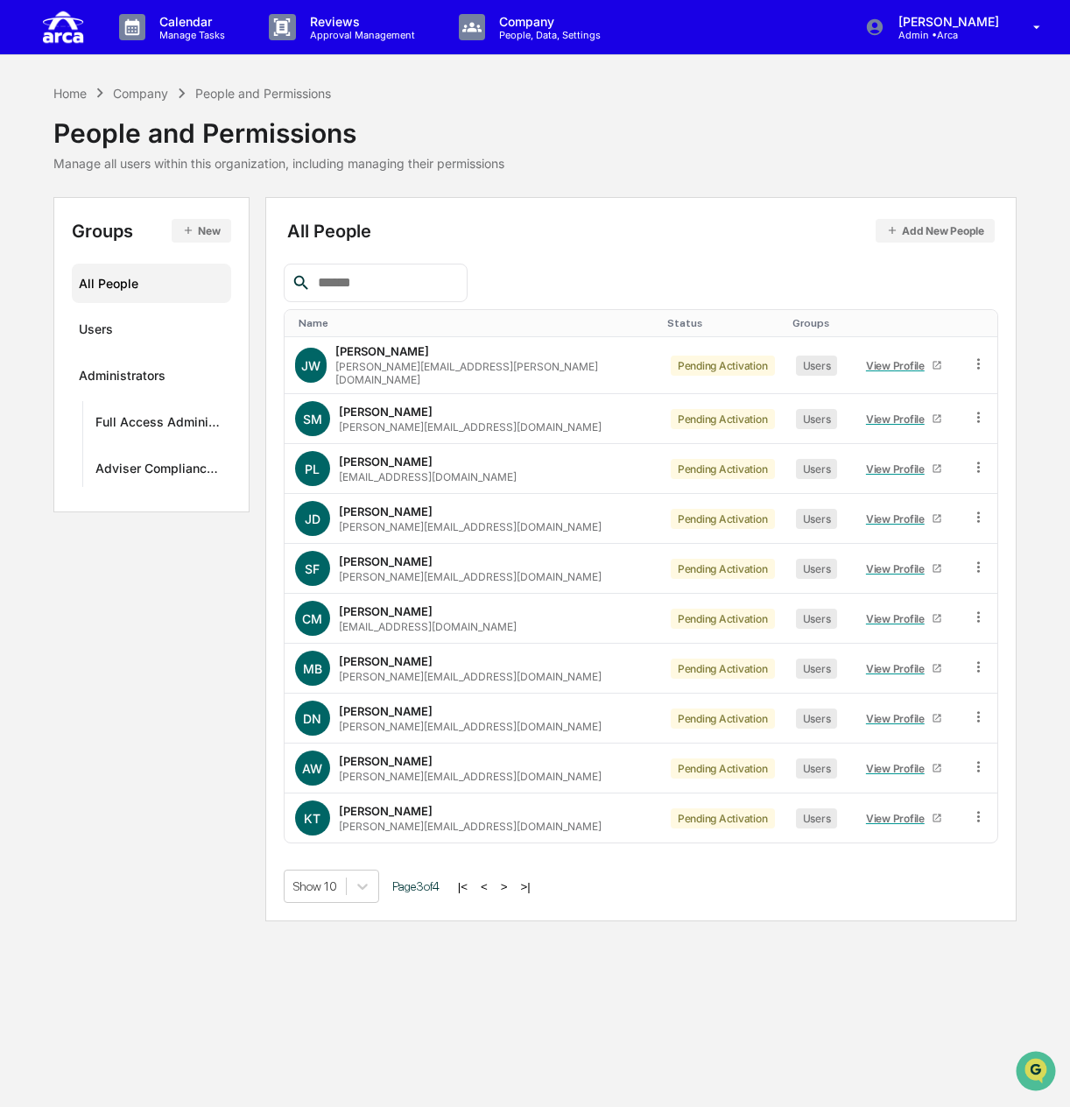
click at [510, 879] on button ">" at bounding box center [505, 886] width 18 height 15
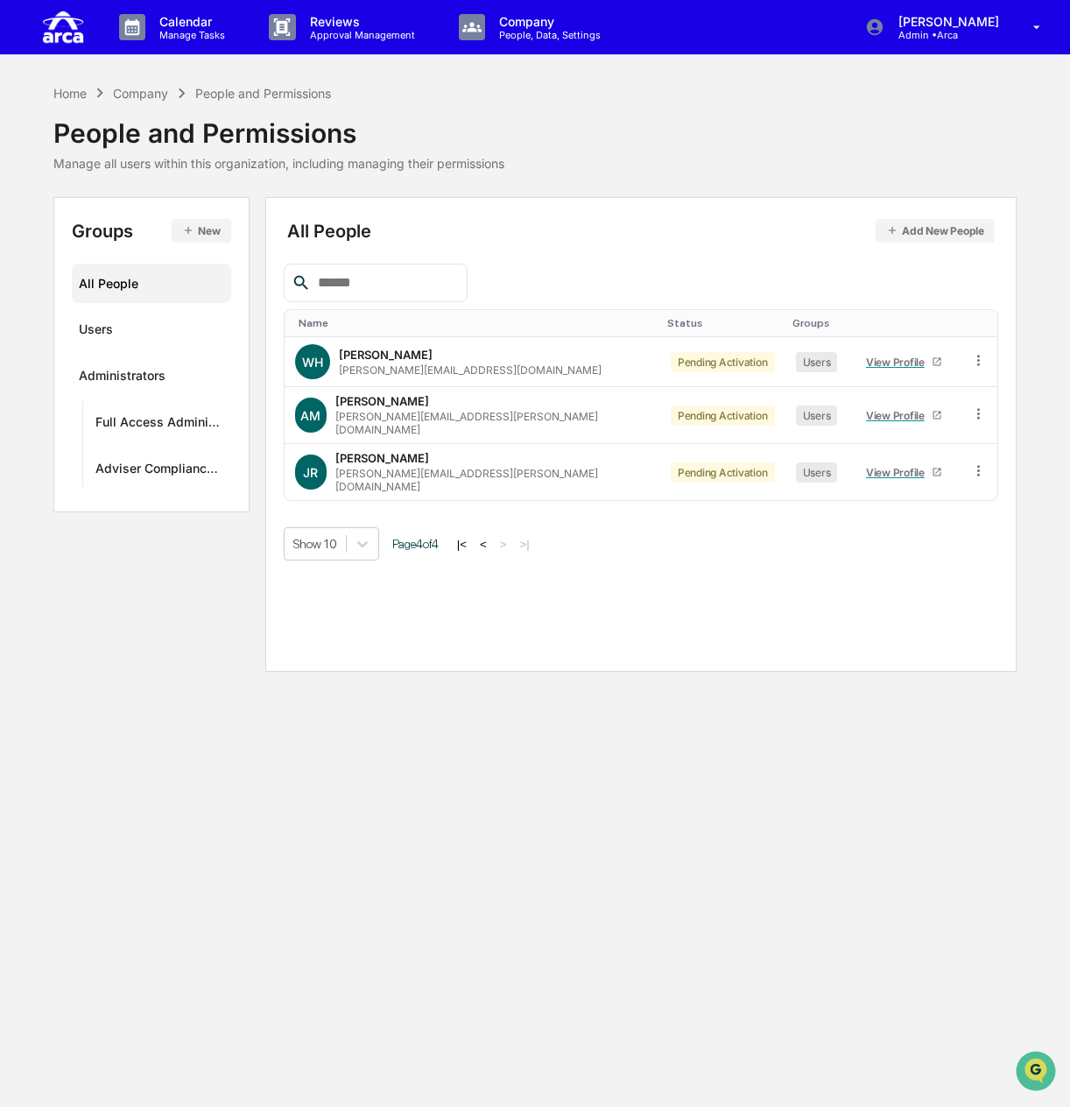
click at [490, 537] on button "<" at bounding box center [484, 544] width 18 height 15
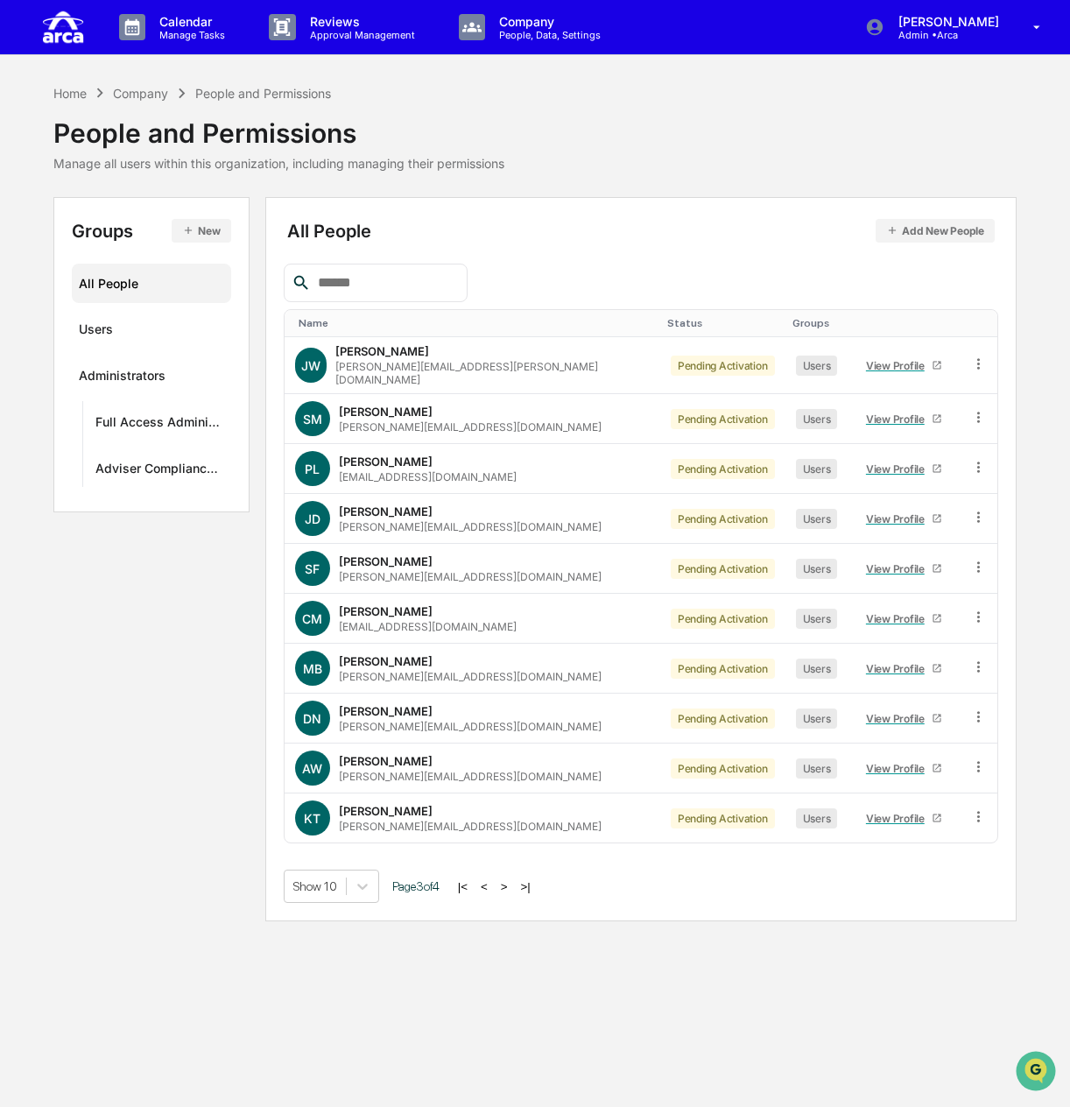
click at [493, 879] on button "<" at bounding box center [485, 886] width 18 height 15
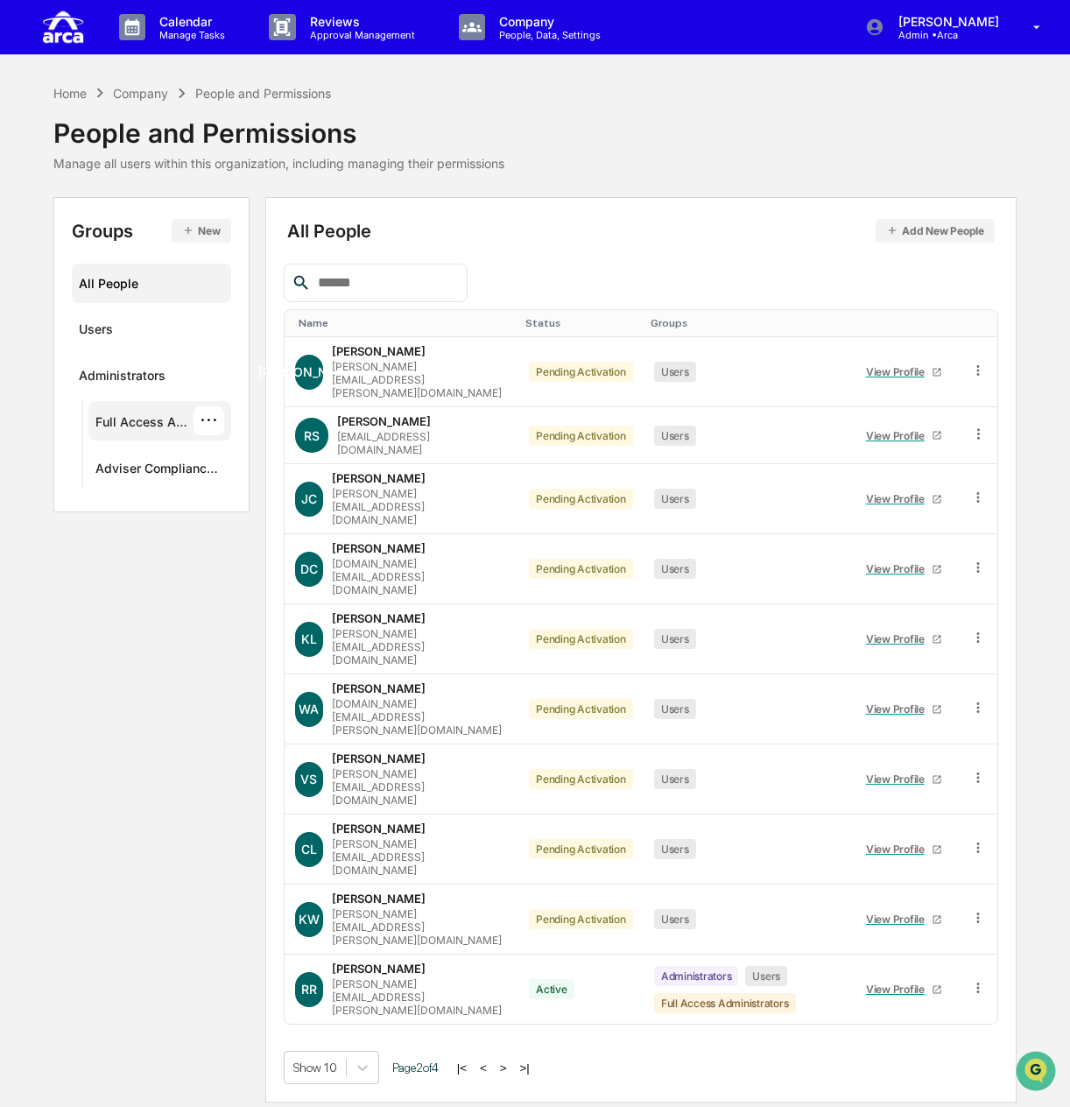
click at [149, 420] on div "Full Access Administrators" at bounding box center [143, 424] width 97 height 21
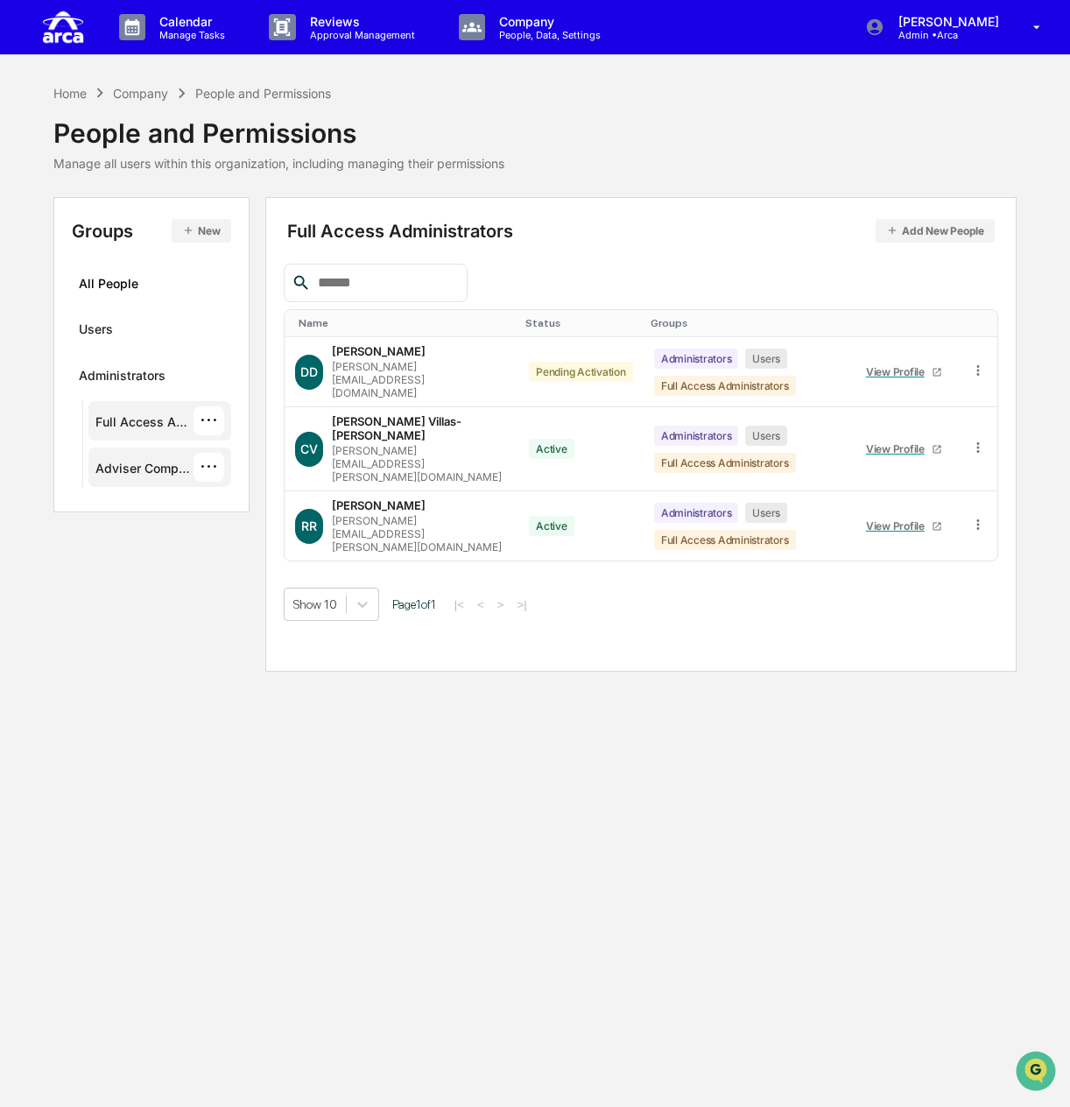
click at [130, 467] on div "Adviser Compliance Consulting" at bounding box center [143, 471] width 97 height 21
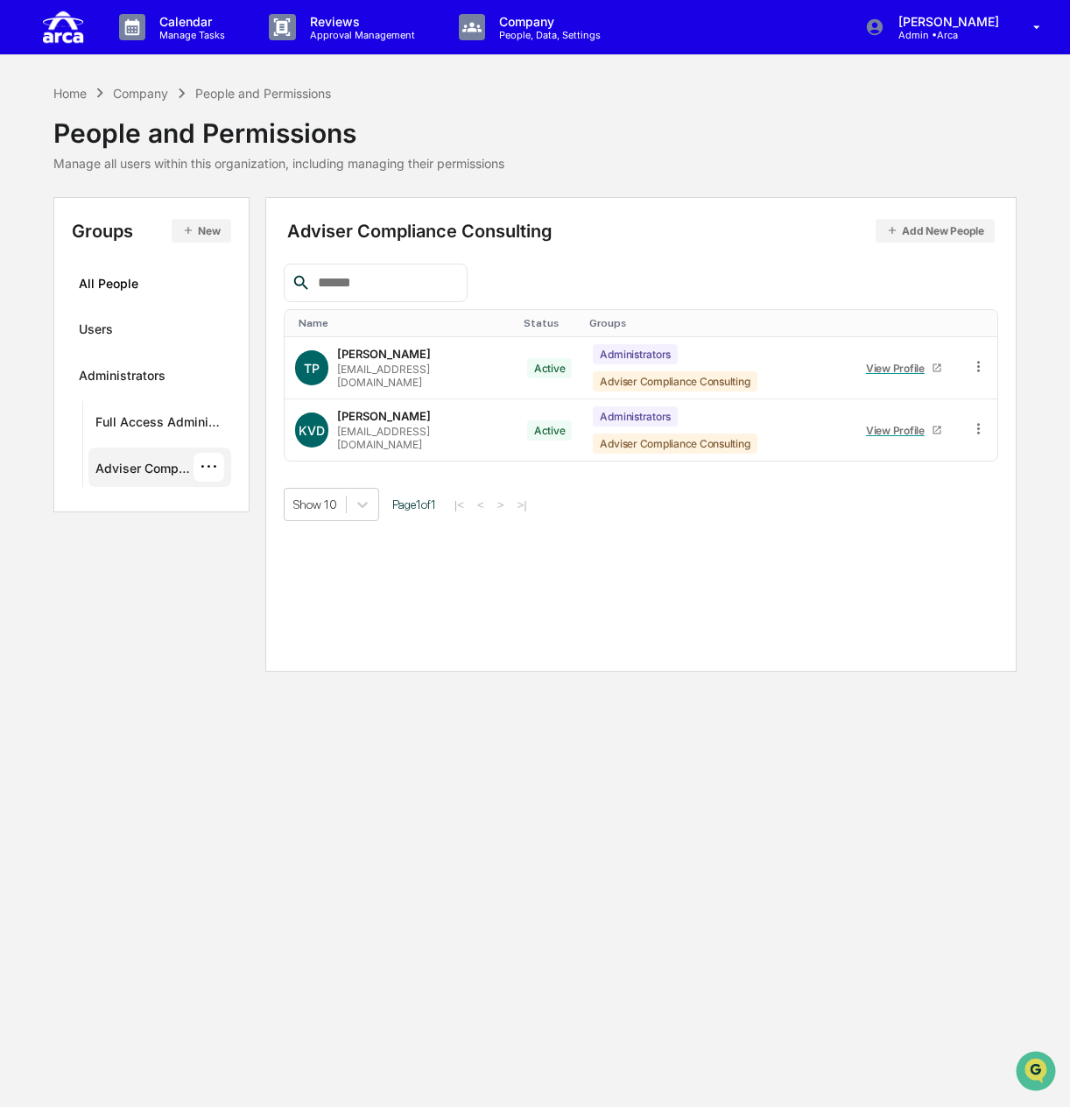
click at [904, 219] on button "Add New People" at bounding box center [935, 231] width 119 height 24
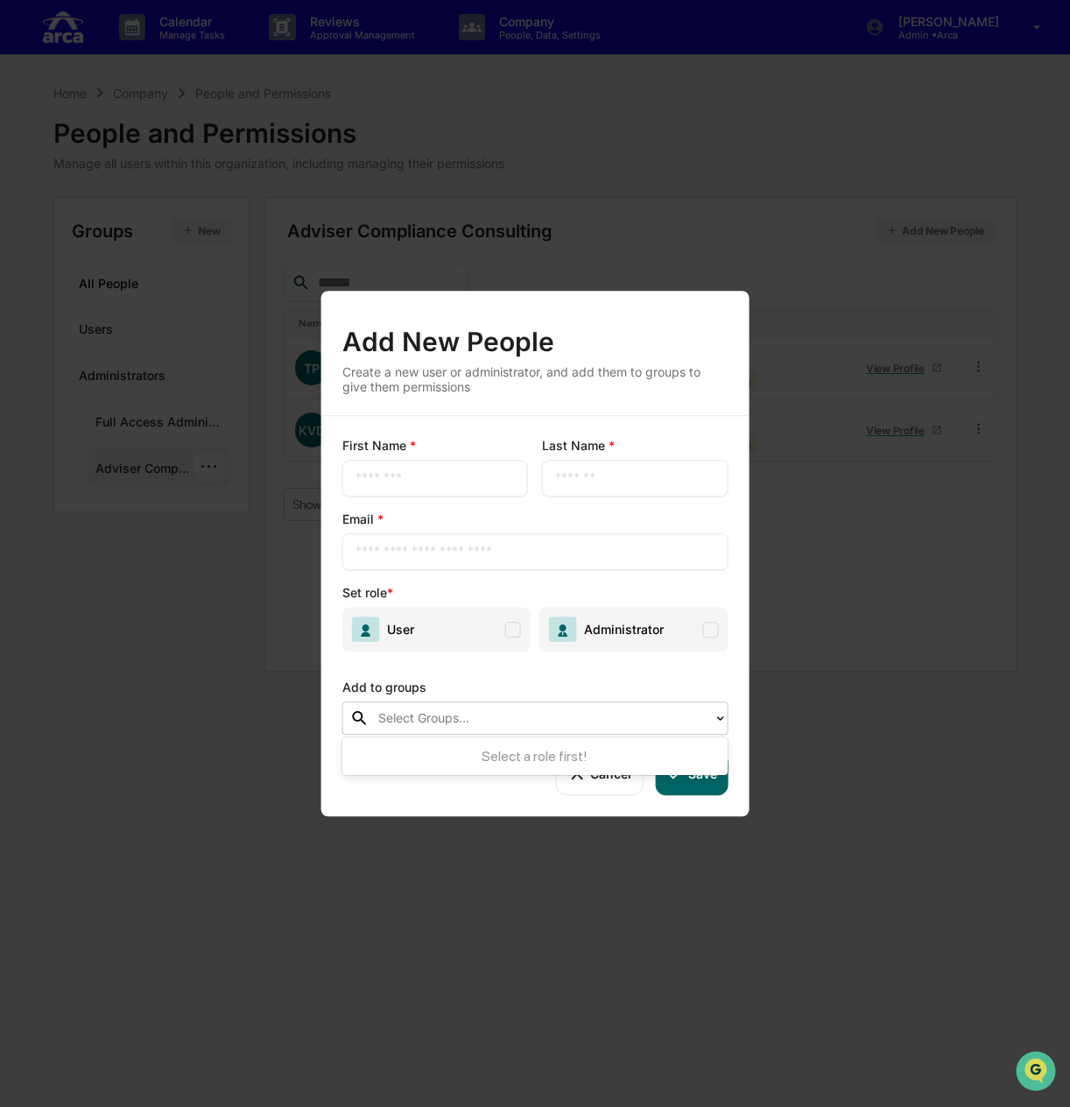
click at [483, 727] on div at bounding box center [541, 718] width 327 height 20
click at [477, 640] on span "User" at bounding box center [436, 629] width 188 height 45
click at [494, 712] on div at bounding box center [541, 718] width 327 height 20
click at [590, 774] on button "Cancel" at bounding box center [599, 773] width 87 height 42
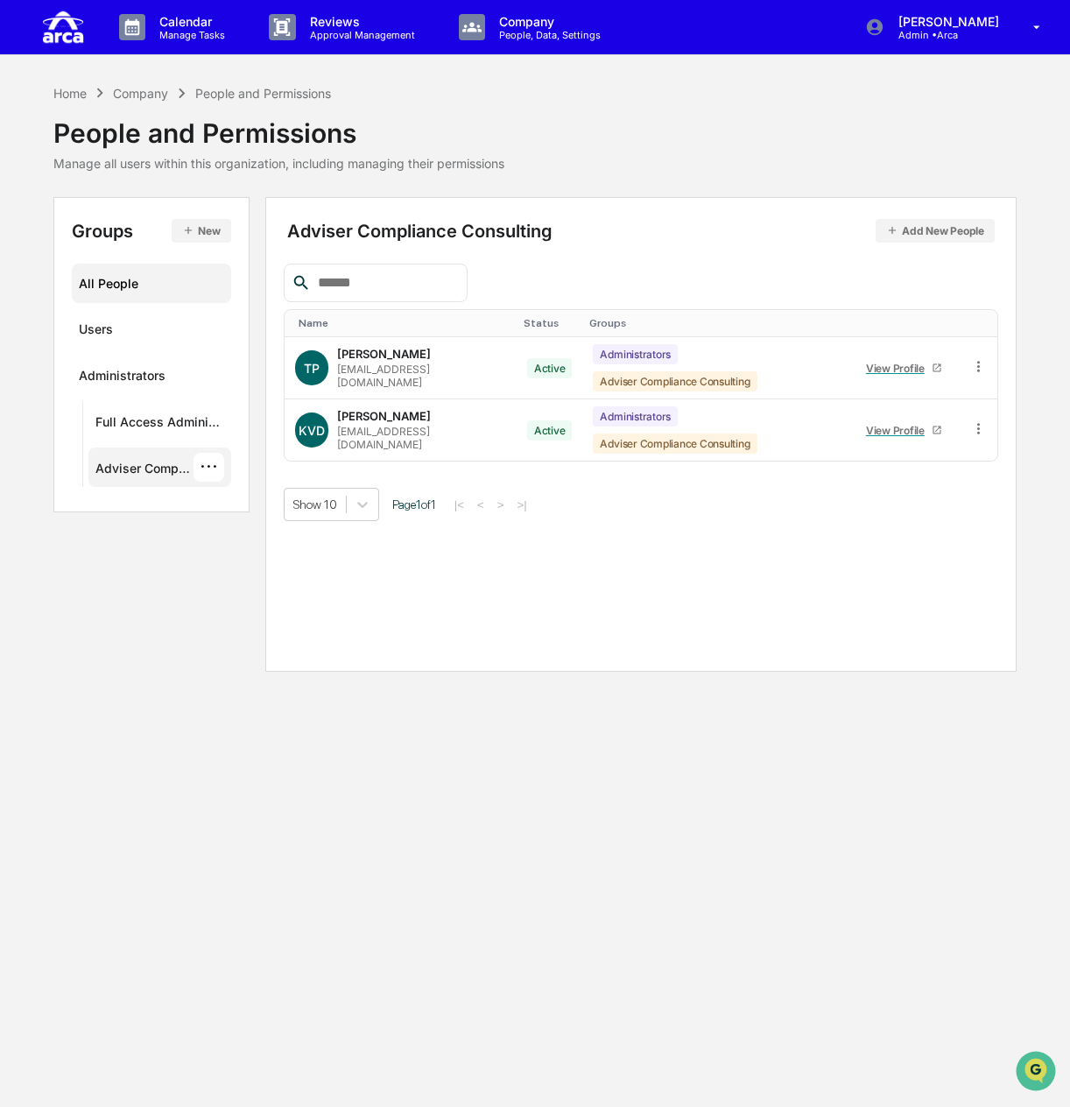
click at [117, 280] on div "All People" at bounding box center [151, 283] width 144 height 29
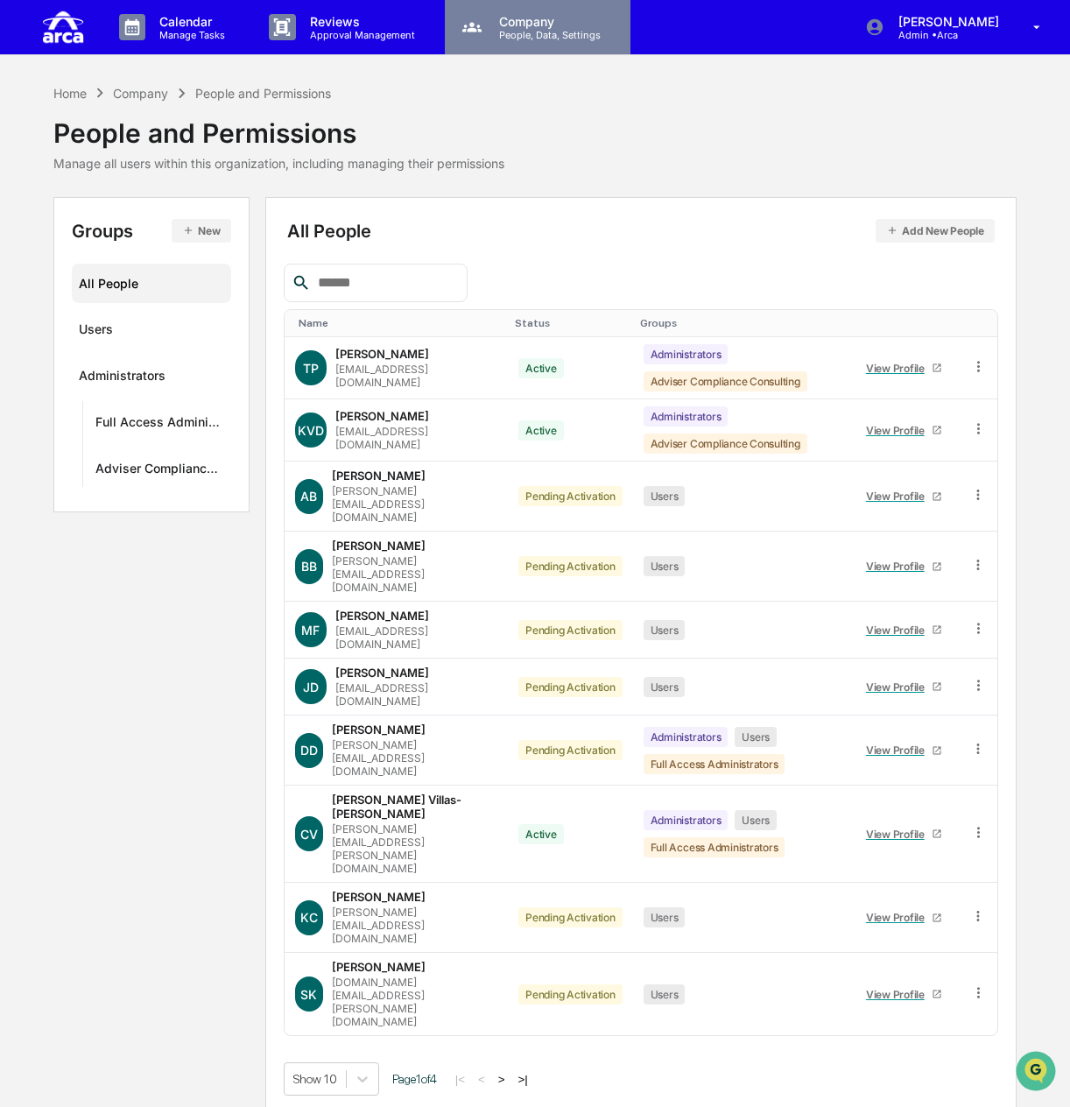
click at [504, 27] on p "Company" at bounding box center [547, 21] width 124 height 15
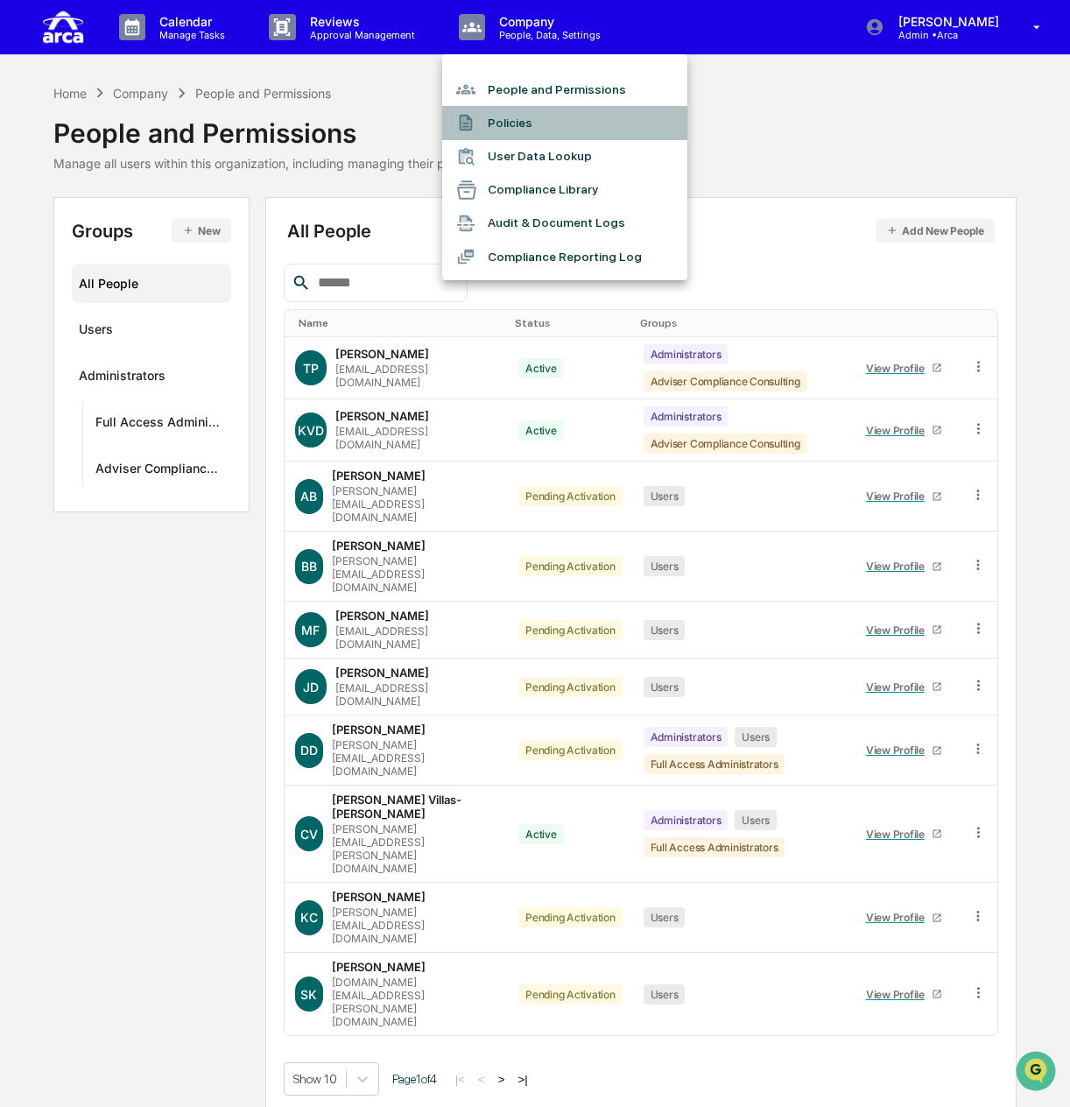
click at [521, 125] on li "Policies" at bounding box center [564, 122] width 245 height 33
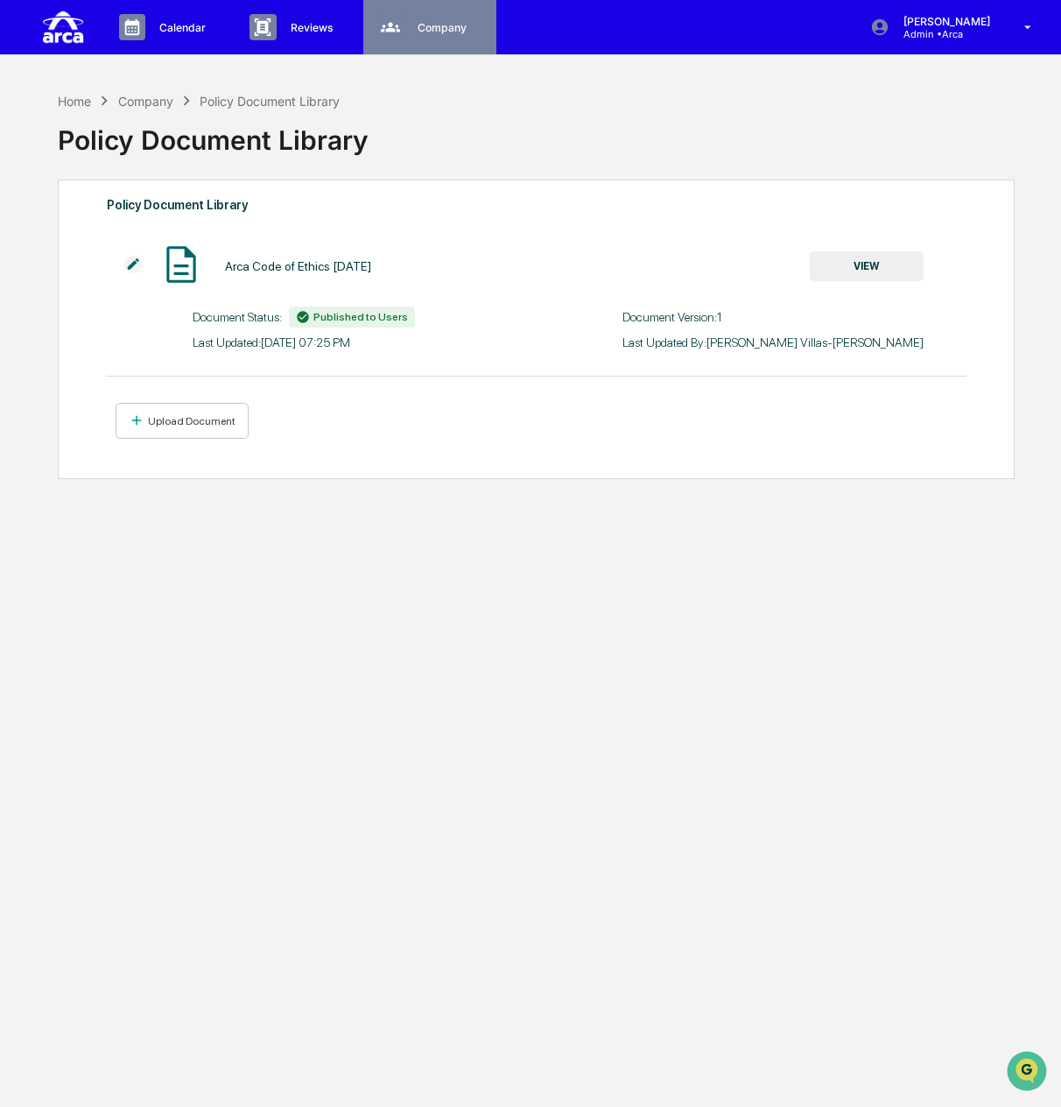
click at [476, 25] on p "Company" at bounding box center [440, 27] width 72 height 13
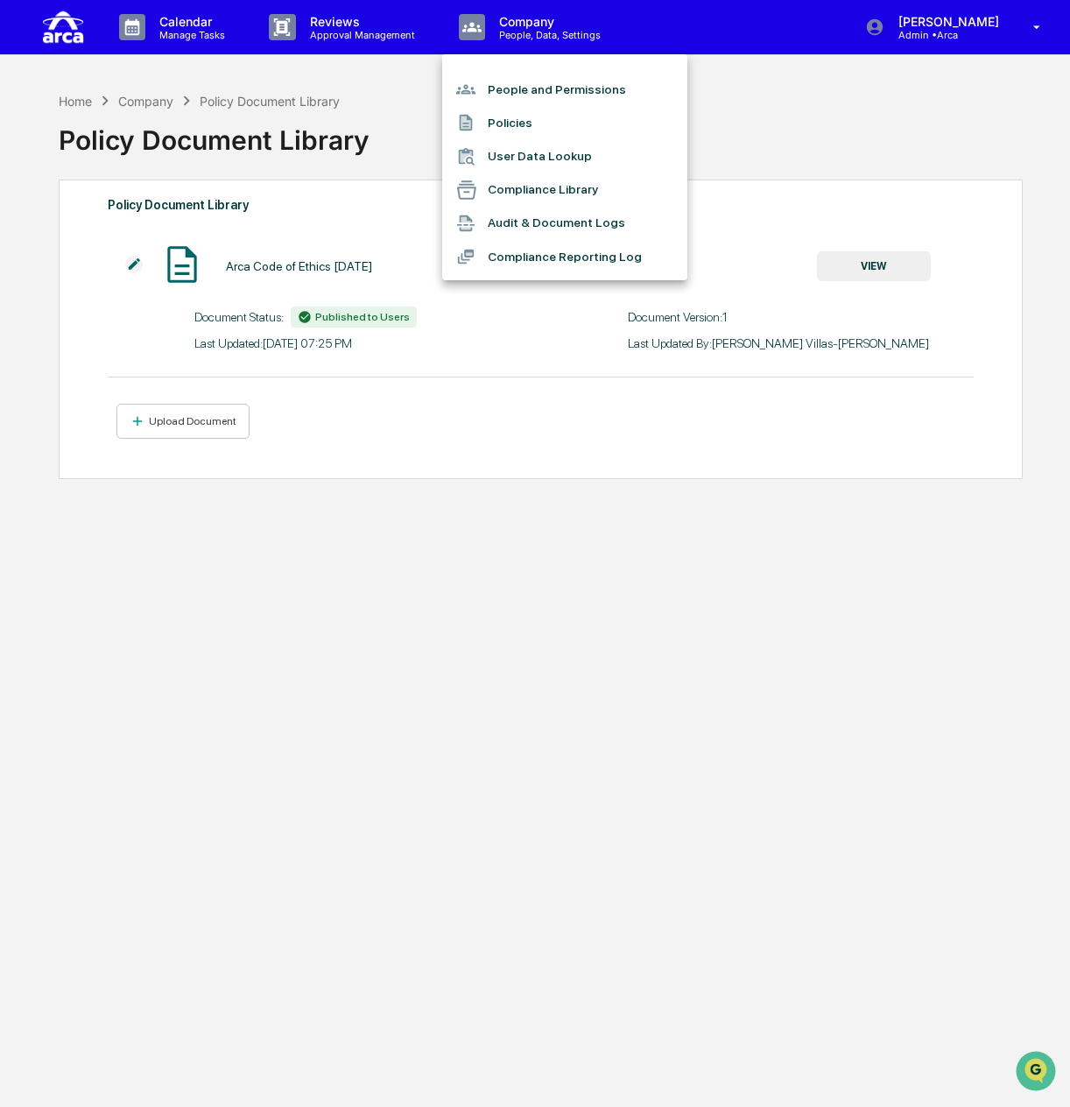
click at [544, 189] on li "Compliance Library" at bounding box center [564, 189] width 245 height 33
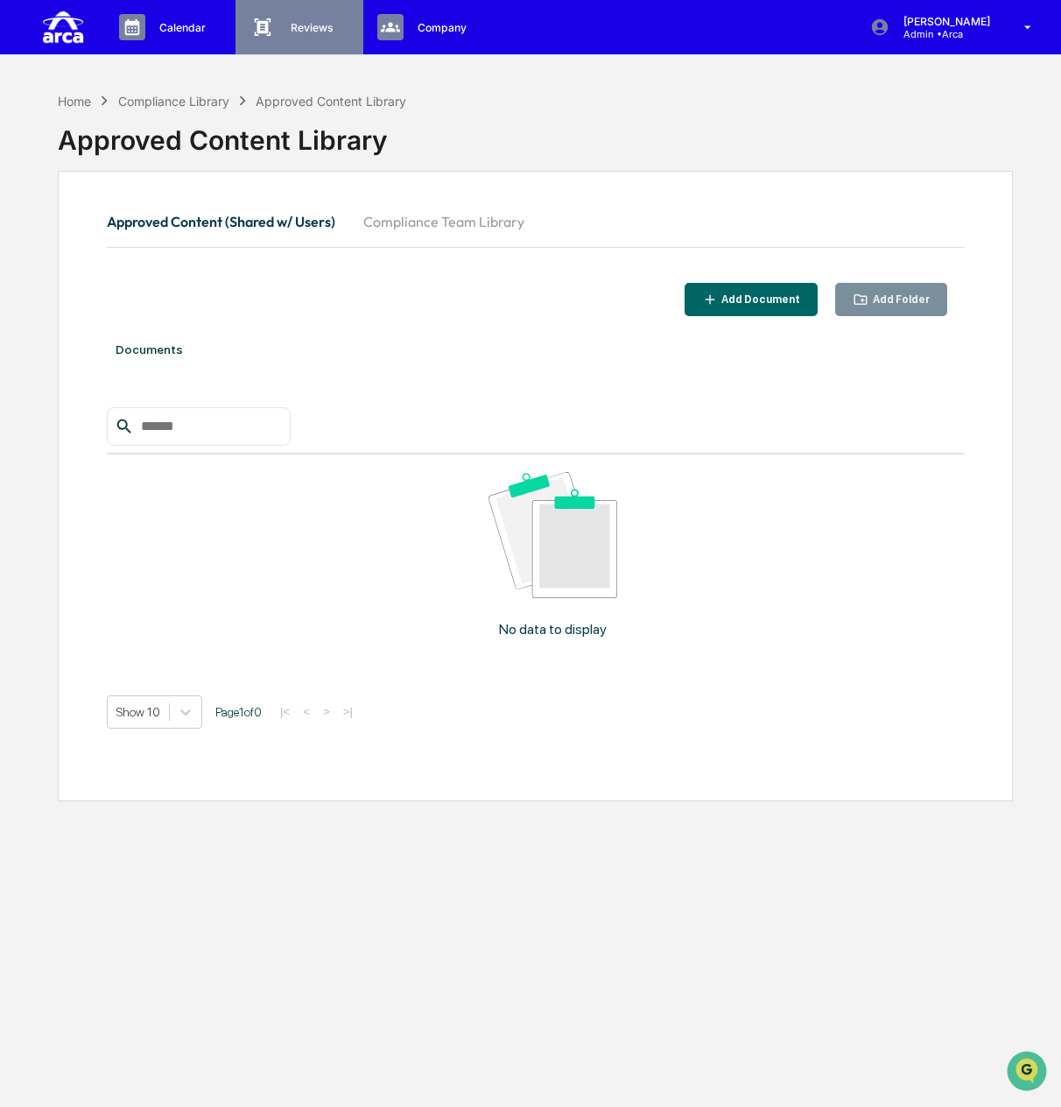
click at [0, 0] on p "Approval Management" at bounding box center [0, 0] width 0 height 0
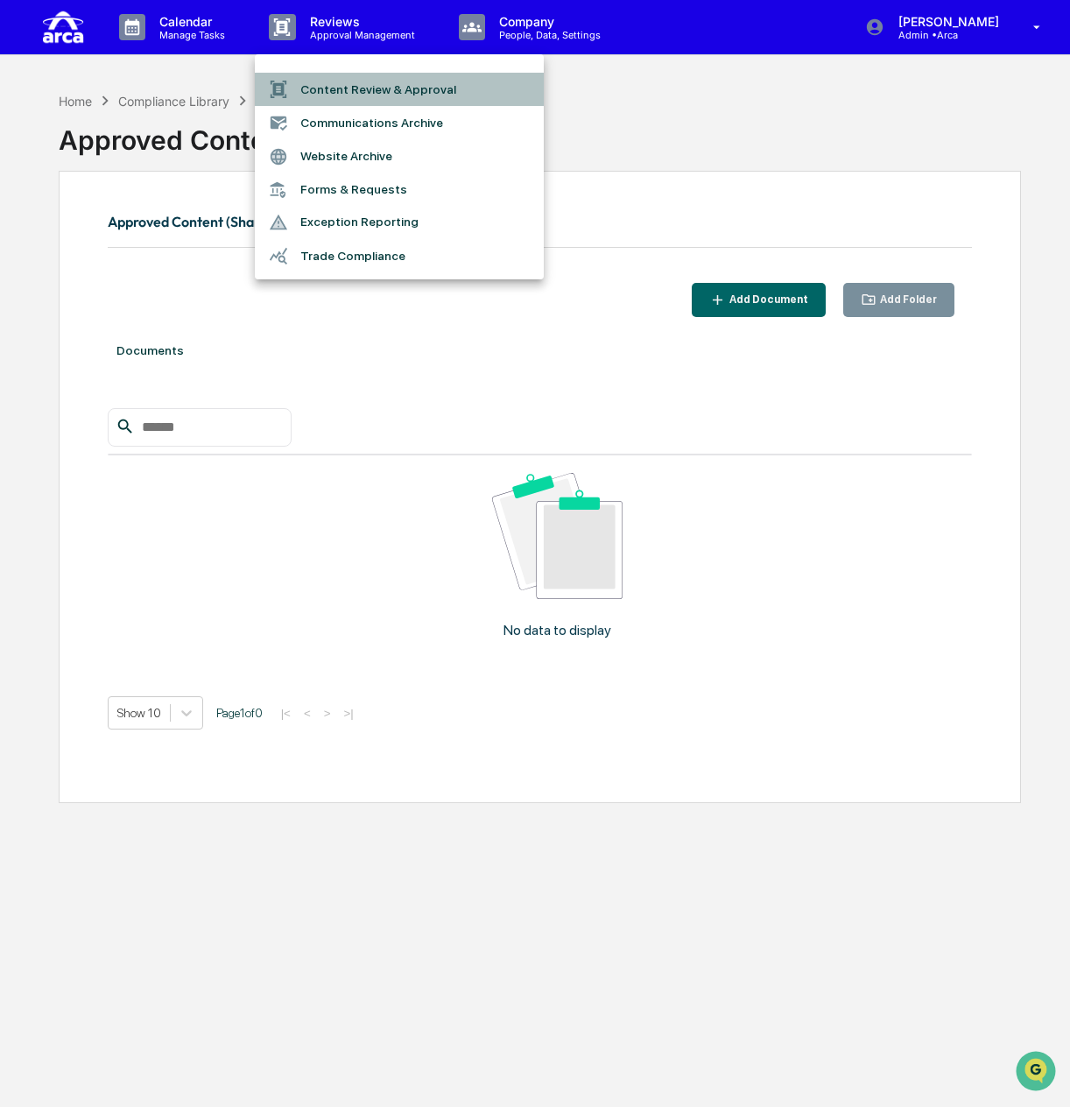
click at [382, 92] on li "Content Review & Approval" at bounding box center [399, 89] width 289 height 33
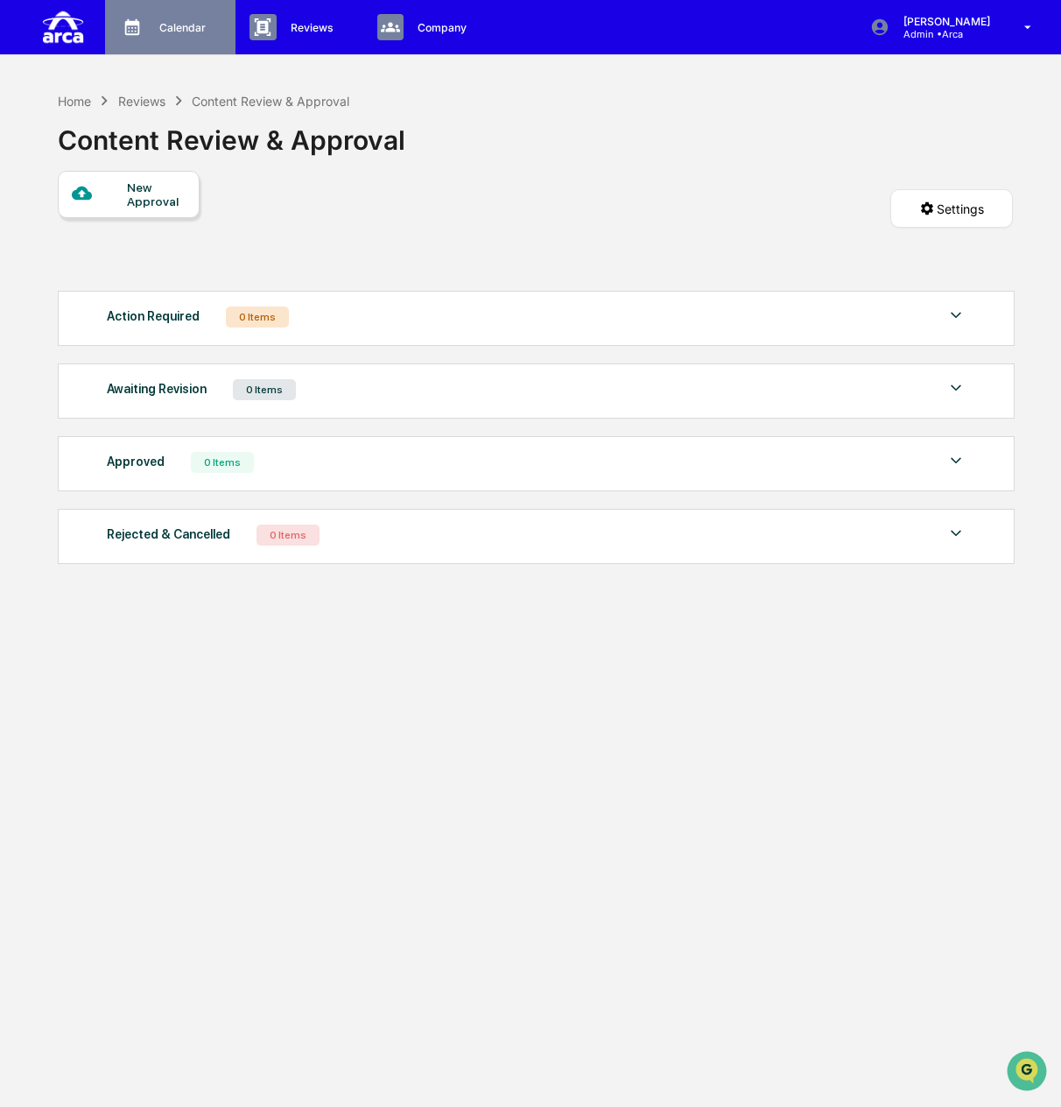
click at [0, 0] on p "Manage Tasks" at bounding box center [0, 0] width 0 height 0
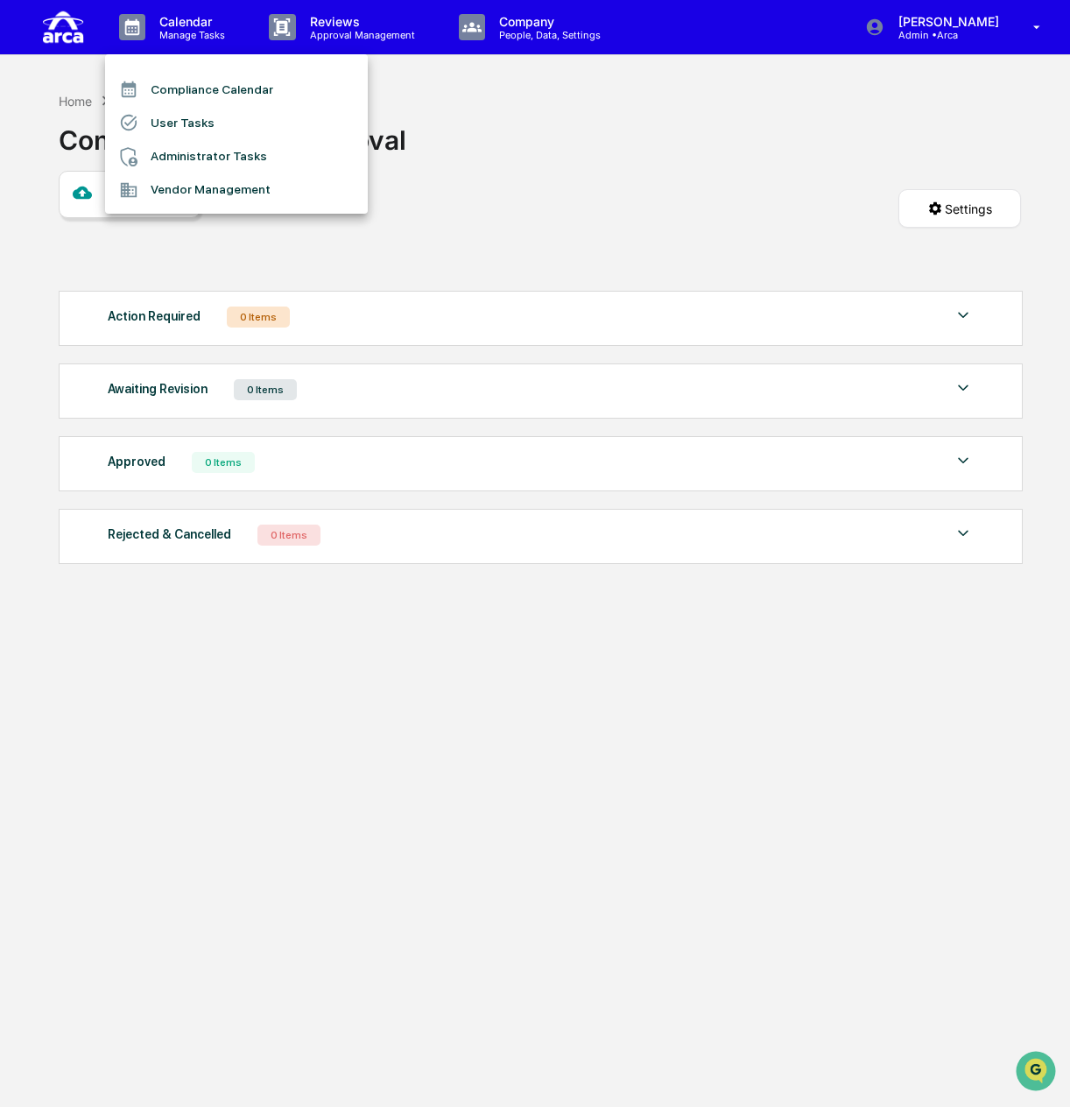
click at [193, 95] on li "Compliance Calendar" at bounding box center [236, 89] width 263 height 33
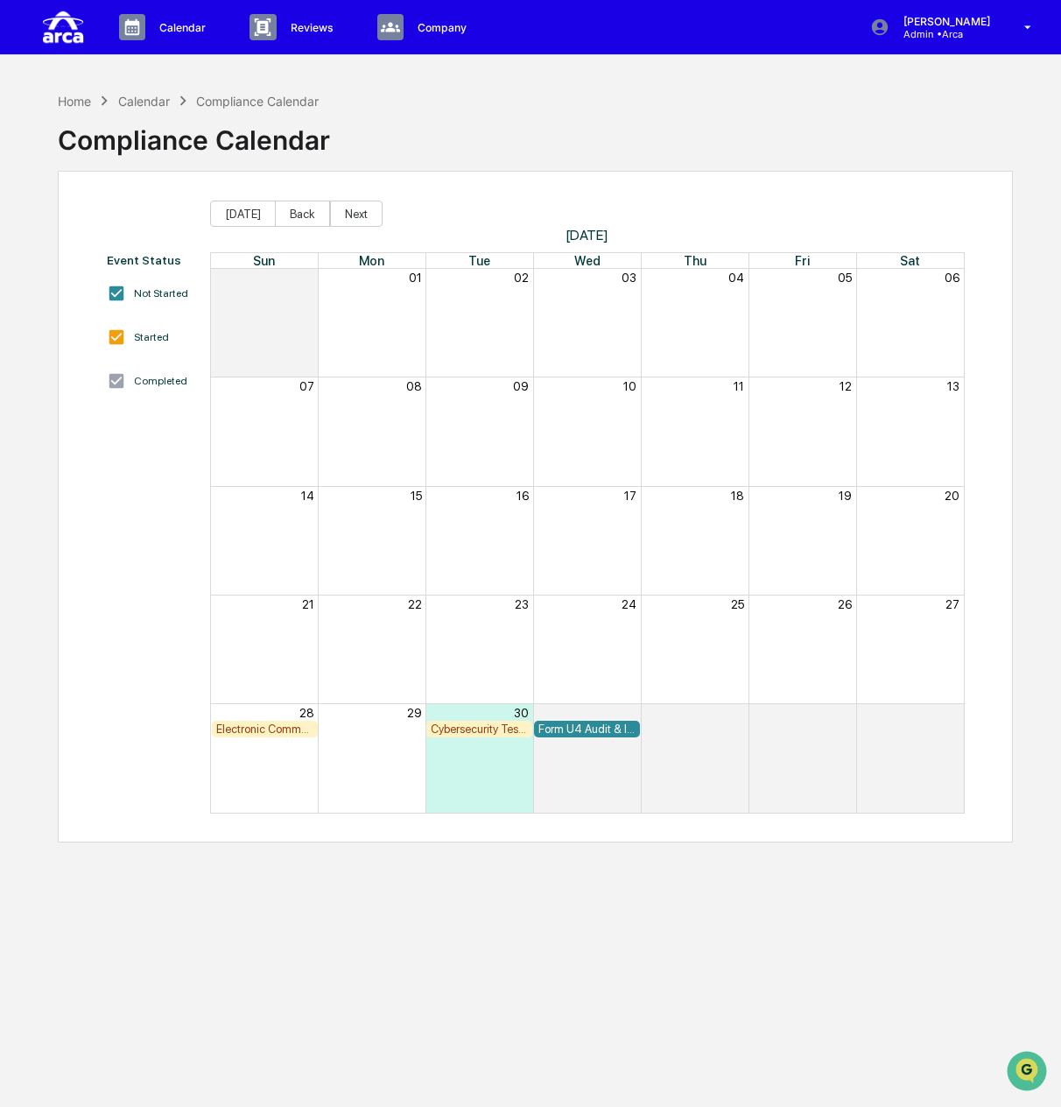
click at [497, 725] on div "Cybersecurity Testing - Risk Assessment" at bounding box center [479, 728] width 97 height 13
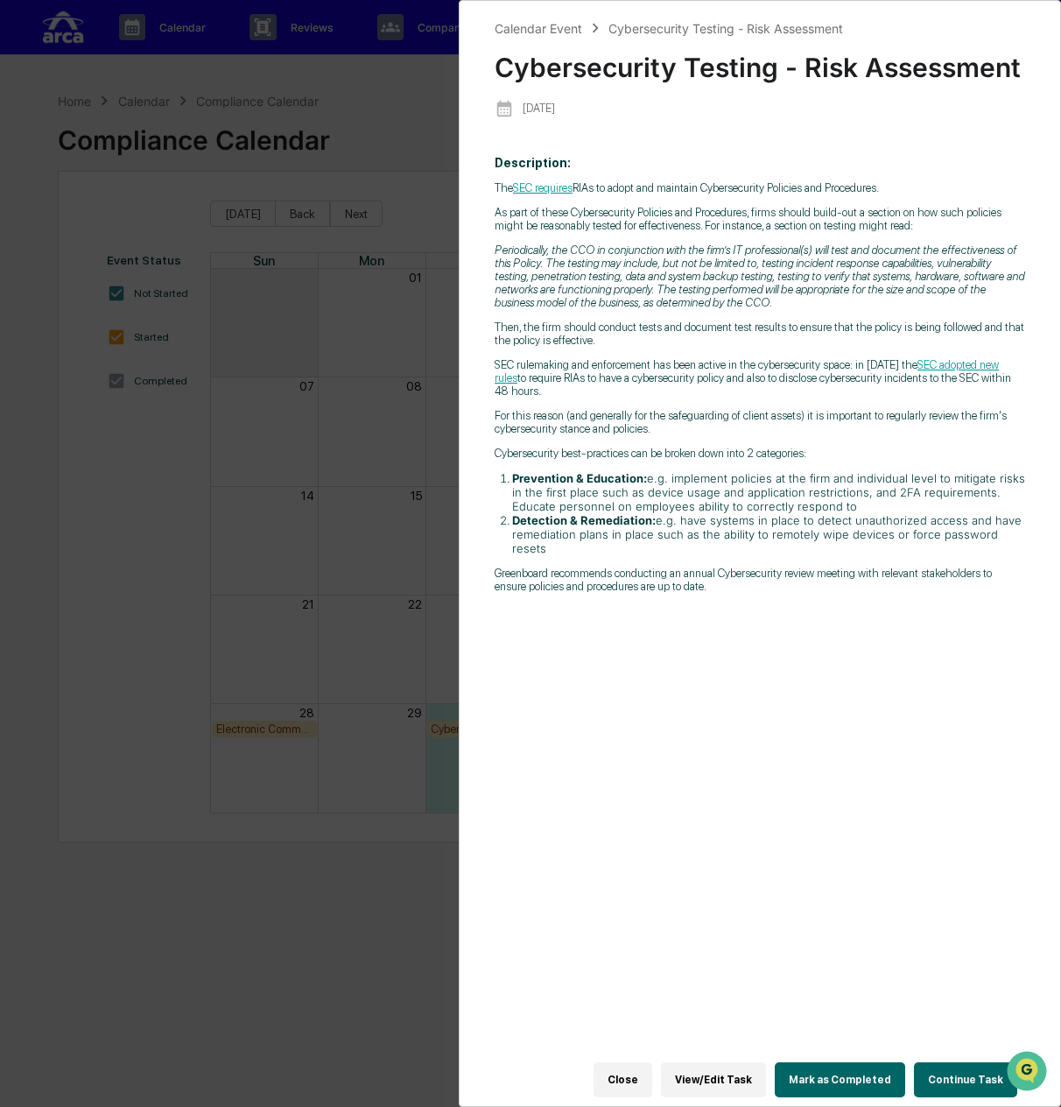
click at [313, 553] on div "Calendar Event Cybersecurity Testing - Risk Assessment Cybersecurity Testing - …" at bounding box center [530, 553] width 1061 height 1107
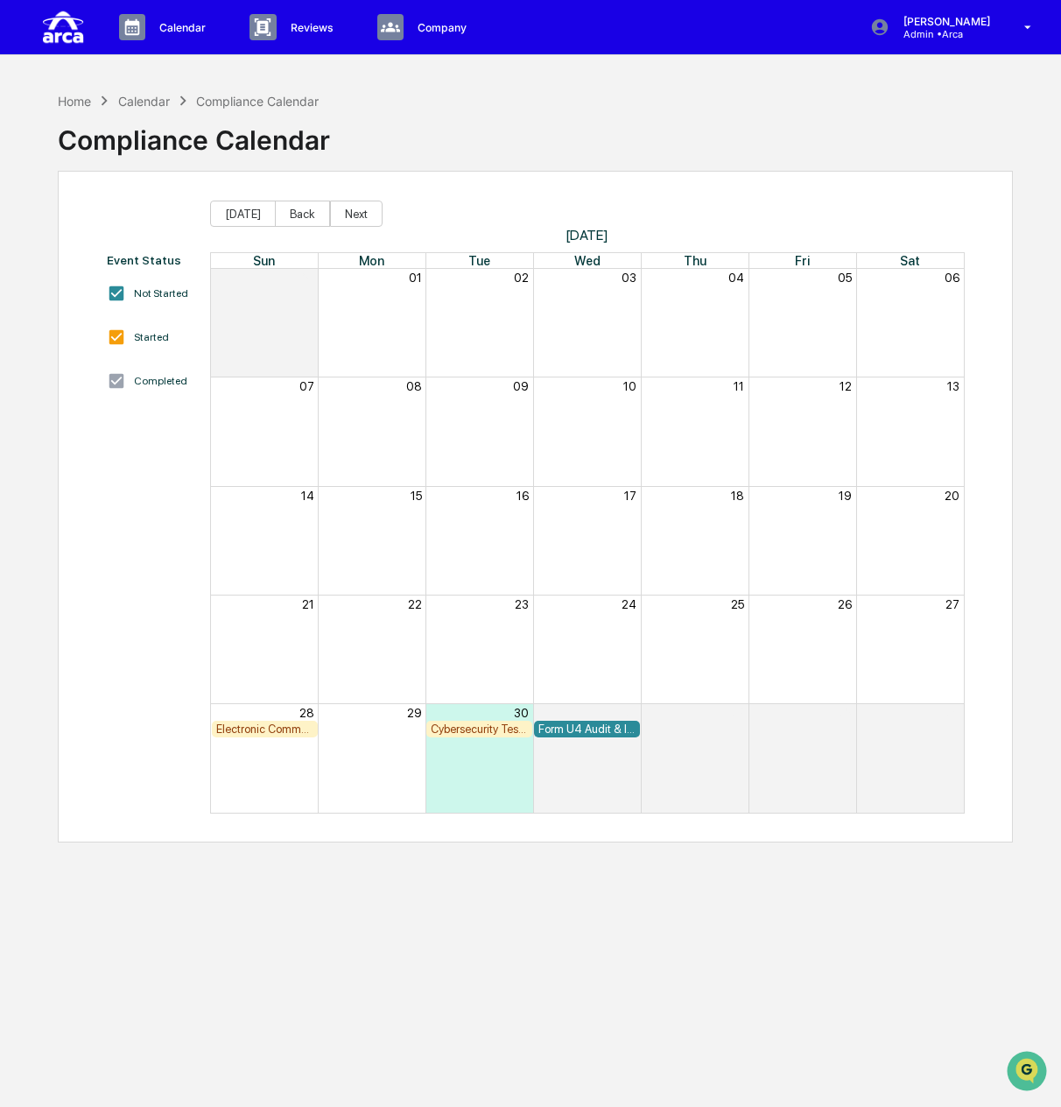
click at [572, 728] on div "Form U4 Audit & IAR CE Check" at bounding box center [587, 728] width 97 height 13
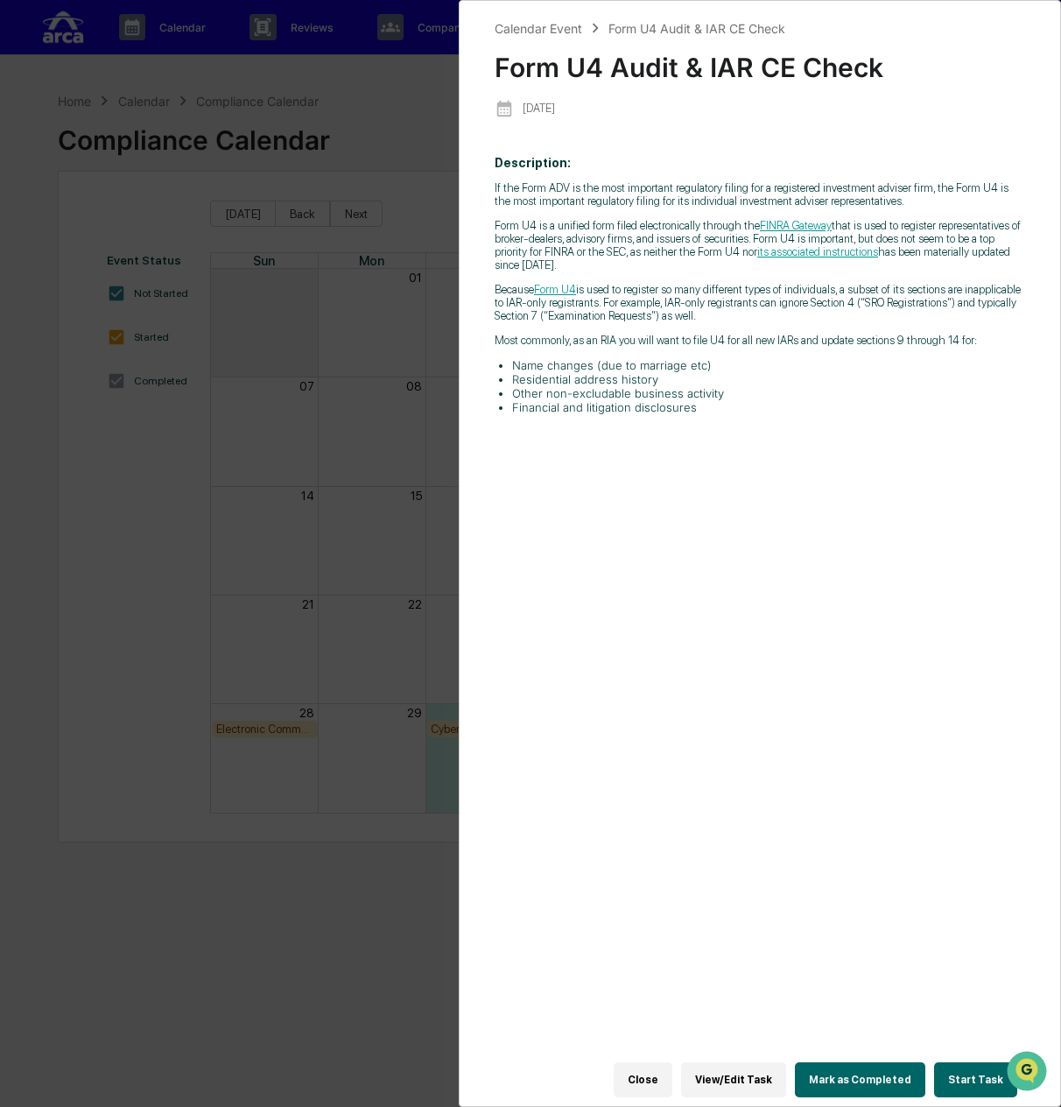
click at [384, 538] on div "Calendar Event Form U4 Audit & IAR CE Check Form U4 Audit & IAR CE Check 2025-1…" at bounding box center [530, 553] width 1061 height 1107
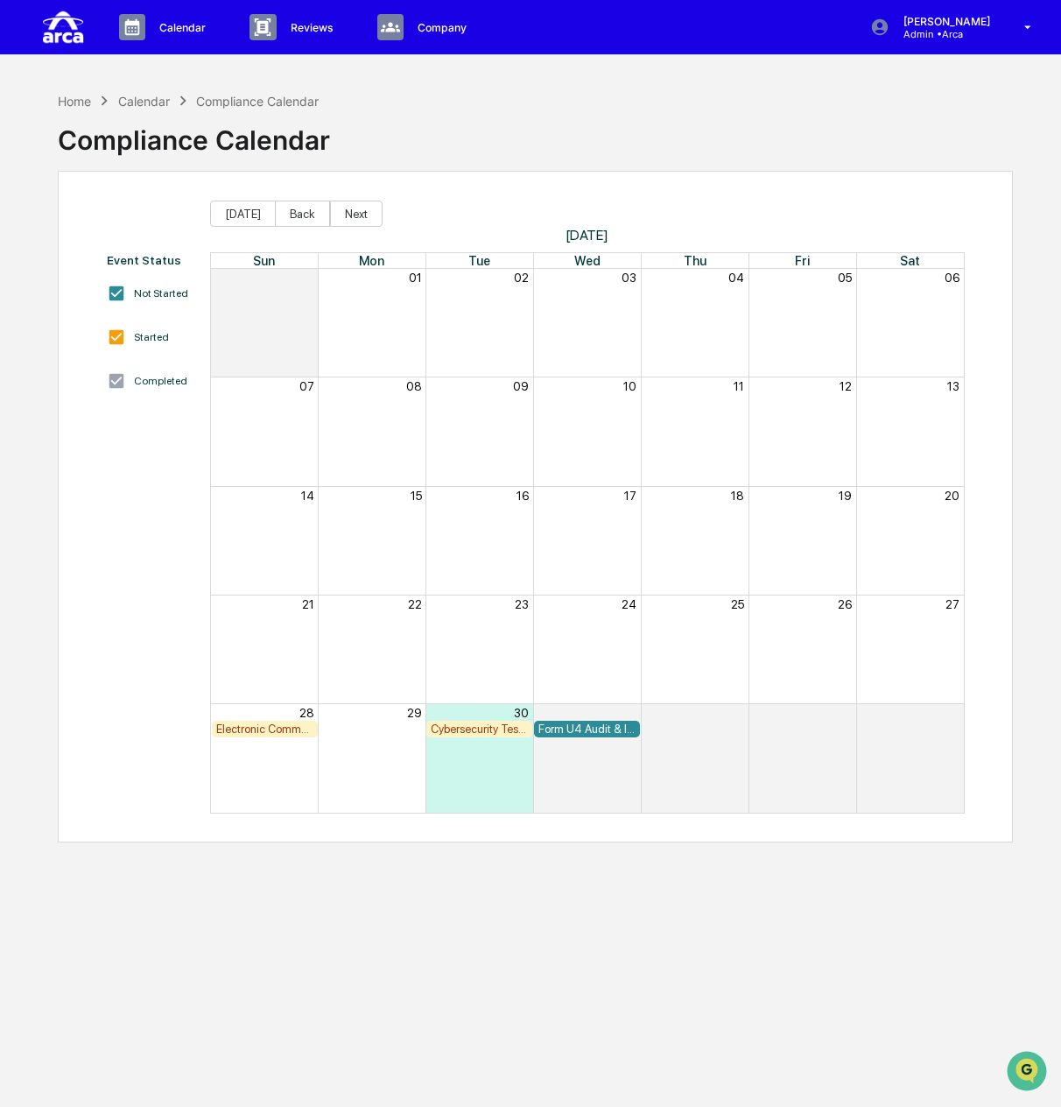
click at [287, 717] on div "28" at bounding box center [265, 712] width 108 height 17
click at [292, 729] on div "Electronic Communication Review (i.e., Email)" at bounding box center [264, 728] width 97 height 13
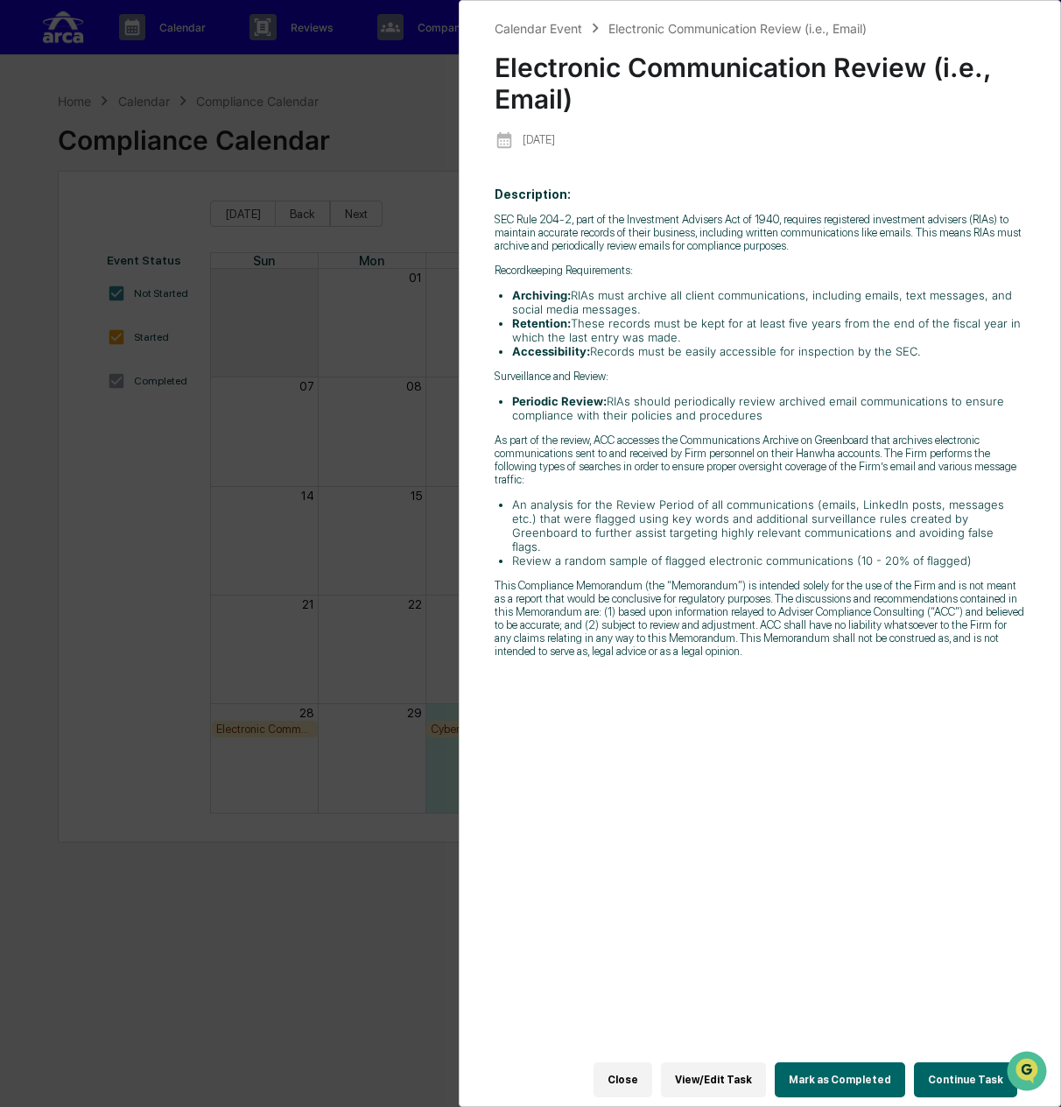
click at [333, 602] on div "Calendar Event Electronic Communication Review (i.e., Email) Electronic Communi…" at bounding box center [530, 553] width 1061 height 1107
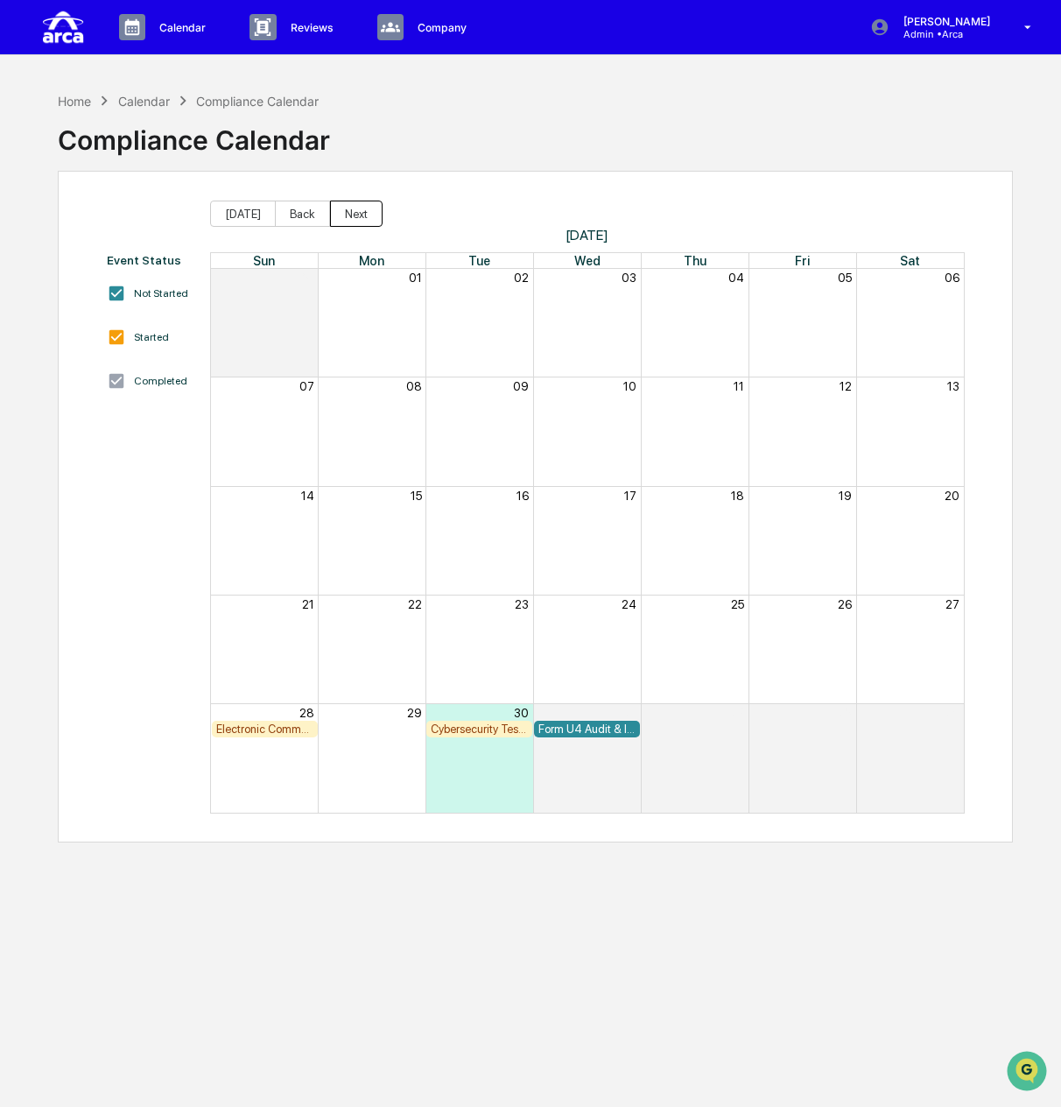
click at [342, 211] on button "Next" at bounding box center [356, 214] width 53 height 26
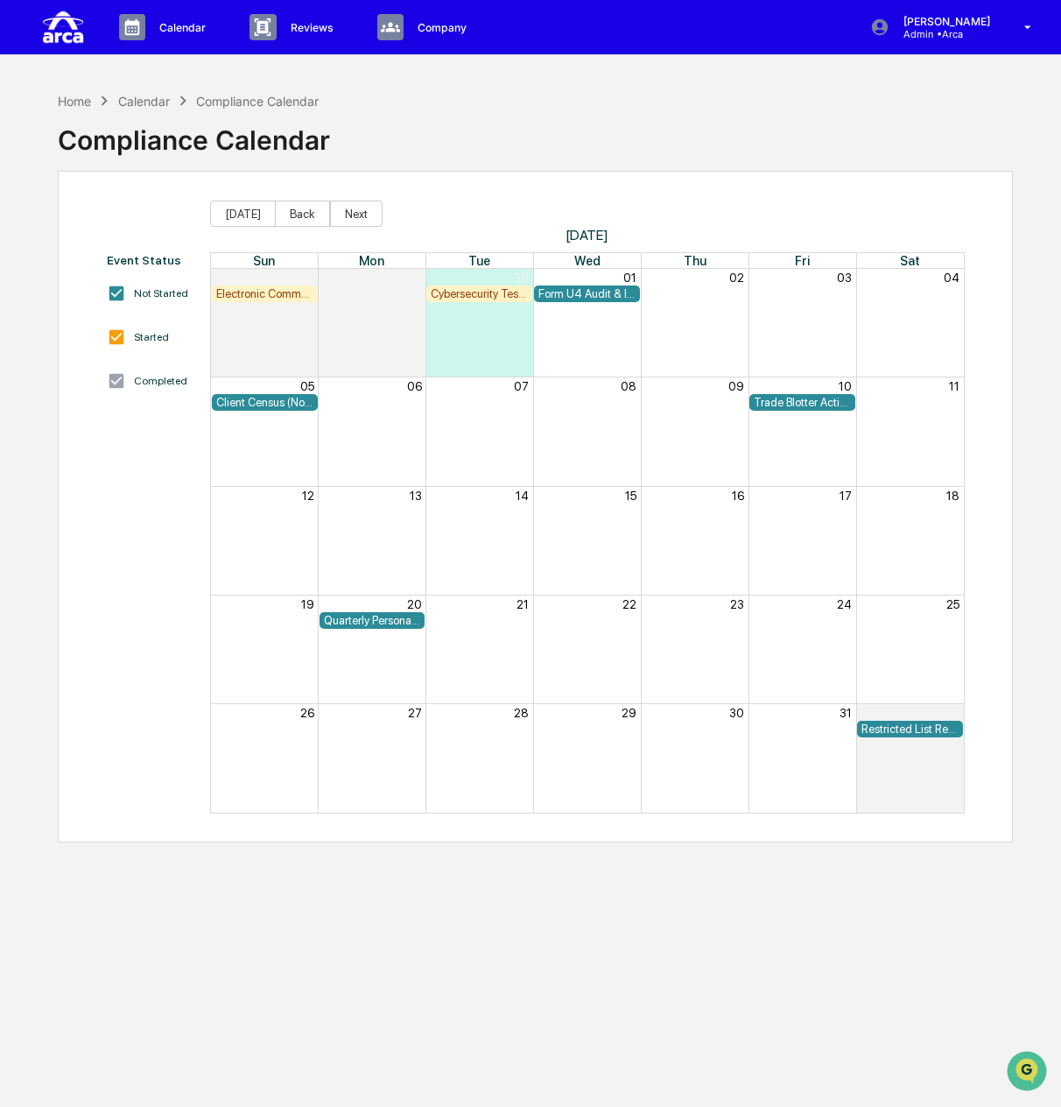
click at [799, 404] on div "Trade Blotter Activity Review" at bounding box center [802, 402] width 97 height 13
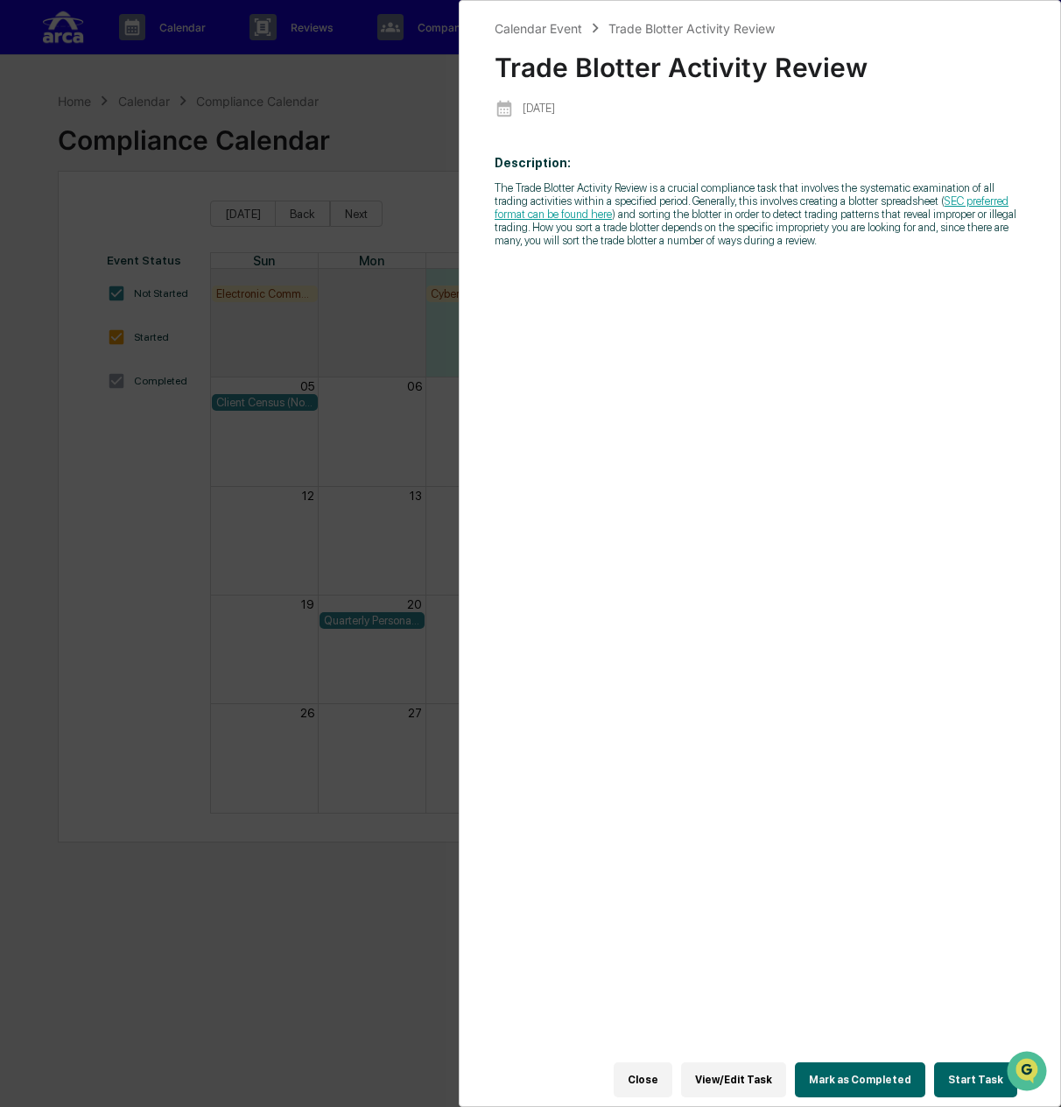
click at [296, 532] on div "Calendar Event Trade Blotter Activity Review Trade Blotter Activity Review 2025…" at bounding box center [530, 553] width 1061 height 1107
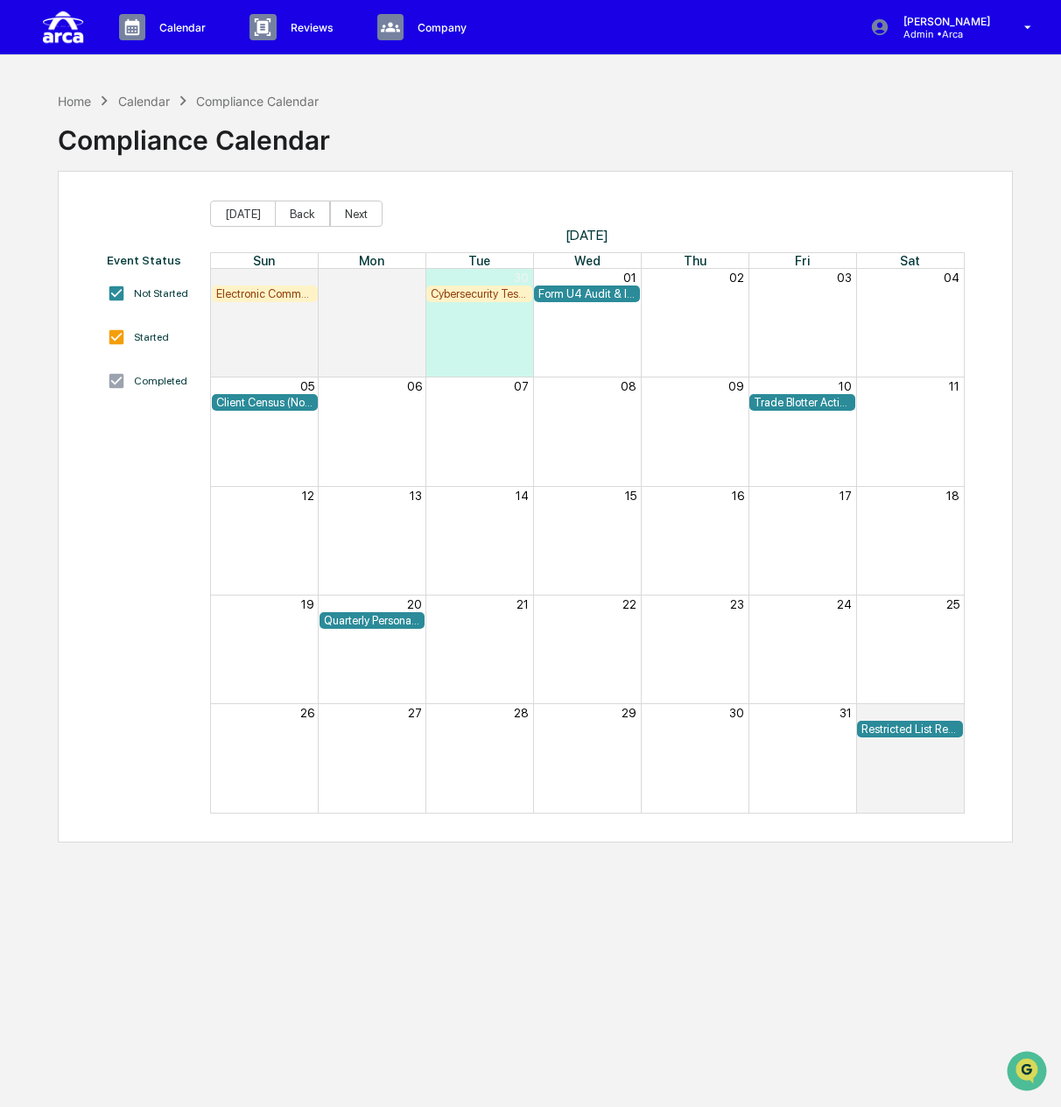
click at [295, 409] on div "Client Census (Notice Filing Audit)" at bounding box center [264, 402] width 97 height 13
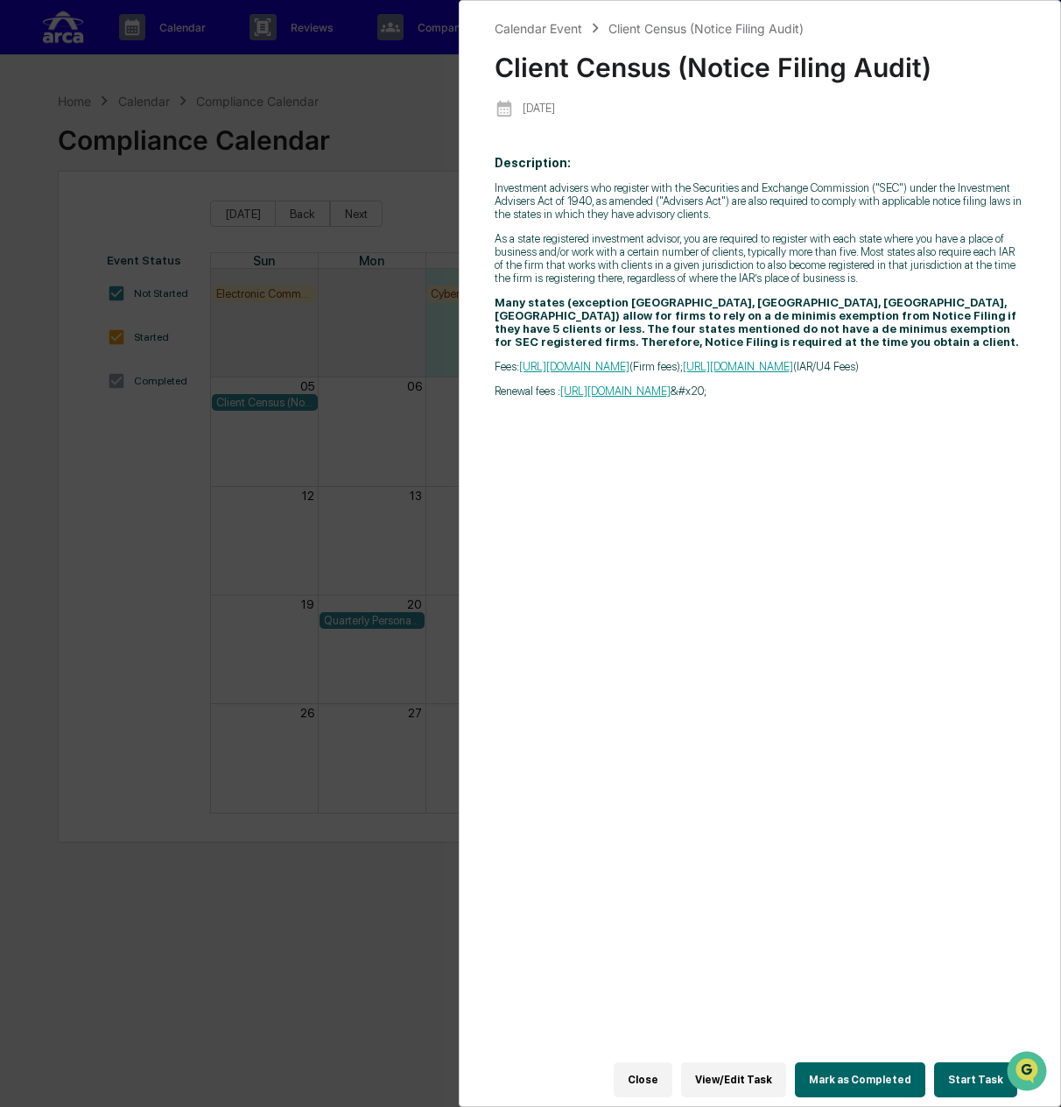
click at [297, 416] on div "Calendar Event Client Census (Notice Filing Audit) Client Census (Notice Filing…" at bounding box center [530, 553] width 1061 height 1107
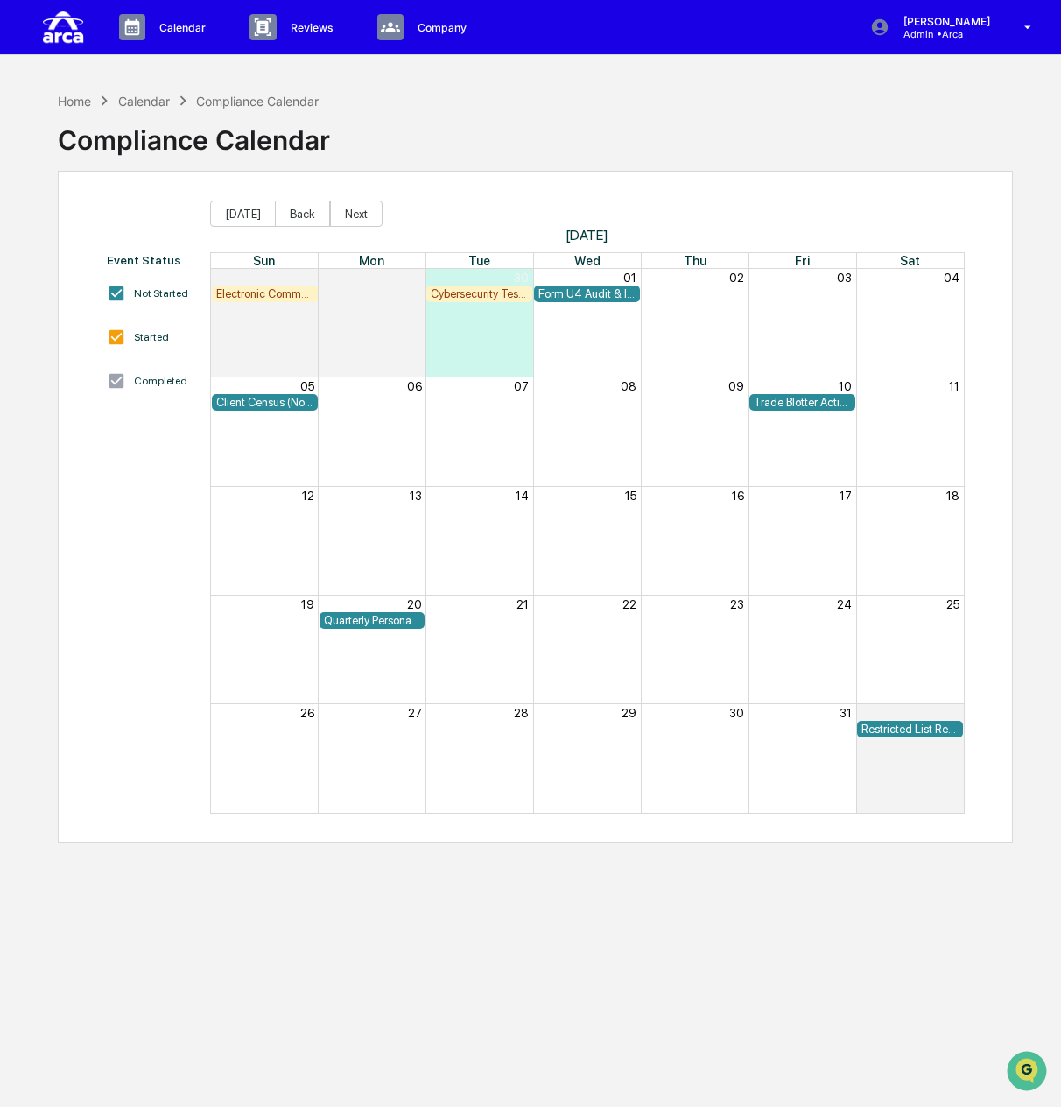
click at [357, 619] on div "Quarterly Personal Securities Transactions Attestations Review" at bounding box center [372, 620] width 97 height 13
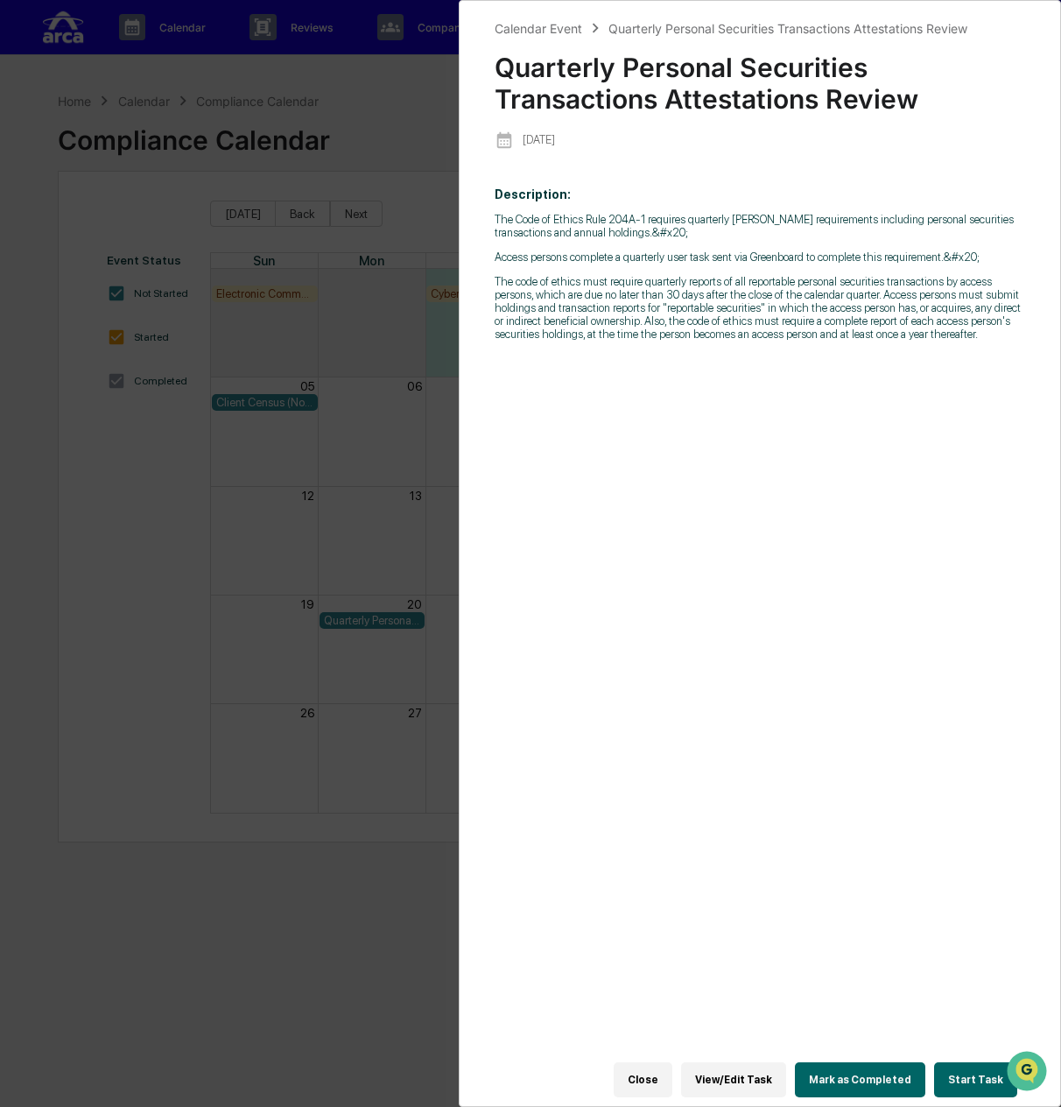
click at [335, 680] on div "Calendar Event Quarterly Personal Securities Transactions Attestations Review Q…" at bounding box center [530, 553] width 1061 height 1107
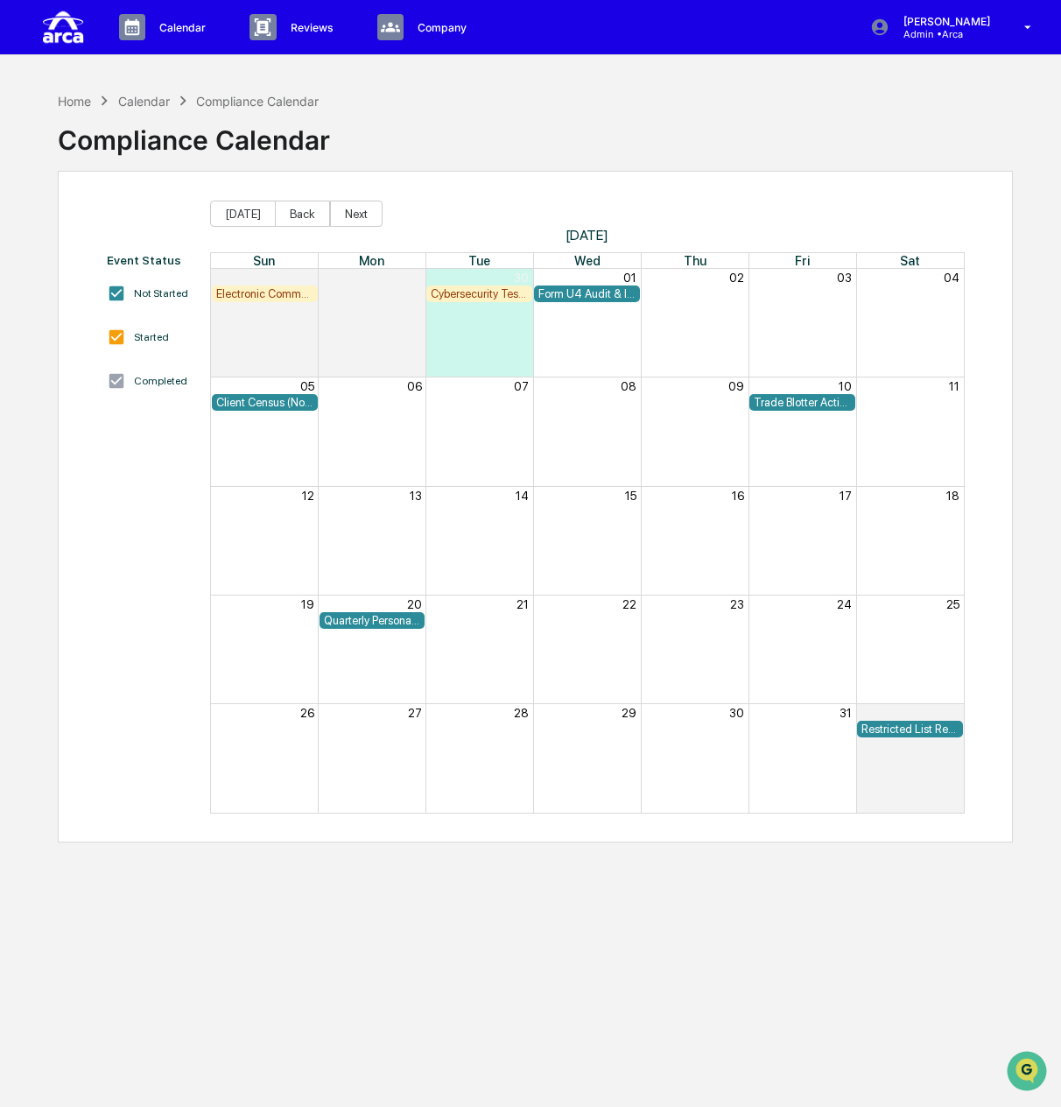
click at [899, 722] on div "Restricted List Review" at bounding box center [910, 728] width 97 height 13
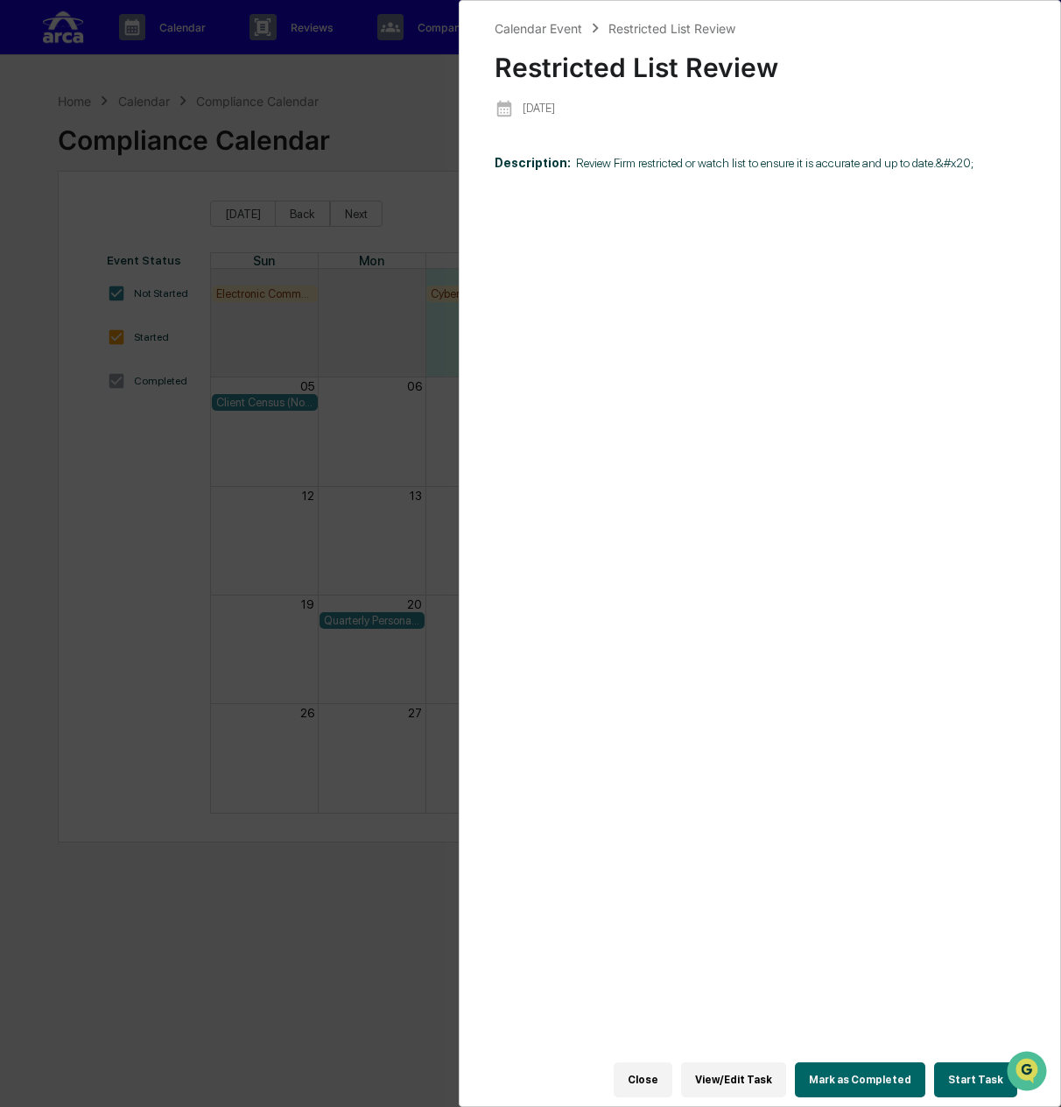
click at [317, 747] on div "Calendar Event Restricted List Review Restricted List Review 2025-11-01 Descrip…" at bounding box center [530, 553] width 1061 height 1107
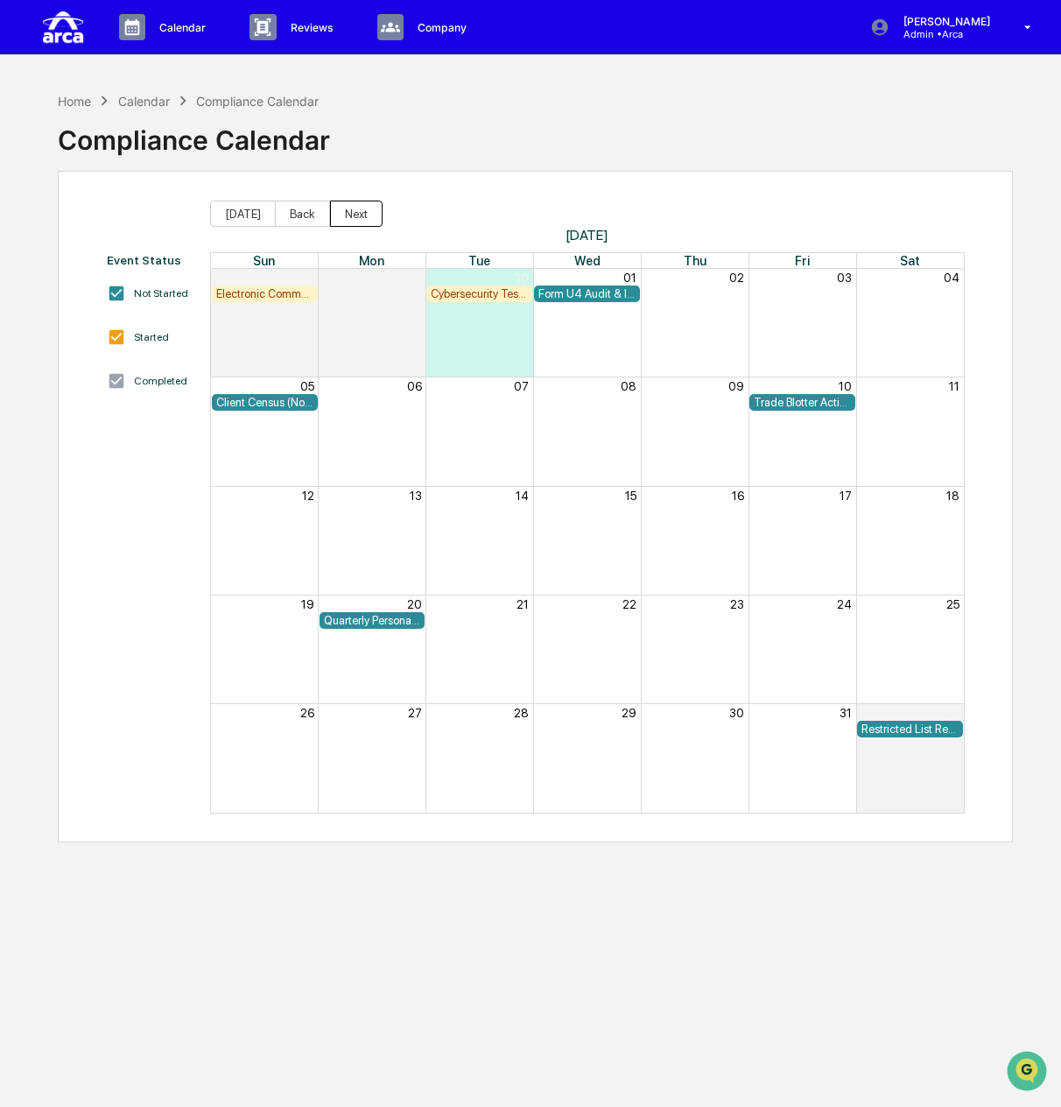
click at [356, 206] on button "Next" at bounding box center [356, 214] width 53 height 26
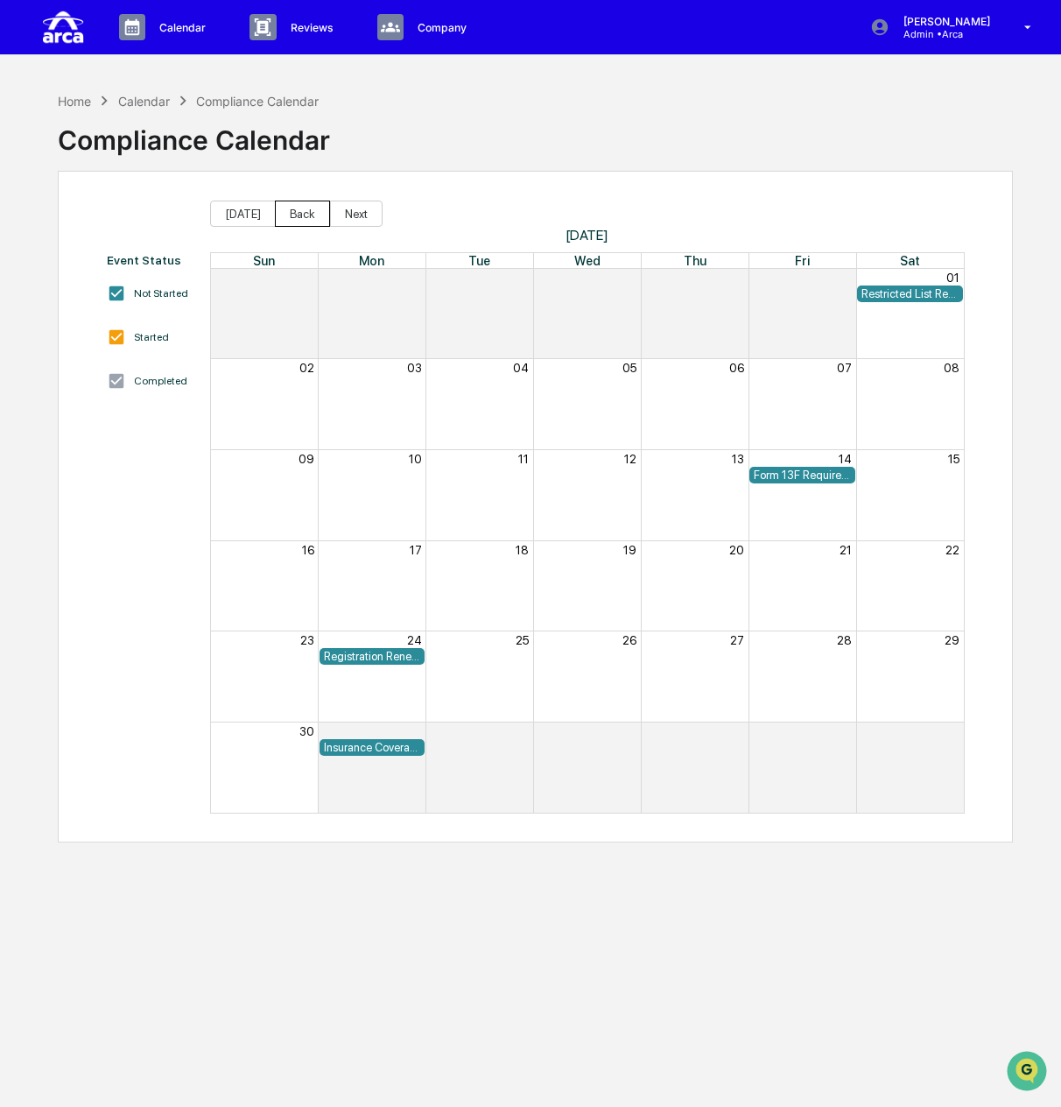
click at [295, 211] on button "Back" at bounding box center [302, 214] width 55 height 26
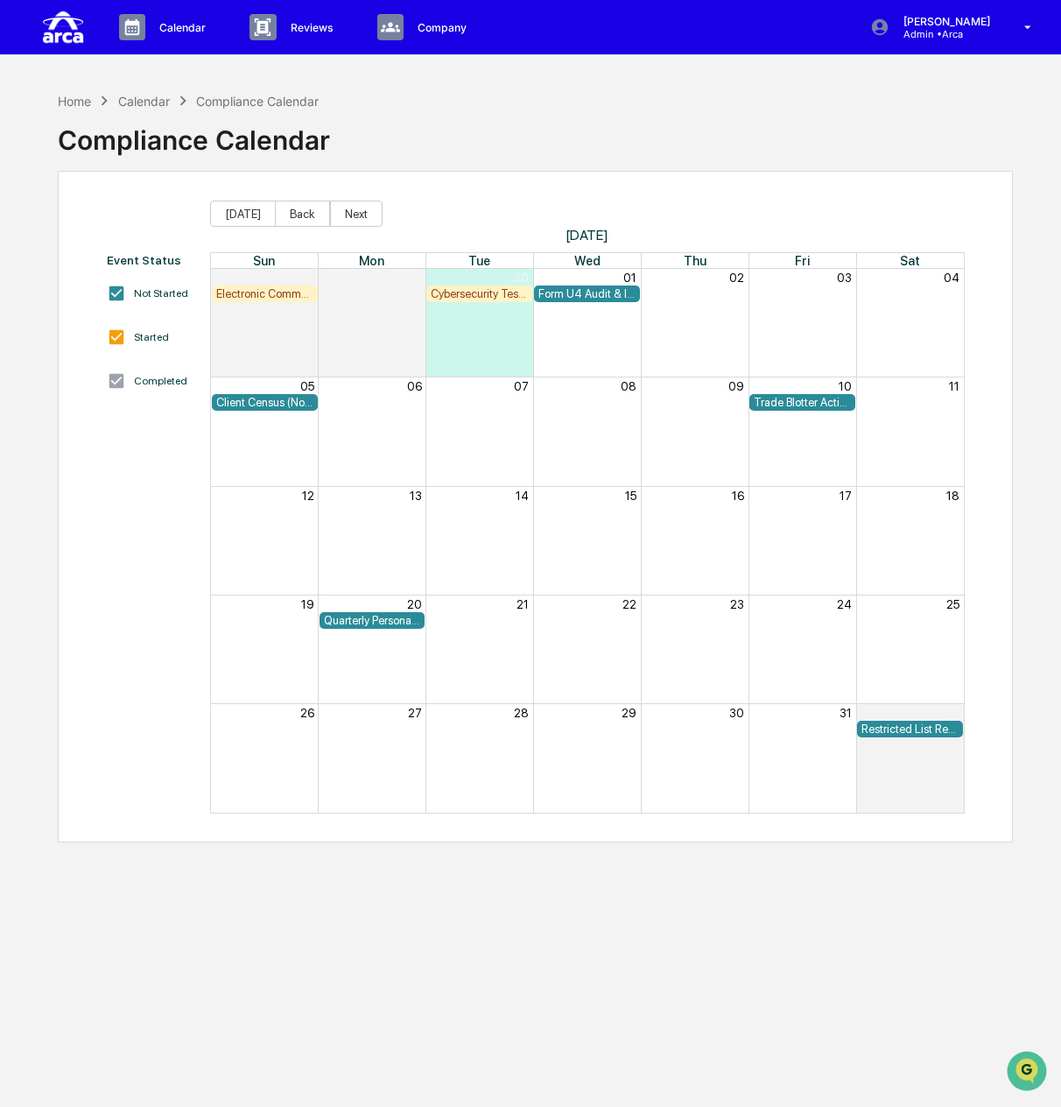
click at [698, 726] on div "Month View" at bounding box center [533, 730] width 645 height 18
click at [699, 733] on div "Month View" at bounding box center [533, 730] width 645 height 18
click at [706, 733] on div "Month View" at bounding box center [533, 730] width 645 height 18
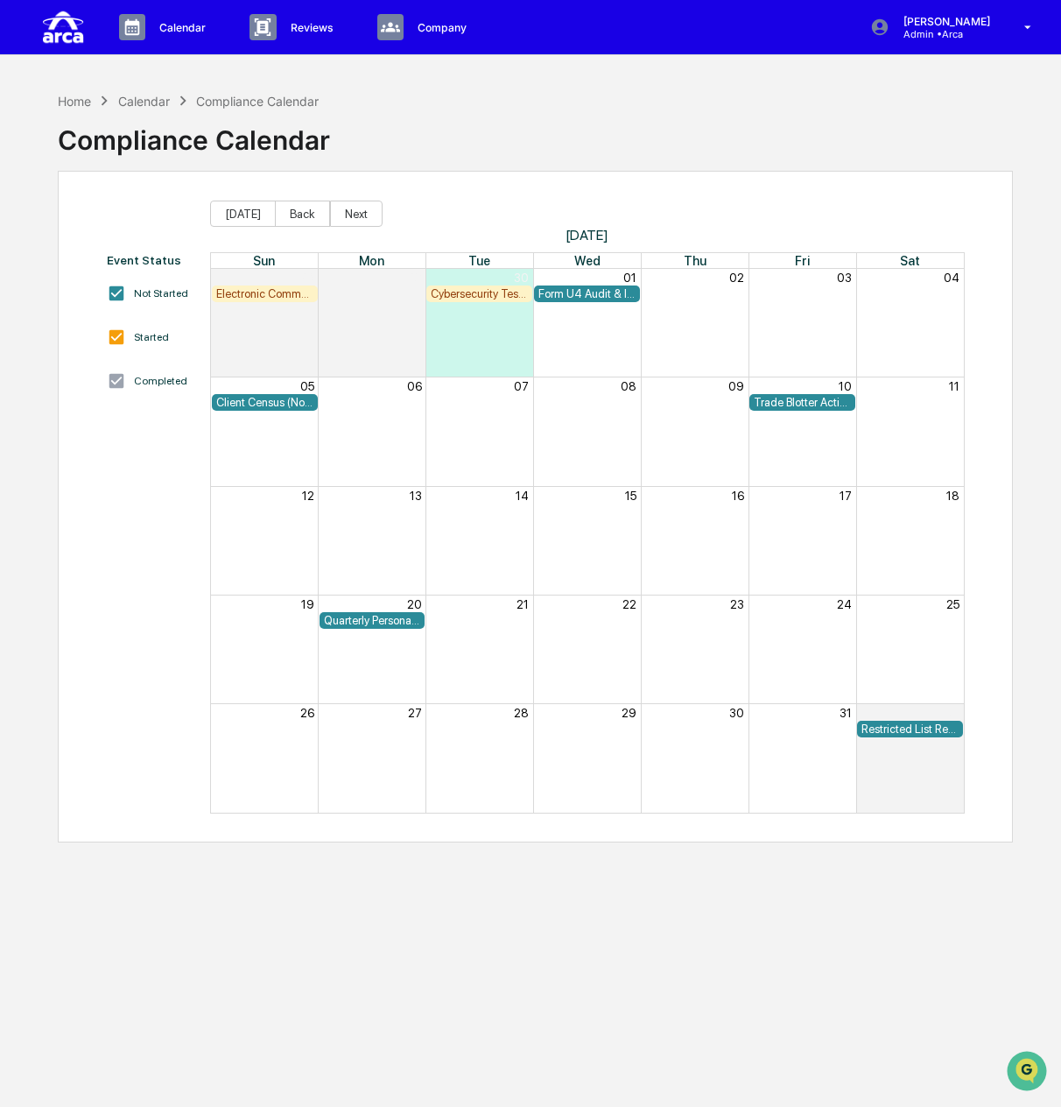
click at [706, 733] on div "Month View" at bounding box center [533, 730] width 645 height 18
click at [704, 722] on div "Month View" at bounding box center [533, 730] width 645 height 18
click at [1025, 1065] on img "Open customer support" at bounding box center [1027, 1070] width 44 height 35
click at [613, 951] on div "Home Calendar Compliance Calendar Compliance Calendar Event Status Not Started …" at bounding box center [536, 636] width 1008 height 1107
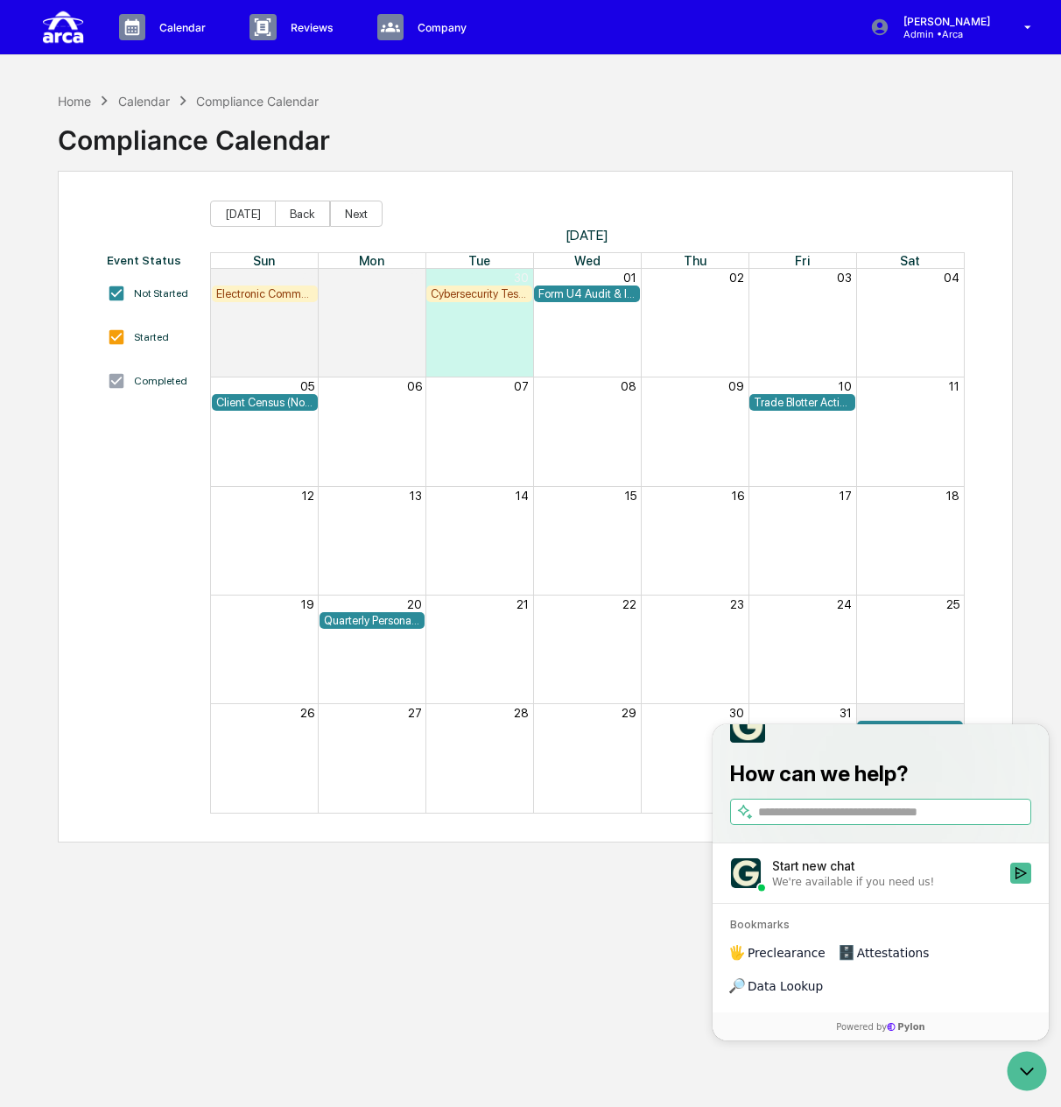
click at [566, 964] on div "Home Calendar Compliance Calendar Compliance Calendar Event Status Not Started …" at bounding box center [536, 636] width 1008 height 1107
click at [1023, 1067] on icon "Open customer support" at bounding box center [1027, 1071] width 44 height 44
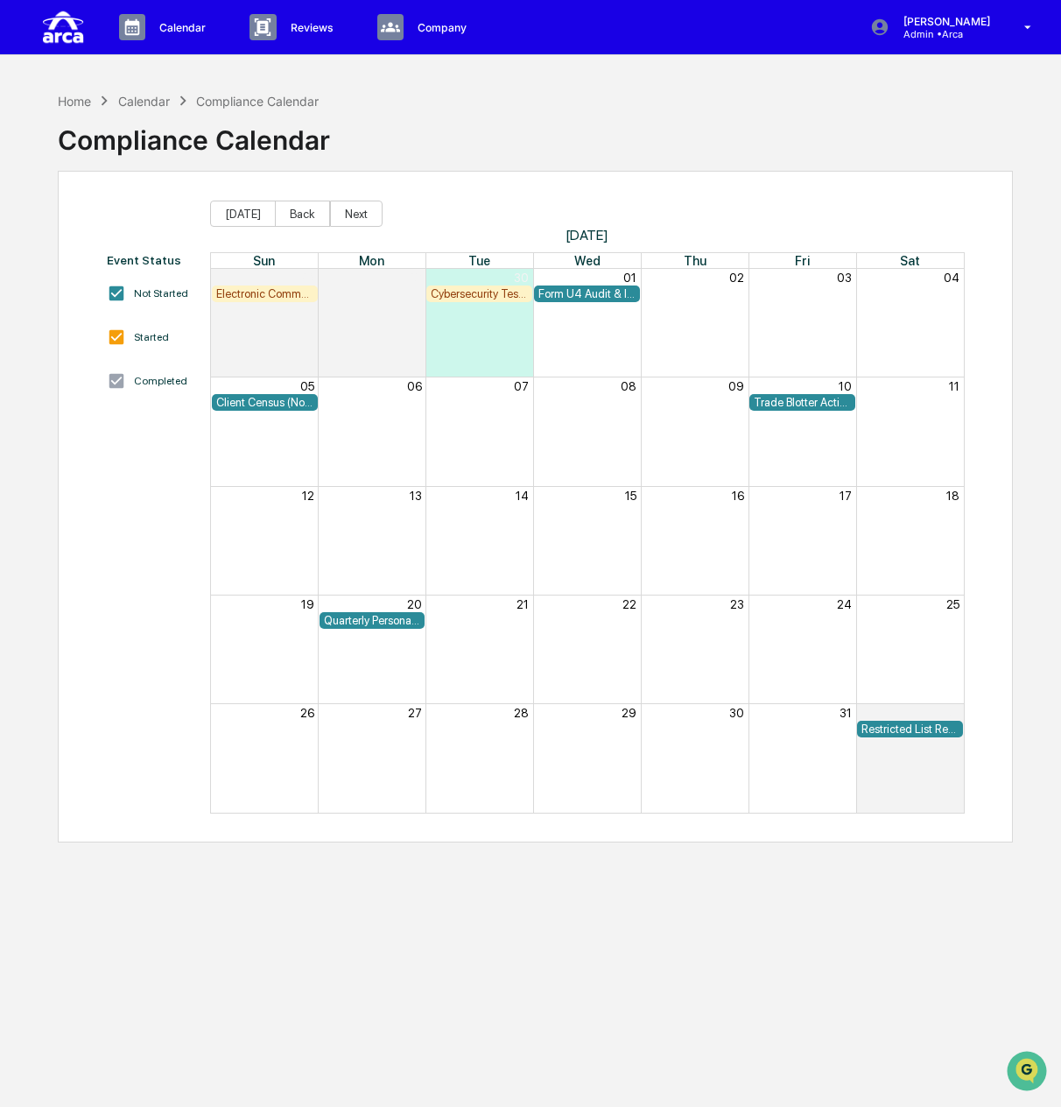
click at [725, 764] on div "Month View" at bounding box center [695, 758] width 108 height 108
click at [153, 27] on p "Calendar" at bounding box center [179, 27] width 69 height 13
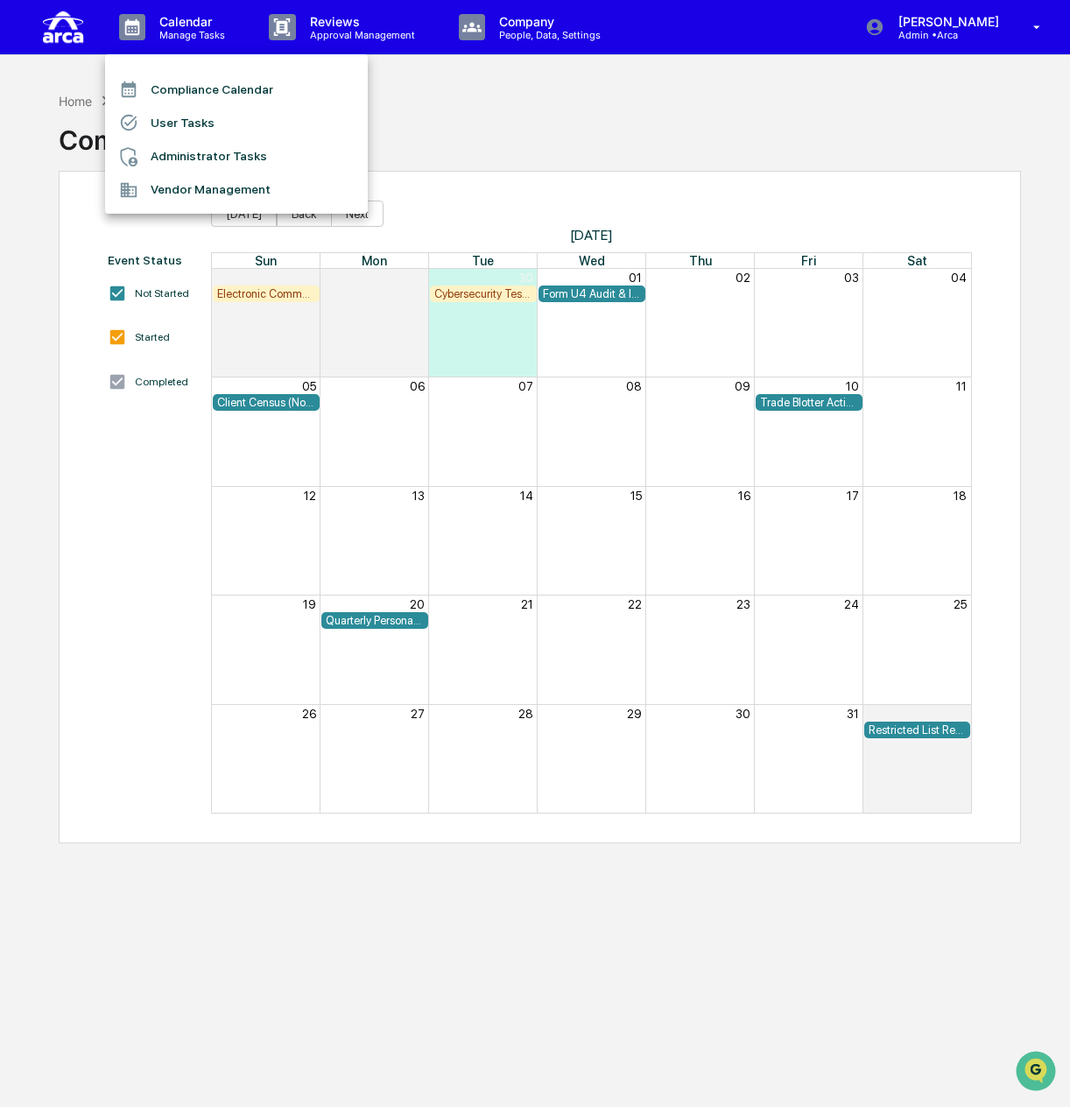
click at [180, 84] on li "Compliance Calendar" at bounding box center [236, 89] width 263 height 33
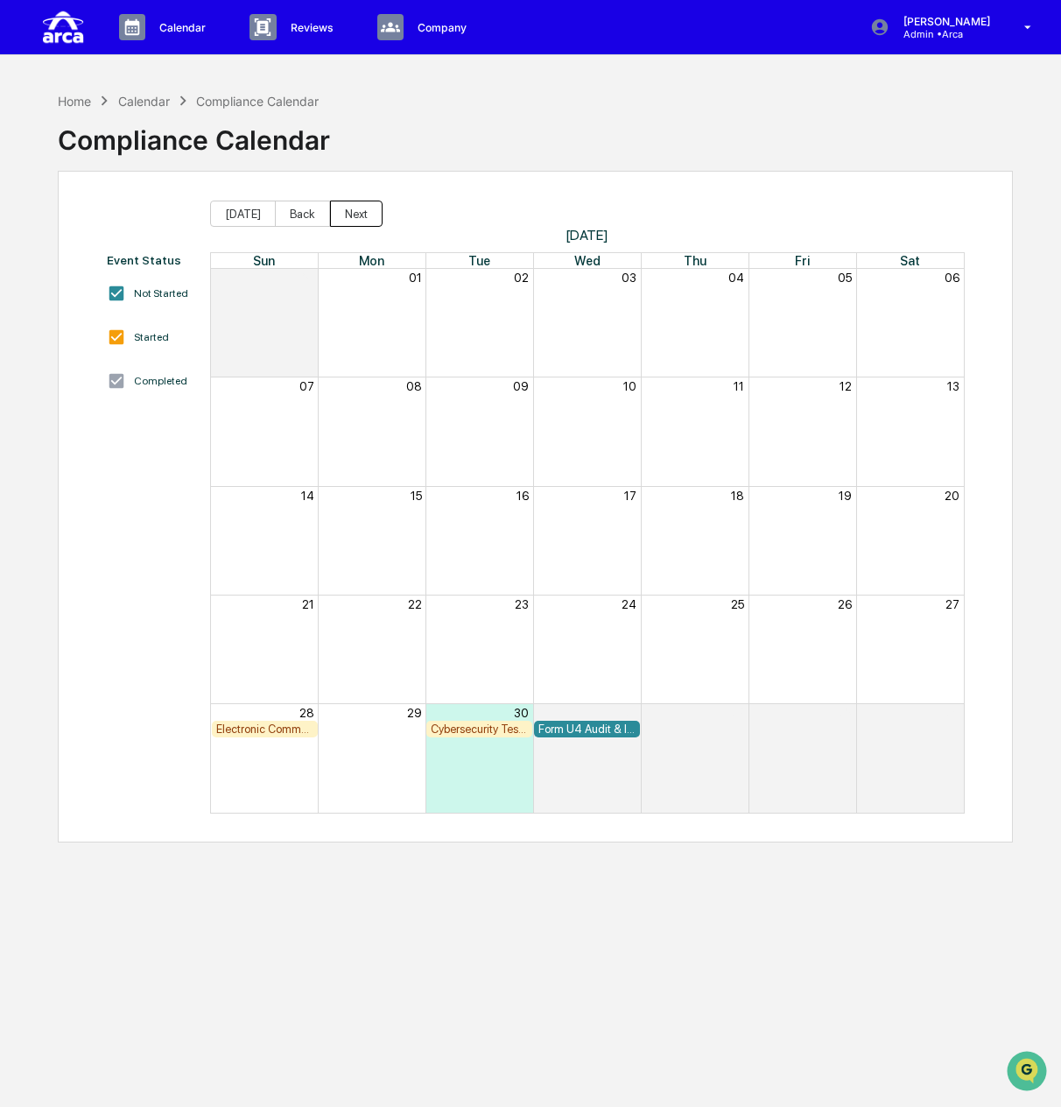
click at [333, 218] on button "Next" at bounding box center [356, 214] width 53 height 26
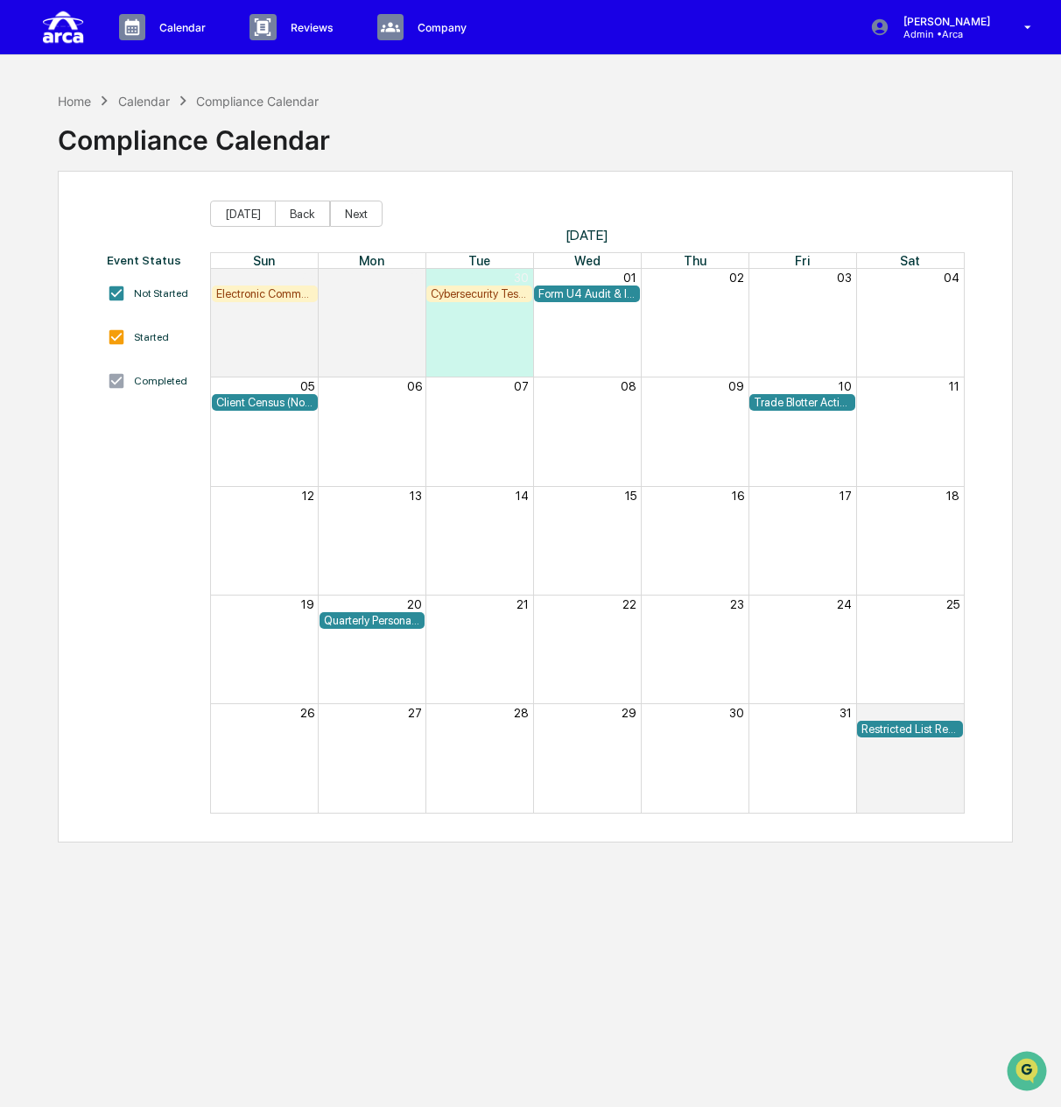
click at [709, 732] on div "Month View" at bounding box center [533, 730] width 645 height 18
click at [124, 100] on div "Calendar" at bounding box center [144, 101] width 52 height 15
click at [196, 22] on p "Calendar" at bounding box center [179, 27] width 69 height 13
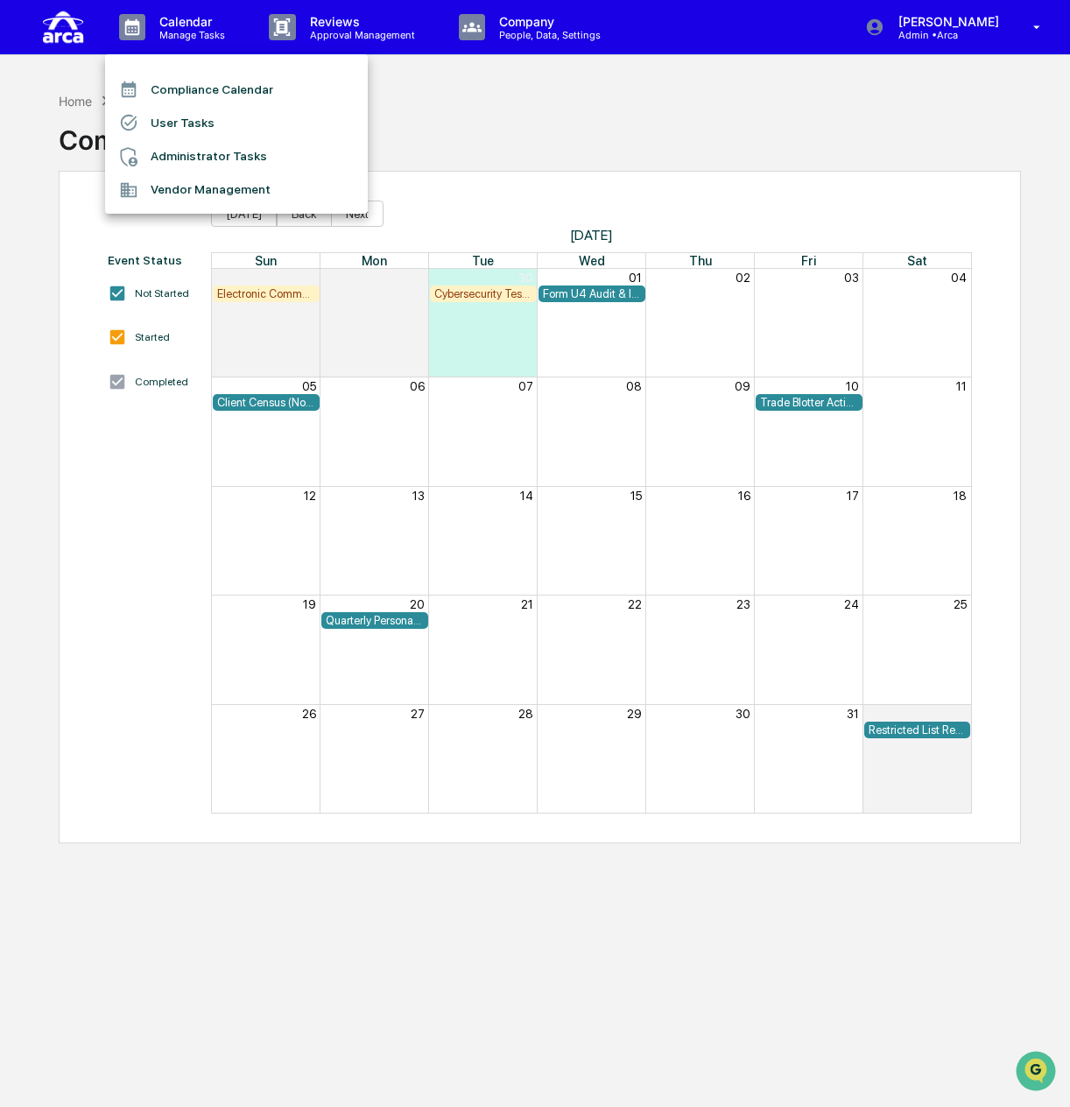
click at [198, 154] on li "Administrator Tasks" at bounding box center [236, 156] width 263 height 33
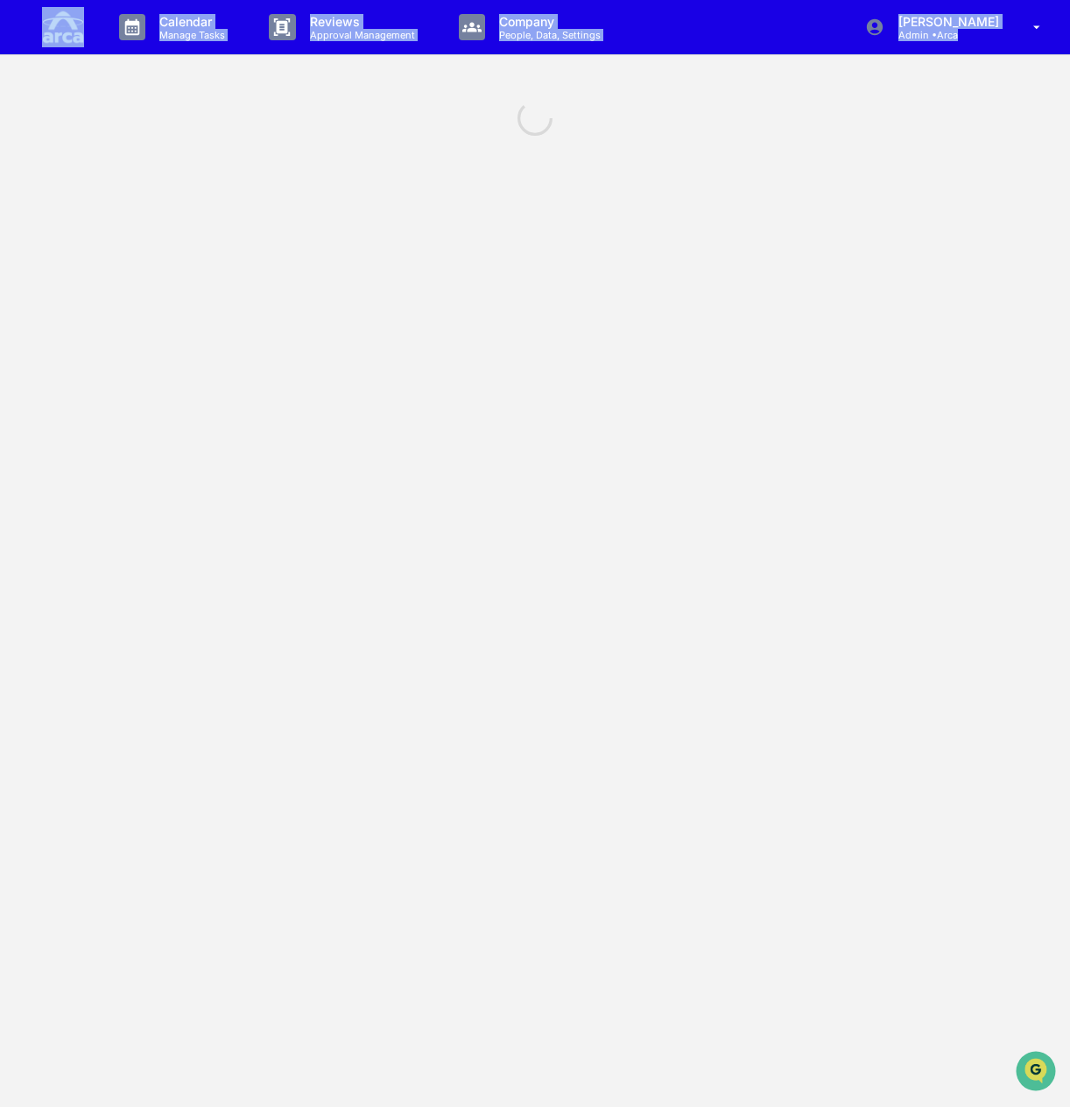
click at [198, 154] on div "Calendar Manage Tasks Reviews Approval Management Company People, Data, Setting…" at bounding box center [535, 553] width 1070 height 1107
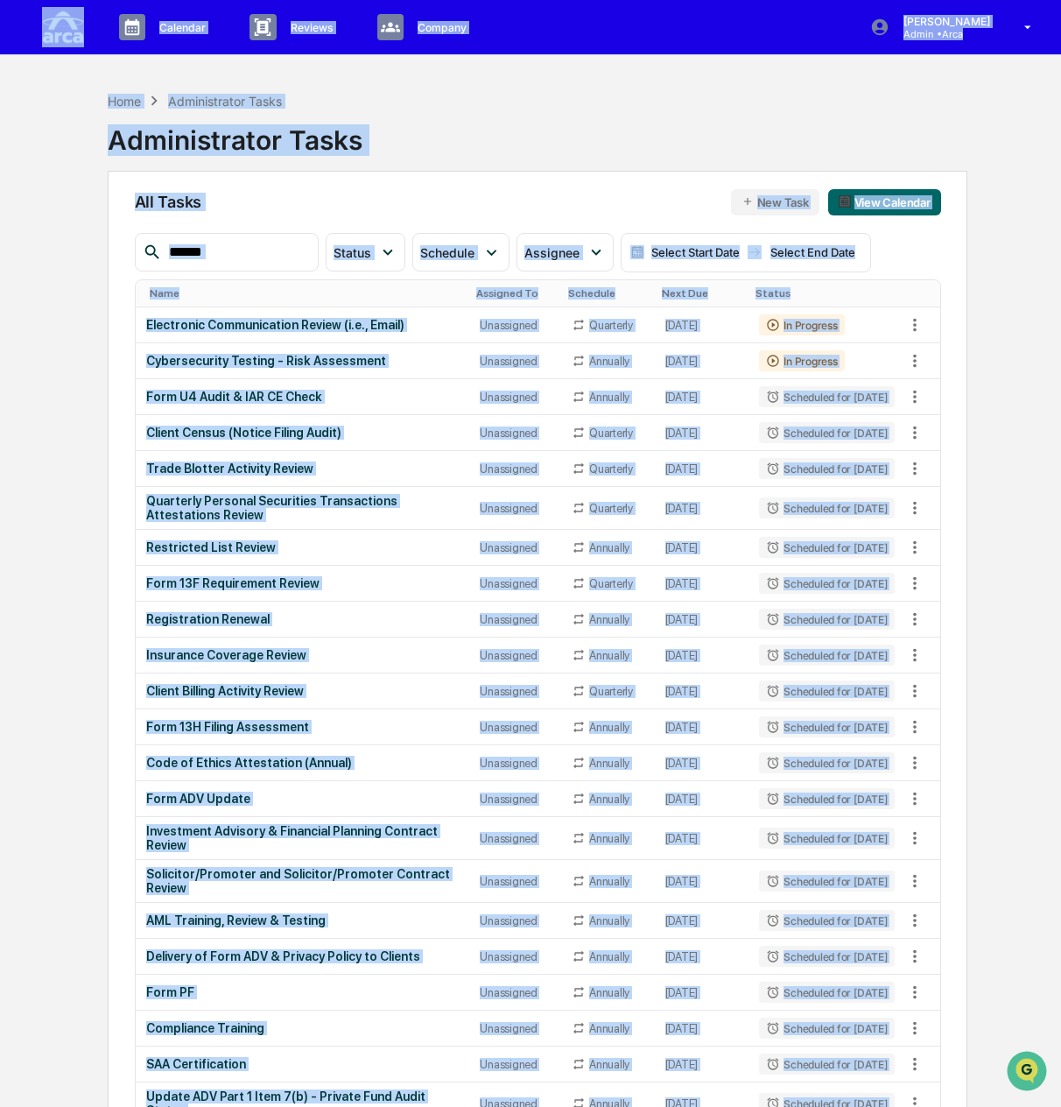
click at [765, 200] on button "New Task" at bounding box center [775, 202] width 88 height 26
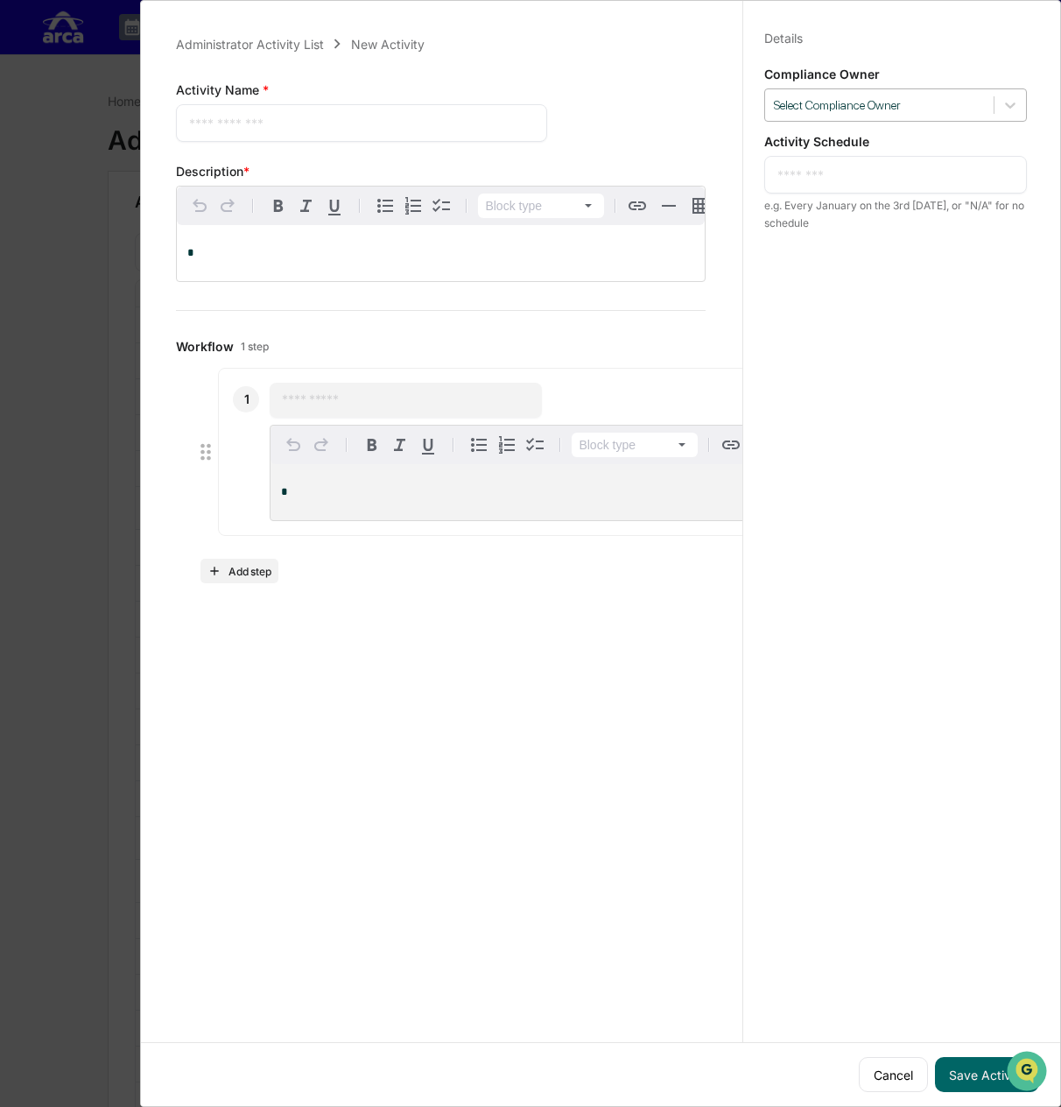
click at [837, 115] on div "Select Compliance Owner" at bounding box center [879, 106] width 229 height 24
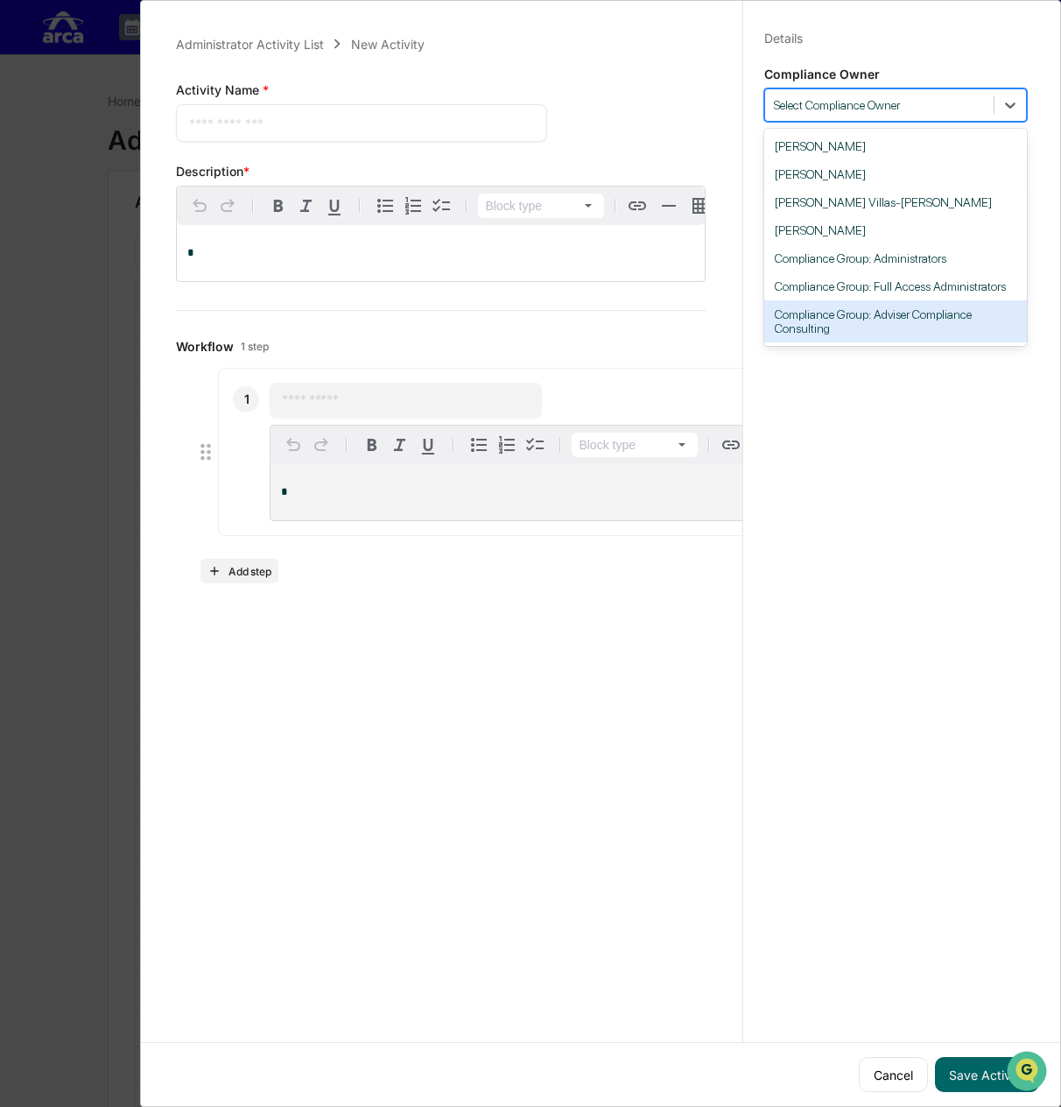
click at [821, 449] on div "Details Save Cancel Compliance Owner 7 results available. Use Up and Down to ch…" at bounding box center [896, 570] width 306 height 1149
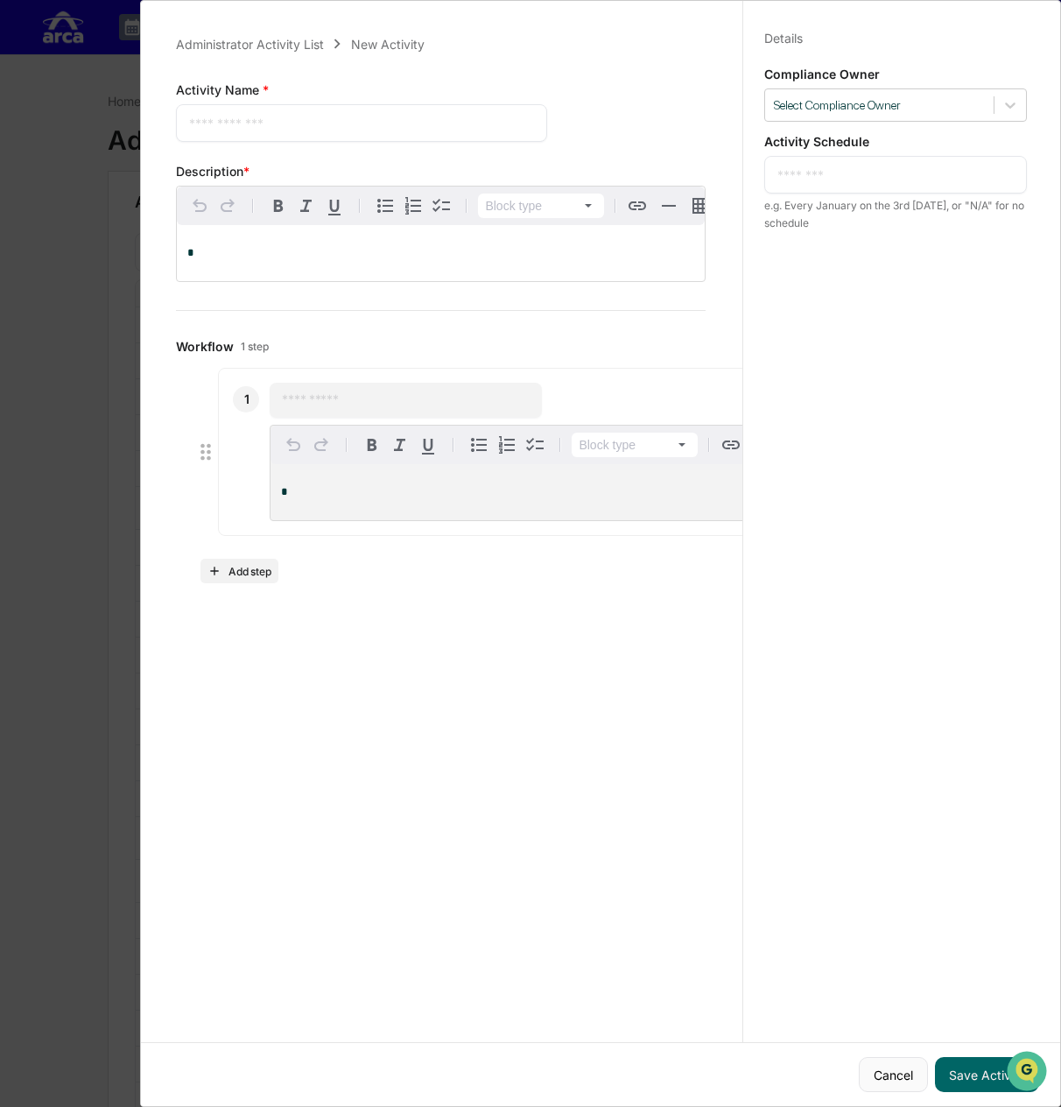
click at [877, 1074] on button "Cancel" at bounding box center [893, 1074] width 69 height 35
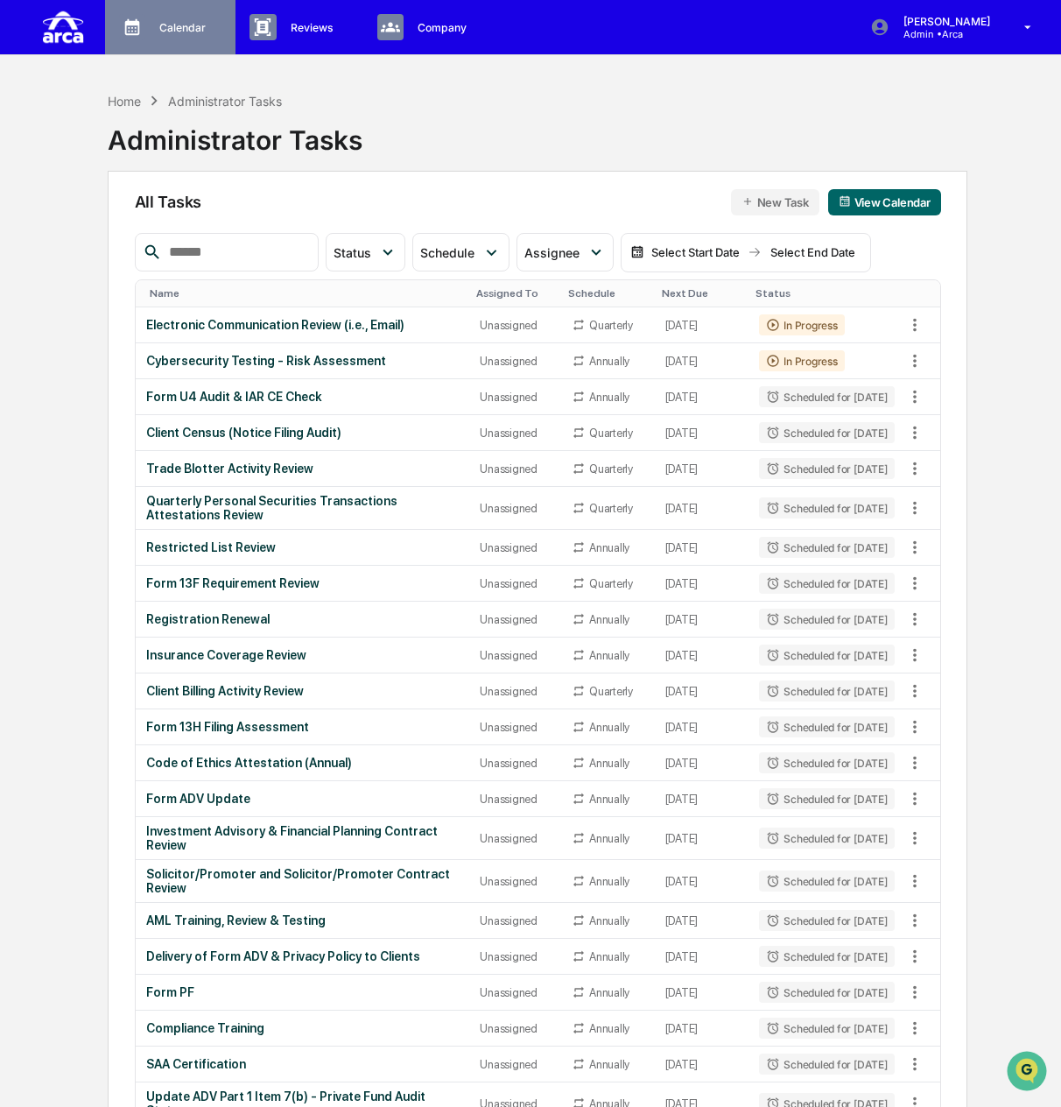
click at [0, 0] on p "Manage Tasks" at bounding box center [0, 0] width 0 height 0
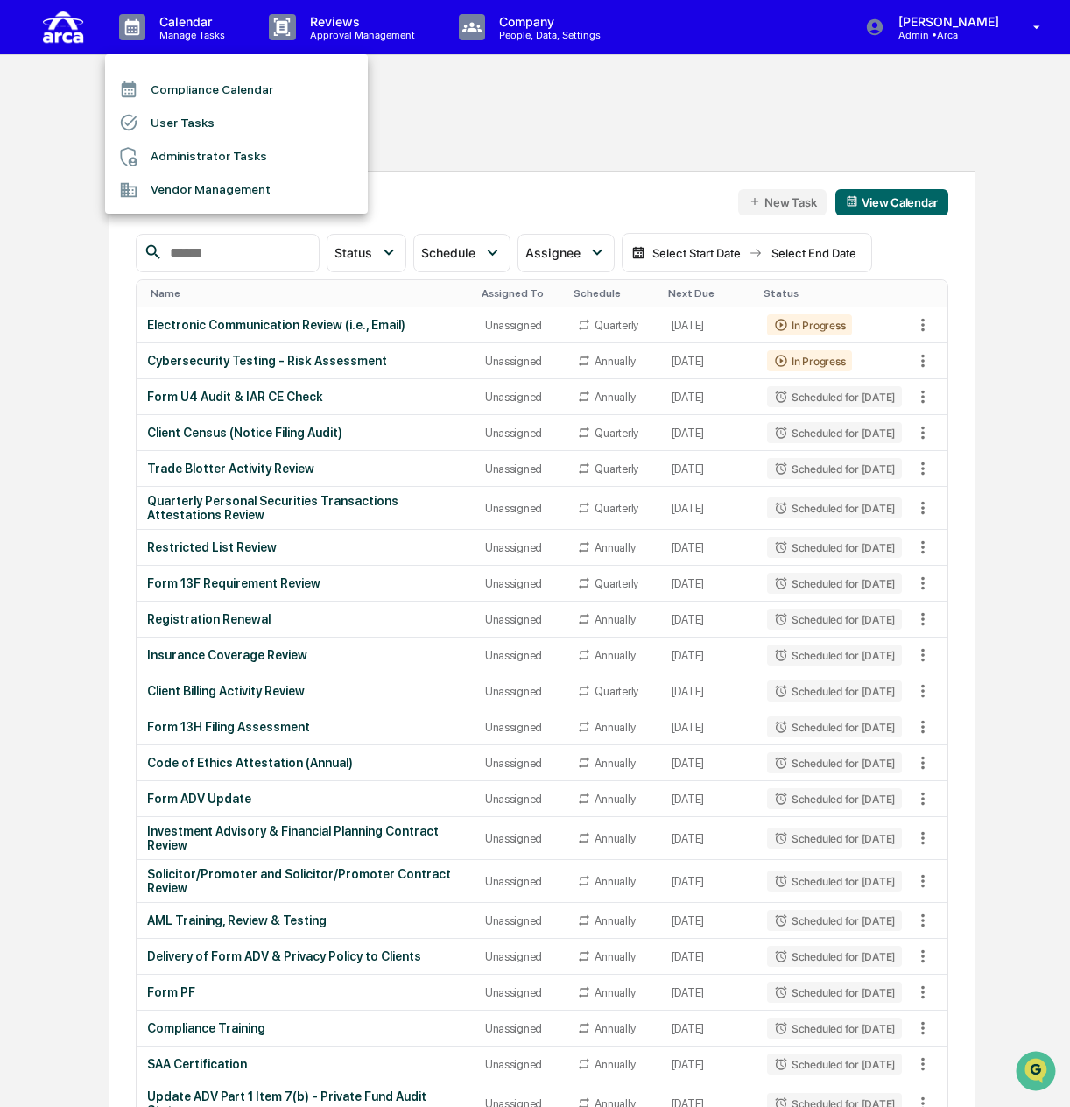
click at [206, 127] on li "User Tasks" at bounding box center [236, 122] width 263 height 33
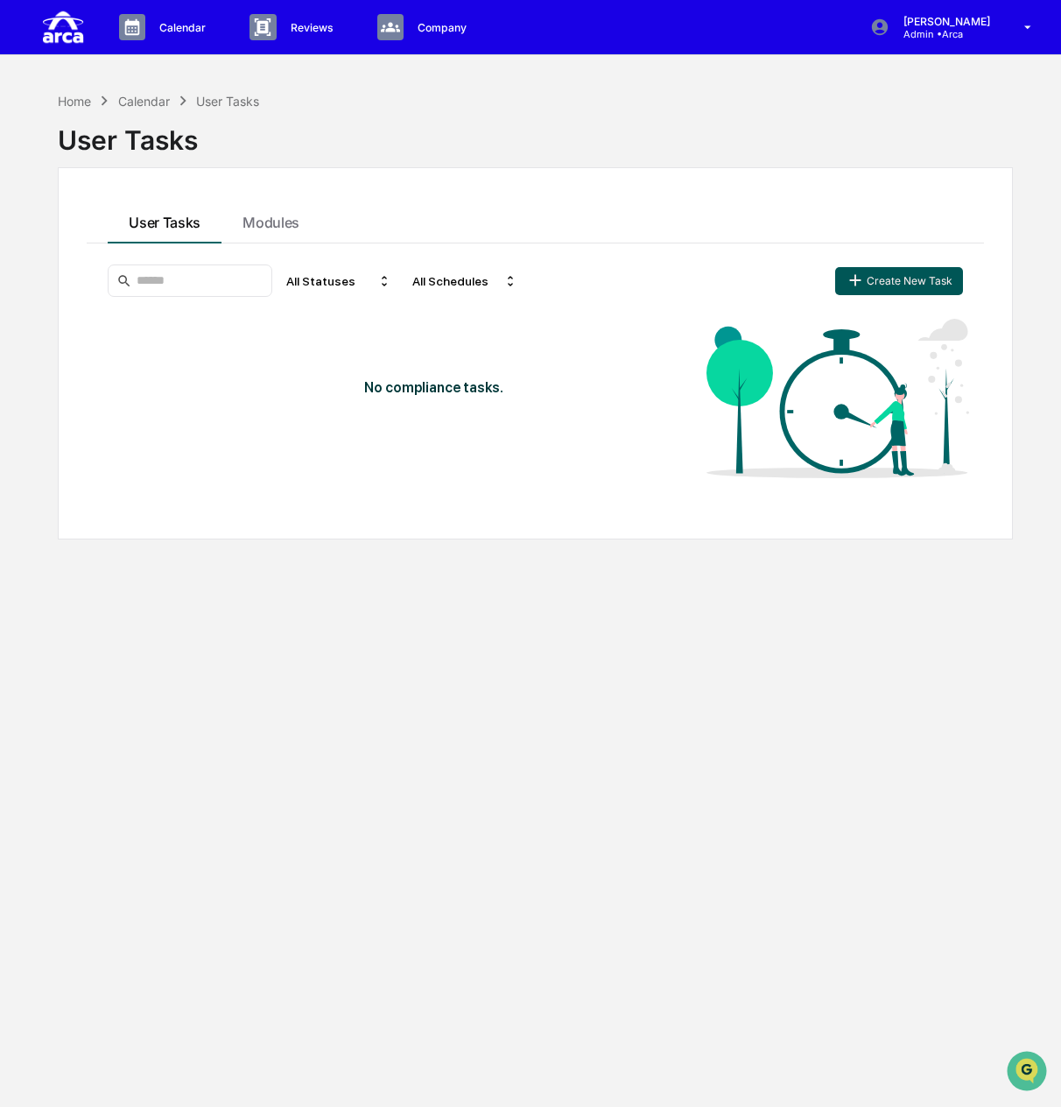
click at [896, 276] on button "Create New Task" at bounding box center [899, 281] width 128 height 28
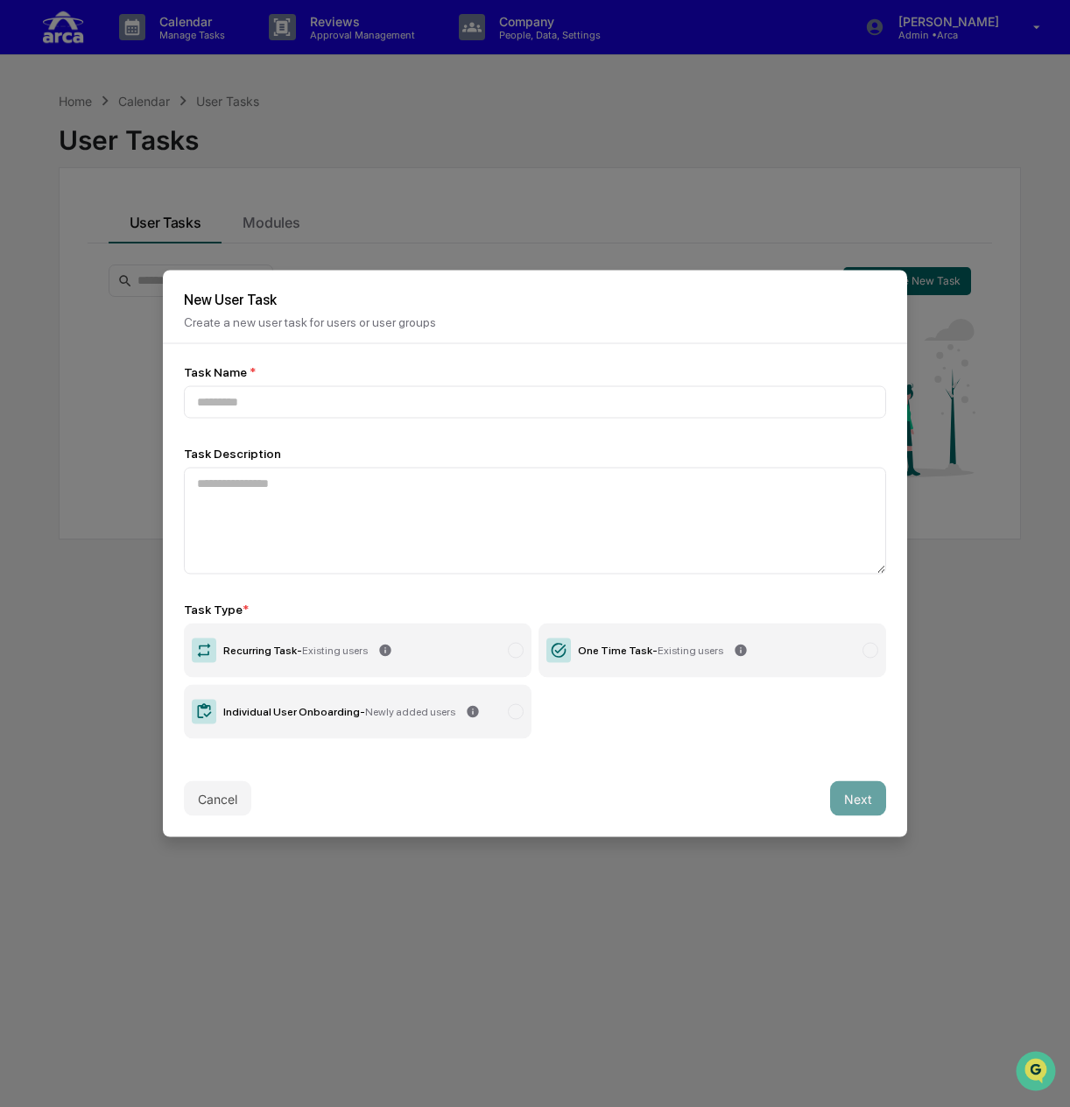
click at [229, 781] on button "Cancel" at bounding box center [217, 798] width 67 height 35
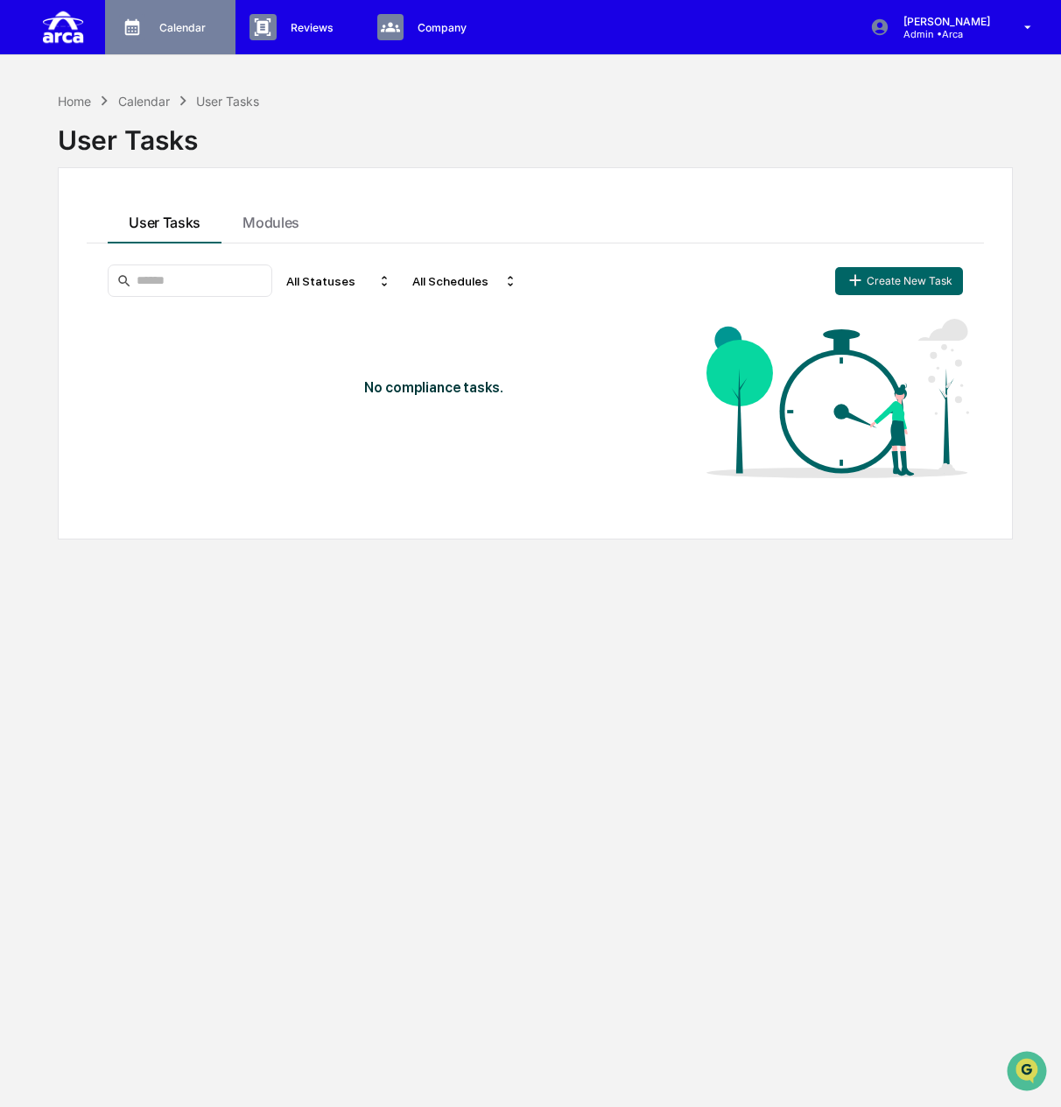
click at [201, 21] on p "Calendar" at bounding box center [179, 27] width 69 height 13
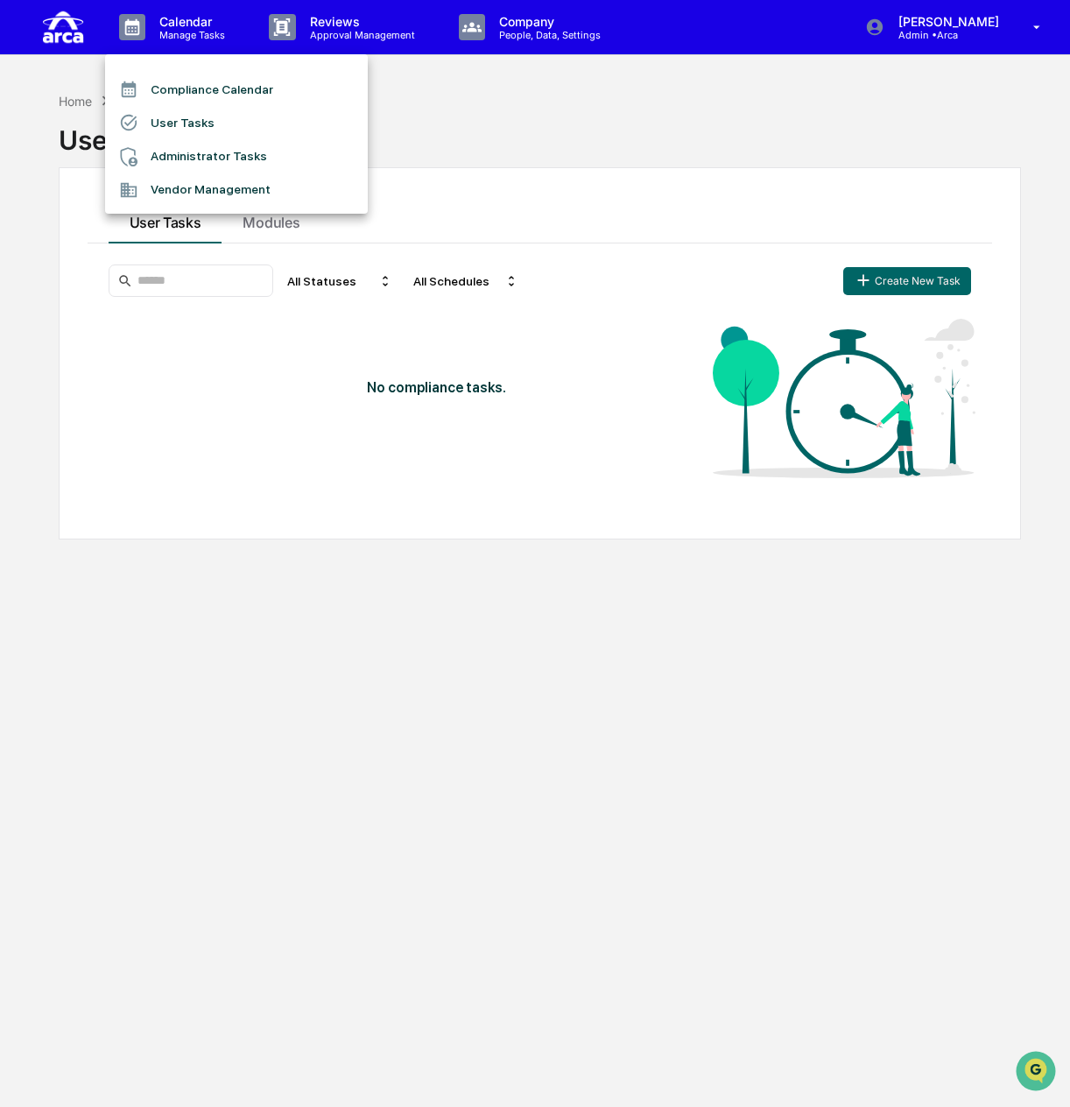
click at [204, 113] on li "User Tasks" at bounding box center [236, 122] width 263 height 33
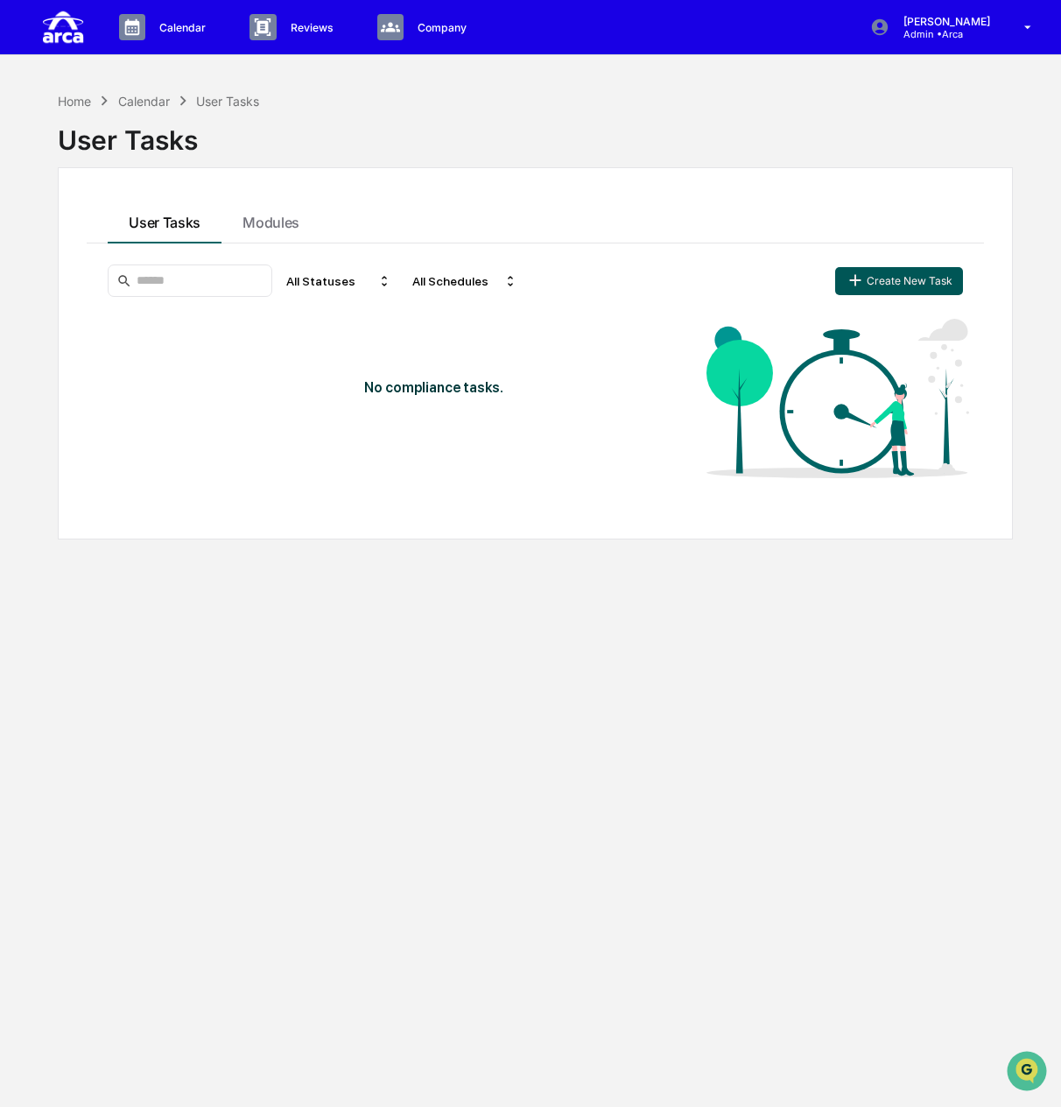
click at [876, 276] on button "Create New Task" at bounding box center [899, 281] width 128 height 28
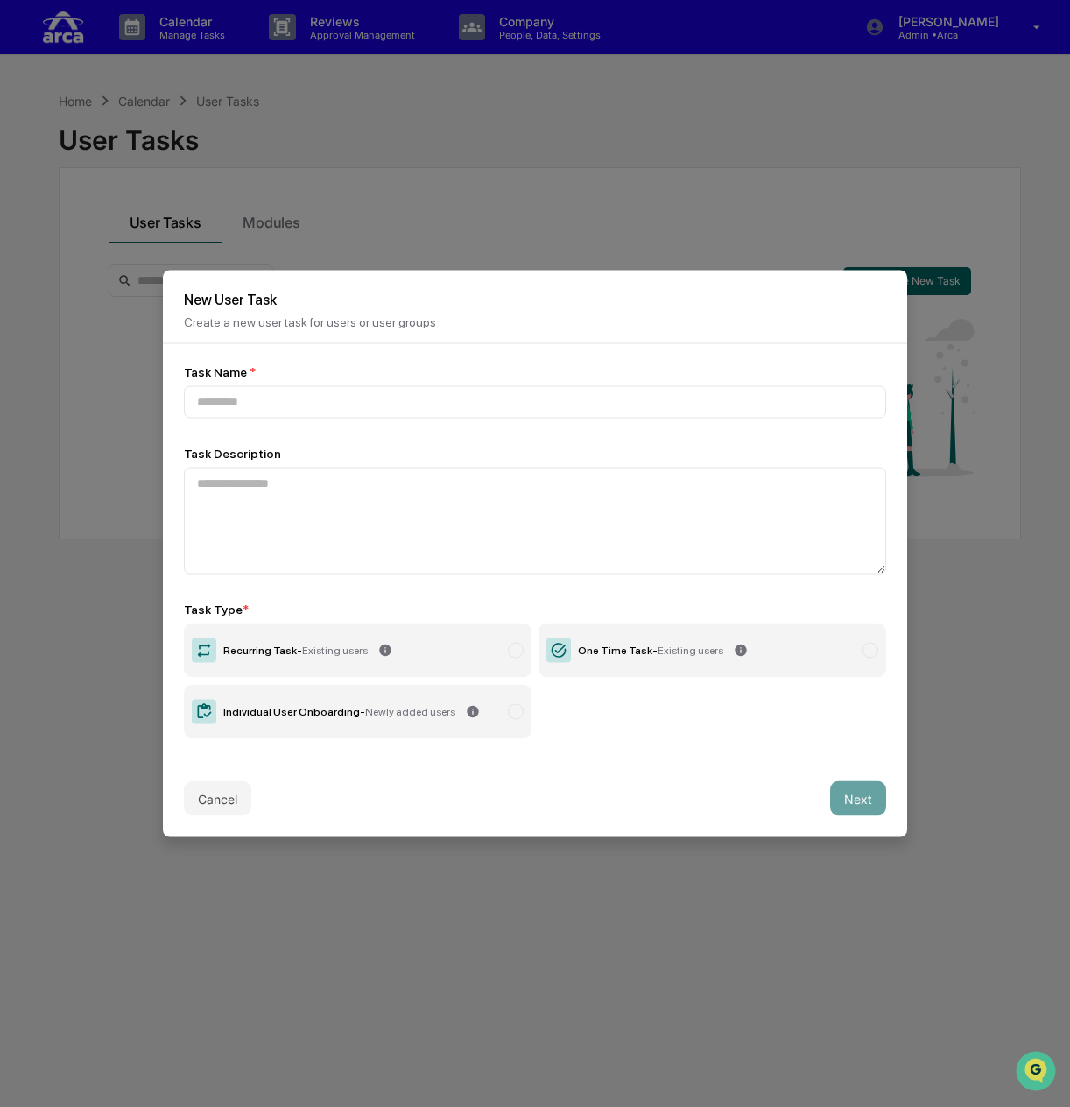
click at [196, 776] on div "Cancel Next" at bounding box center [535, 798] width 744 height 77
click at [202, 795] on button "Cancel" at bounding box center [217, 798] width 67 height 35
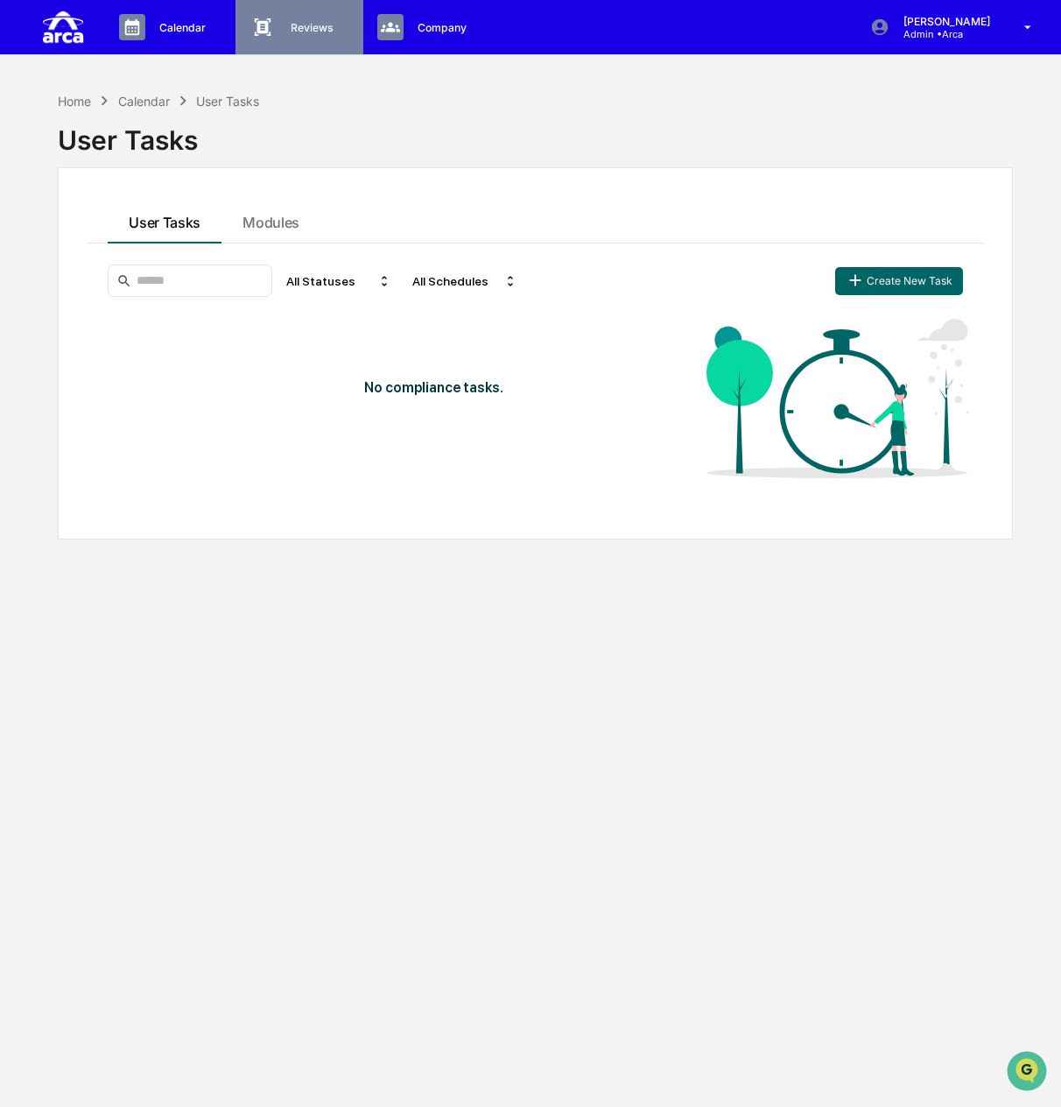
click at [0, 0] on p "Approval Management" at bounding box center [0, 0] width 0 height 0
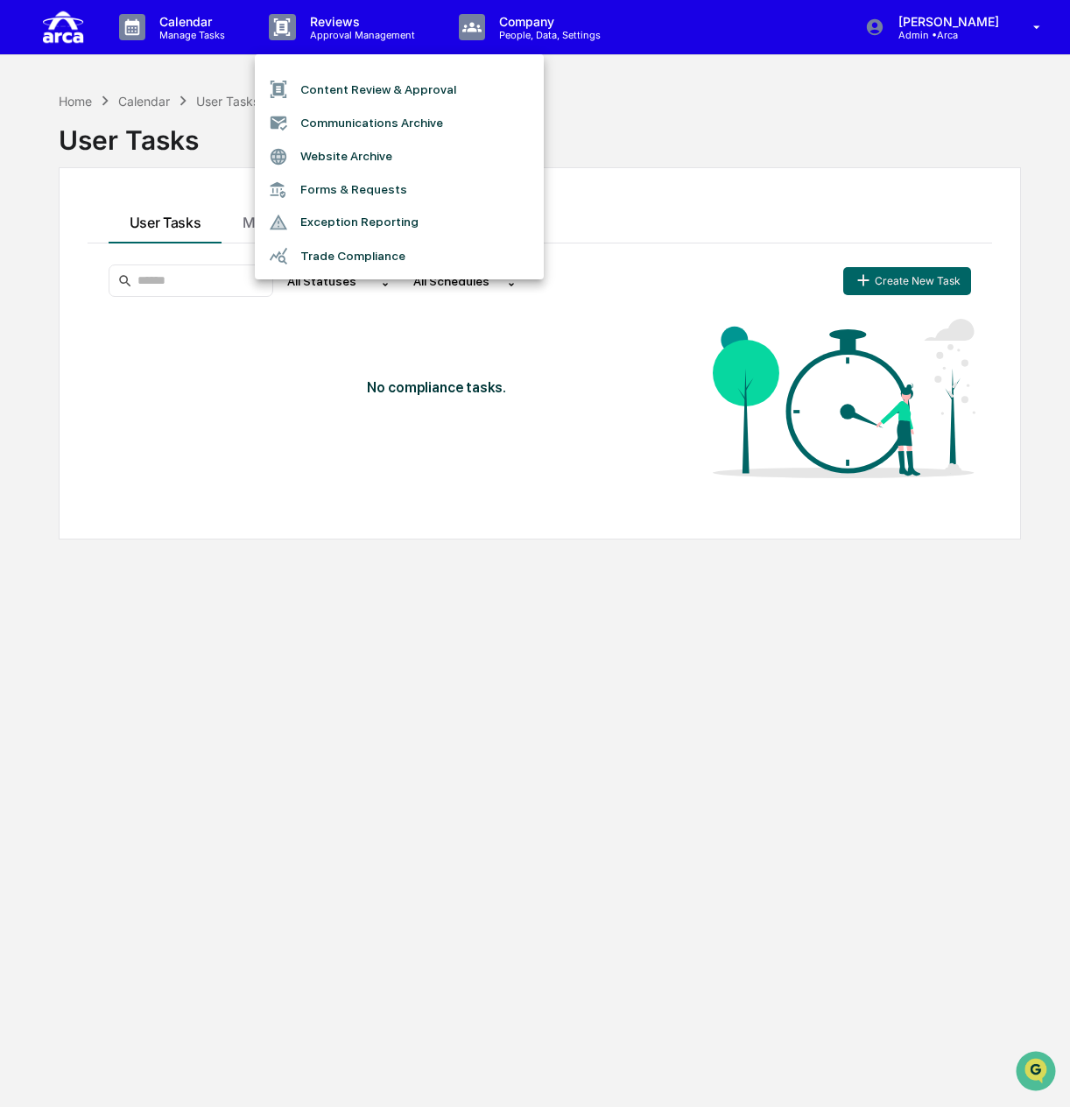
click at [594, 155] on div at bounding box center [535, 553] width 1070 height 1107
